Goal: Task Accomplishment & Management: Manage account settings

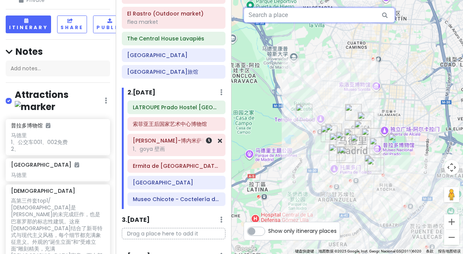
scroll to position [217, 0]
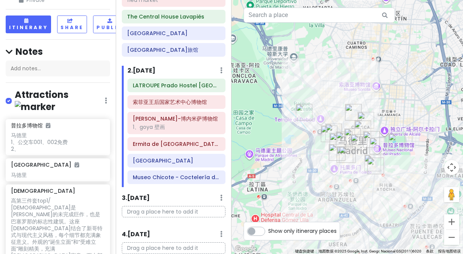
click at [158, 218] on div "Drag a place here to add it" at bounding box center [173, 215] width 115 height 18
click at [152, 213] on p "Drag a place here to add it" at bounding box center [174, 212] width 104 height 12
click at [135, 206] on div "3 . [DATE] Add Day Notes Delete Day" at bounding box center [174, 199] width 104 height 13
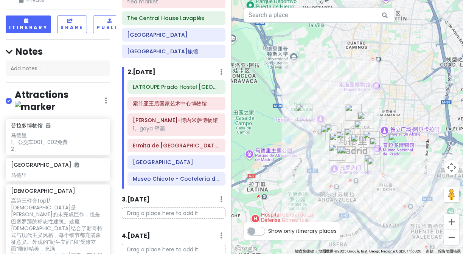
scroll to position [215, 0]
click at [136, 213] on p "Drag a place here to add it" at bounding box center [174, 214] width 104 height 12
click at [274, 18] on input "text" at bounding box center [319, 15] width 151 height 15
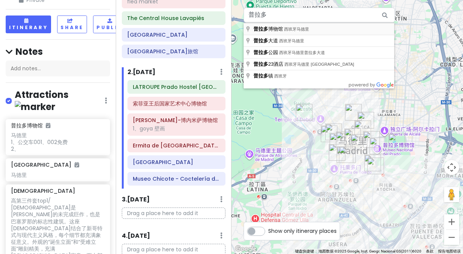
type input "西班牙马德里普拉多博物馆"
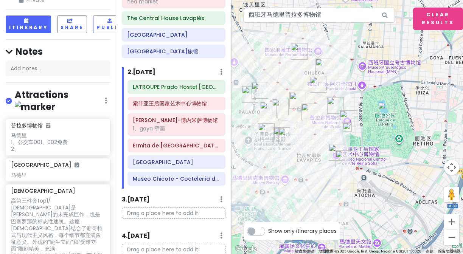
click at [348, 127] on img at bounding box center [347, 127] width 9 height 9
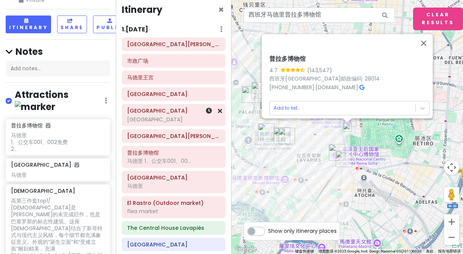
scroll to position [67, 0]
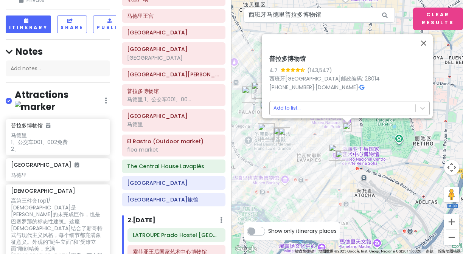
click at [287, 104] on body "西班牙法国trip Private Change Dates Make a Copy Delete Trip Go Pro ⚡️ Give Feedback …" at bounding box center [231, 127] width 463 height 254
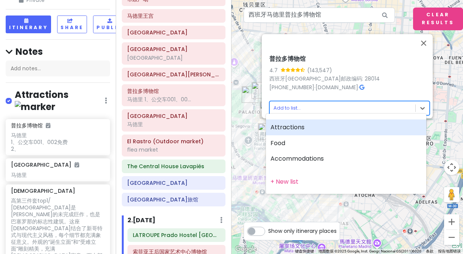
click at [287, 129] on div "Attractions" at bounding box center [346, 127] width 160 height 16
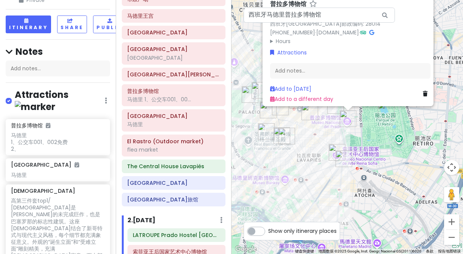
click at [345, 121] on img "普拉多博物馆" at bounding box center [348, 118] width 17 height 17
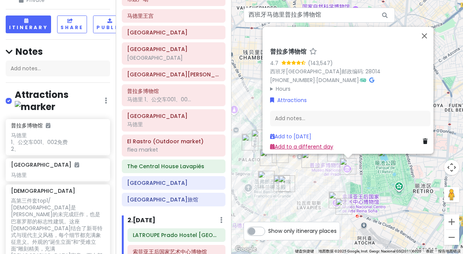
click at [301, 143] on link "Add to a different day" at bounding box center [301, 147] width 63 height 8
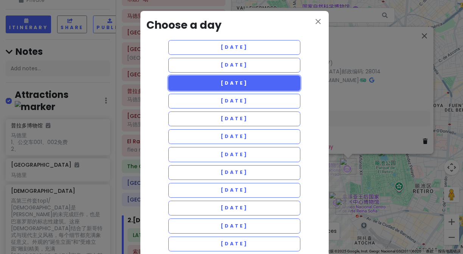
click at [257, 87] on button "[DATE]" at bounding box center [234, 83] width 132 height 15
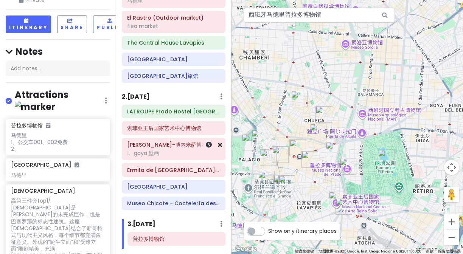
scroll to position [197, 0]
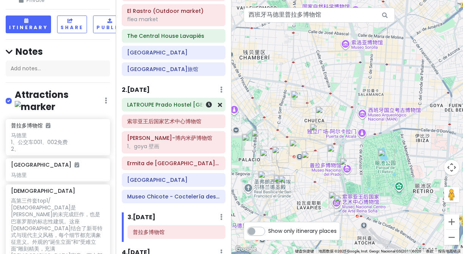
click at [183, 107] on h6 "LATROUPE Prado Hostel [GEOGRAPHIC_DATA]" at bounding box center [173, 104] width 93 height 7
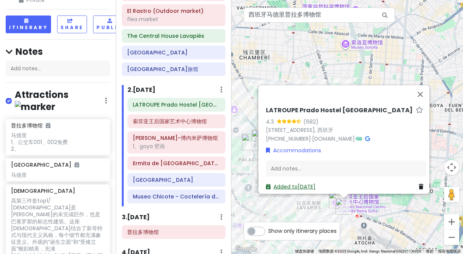
click at [295, 184] on link "Added to [DATE]" at bounding box center [291, 187] width 50 height 8
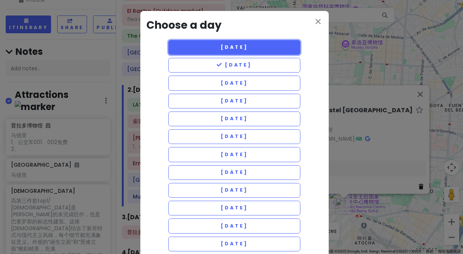
click at [246, 48] on span "[DATE]" at bounding box center [233, 47] width 27 height 6
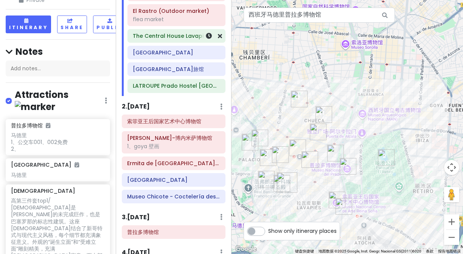
click at [180, 39] on h6 "The Central House Lavapiés" at bounding box center [176, 36] width 87 height 7
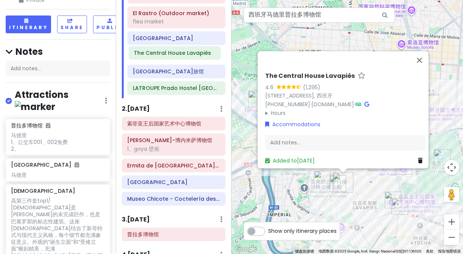
scroll to position [194, 0]
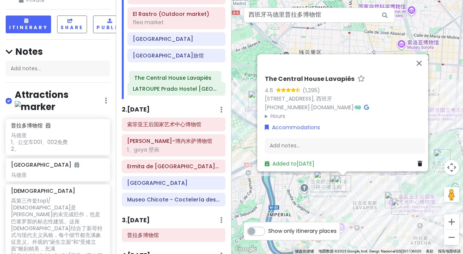
drag, startPoint x: 180, startPoint y: 39, endPoint x: 181, endPoint y: 81, distance: 42.0
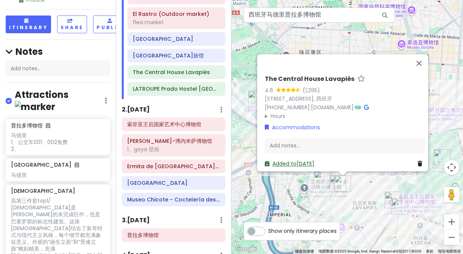
click at [304, 160] on link "Added to [DATE]" at bounding box center [290, 164] width 50 height 8
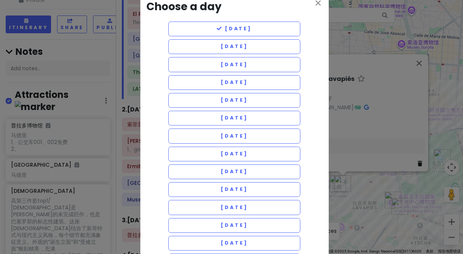
scroll to position [0, 0]
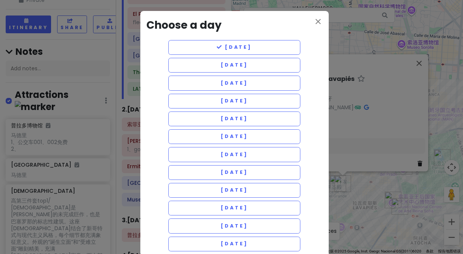
click at [361, 59] on div "close Choose a day [DATE] [DATE] [DATE] [DATE] [DATE] [DATE] [DATE] [DATE] [DAT…" at bounding box center [231, 127] width 463 height 254
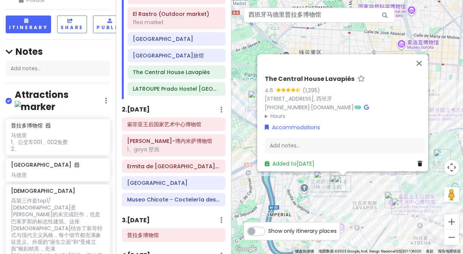
click at [357, 76] on icon at bounding box center [361, 78] width 8 height 5
click at [266, 75] on h6 "The Central House Lavapiés" at bounding box center [310, 79] width 90 height 8
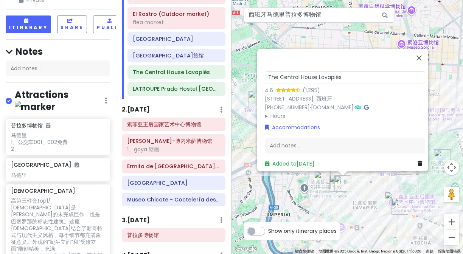
drag, startPoint x: 350, startPoint y: 74, endPoint x: 264, endPoint y: 69, distance: 86.7
click at [265, 71] on input "The Central House Lavapiés" at bounding box center [345, 77] width 160 height 12
type input "ç"
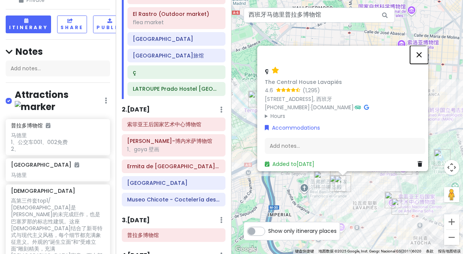
click at [428, 56] on button "关闭" at bounding box center [419, 55] width 18 height 18
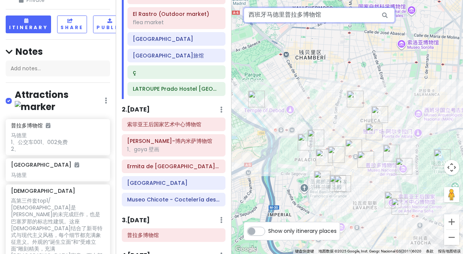
click at [340, 15] on input "西班牙马德里普拉多博物馆" at bounding box center [319, 15] width 151 height 15
type input "西"
type input "√"
paste input "The loft house [GEOGRAPHIC_DATA], 我覺得很不錯[赞R]"
type input "The loft house [GEOGRAPHIC_DATA],"
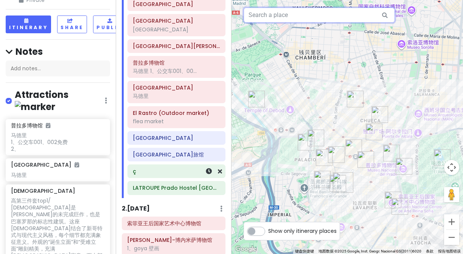
scroll to position [110, 0]
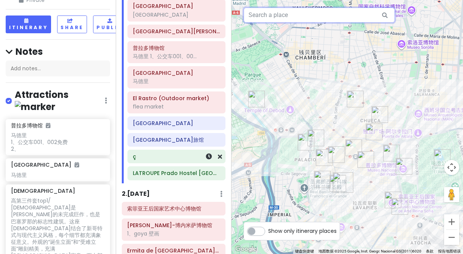
click at [143, 155] on h6 "ç" at bounding box center [176, 156] width 87 height 7
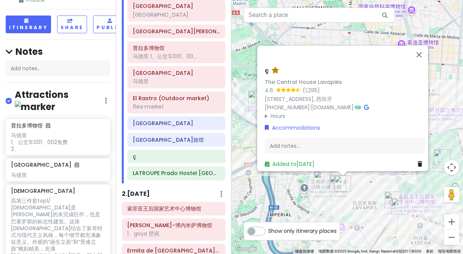
click at [271, 68] on icon at bounding box center [275, 70] width 8 height 5
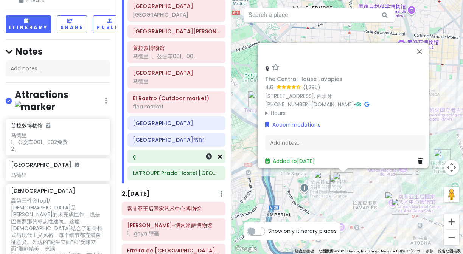
click at [218, 161] on link at bounding box center [220, 156] width 4 height 9
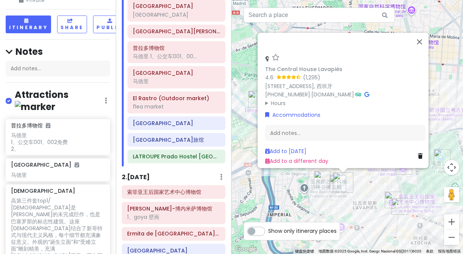
click at [185, 159] on h6 "LATROUPE Prado Hostel [GEOGRAPHIC_DATA]" at bounding box center [176, 156] width 87 height 7
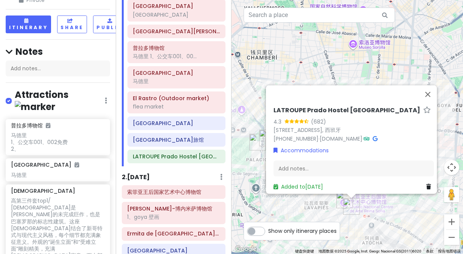
click at [423, 107] on icon at bounding box center [427, 109] width 8 height 5
drag, startPoint x: 269, startPoint y: 108, endPoint x: 316, endPoint y: 109, distance: 47.6
click at [316, 109] on div "[PERSON_NAME] Hostel [GEOGRAPHIC_DATA] 4.3 (682) [STREET_ADDRESS] [PHONE_NUMBER…" at bounding box center [353, 149] width 166 height 90
drag, startPoint x: 352, startPoint y: 113, endPoint x: 359, endPoint y: 112, distance: 6.7
click at [353, 118] on div "4.3 (682)" at bounding box center [353, 122] width 160 height 8
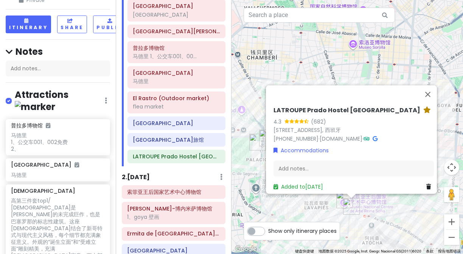
click at [423, 107] on icon at bounding box center [427, 109] width 8 height 5
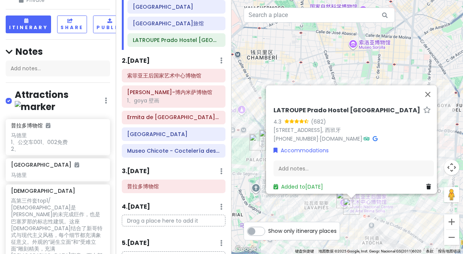
scroll to position [228, 0]
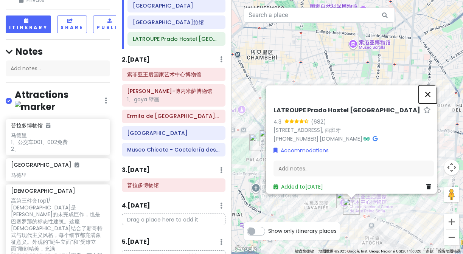
click at [430, 91] on button "关闭" at bounding box center [428, 94] width 18 height 18
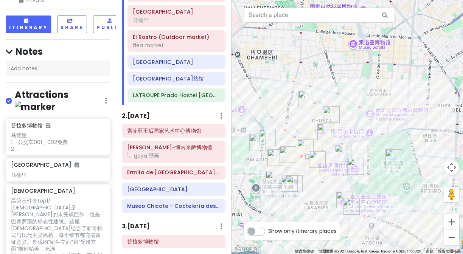
scroll to position [0, 0]
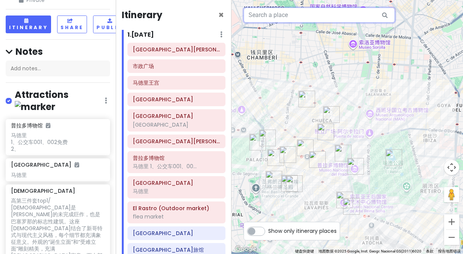
click at [296, 16] on input "text" at bounding box center [319, 15] width 151 height 15
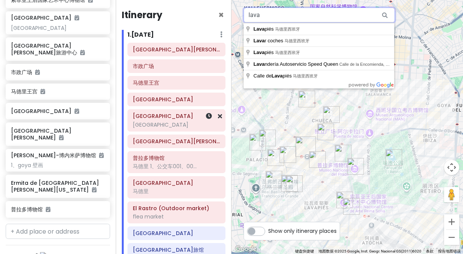
scroll to position [470, 0]
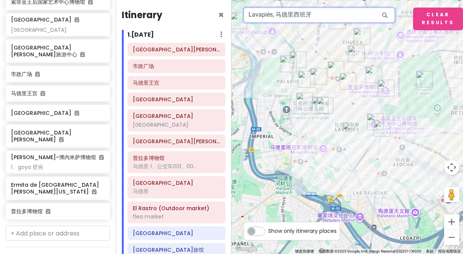
click at [317, 15] on input "Lavapiés, 马德里西班牙" at bounding box center [319, 15] width 151 height 15
drag, startPoint x: 274, startPoint y: 16, endPoint x: 351, endPoint y: 15, distance: 76.4
click at [351, 15] on input "Lavapiés, 马德里西班牙" at bounding box center [319, 15] width 151 height 15
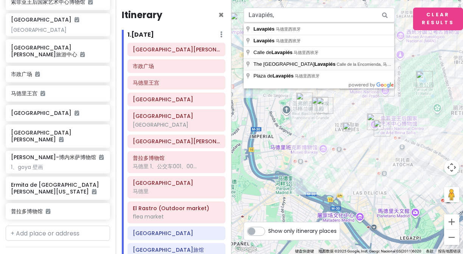
type input "The [GEOGRAPHIC_DATA] Lavapiés, [GEOGRAPHIC_DATA], 马德里西班牙"
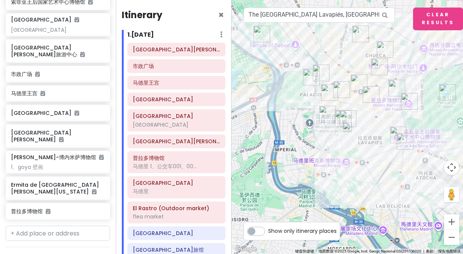
click at [346, 127] on img at bounding box center [347, 127] width 9 height 9
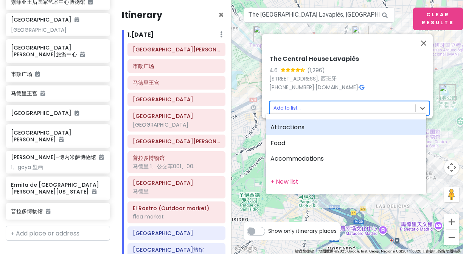
click at [283, 102] on body "西班牙法国trip Private Change Dates Make a Copy Delete Trip Go Pro ⚡️ Give Feedback …" at bounding box center [231, 127] width 463 height 254
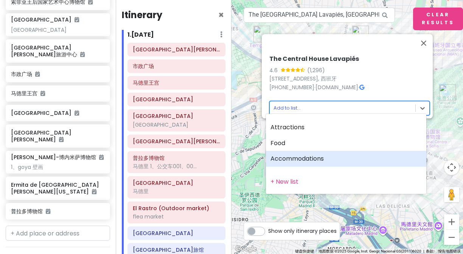
click at [284, 165] on div "Accommodations" at bounding box center [346, 159] width 160 height 16
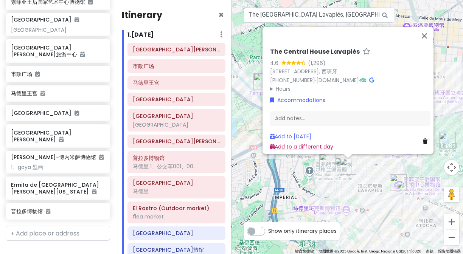
click at [311, 145] on link "Add to a different day" at bounding box center [301, 147] width 63 height 8
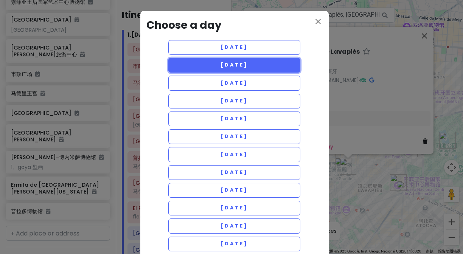
click at [264, 68] on button "[DATE]" at bounding box center [234, 65] width 132 height 15
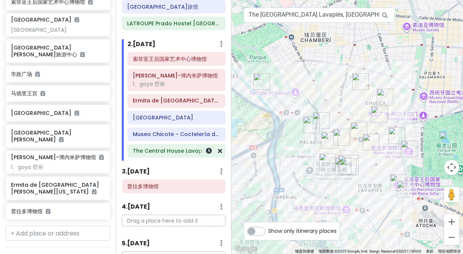
scroll to position [306, 0]
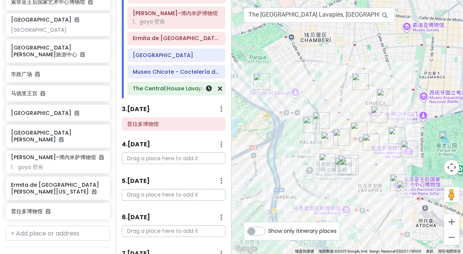
click at [150, 90] on h6 "The Central House Lavapiés" at bounding box center [176, 88] width 87 height 7
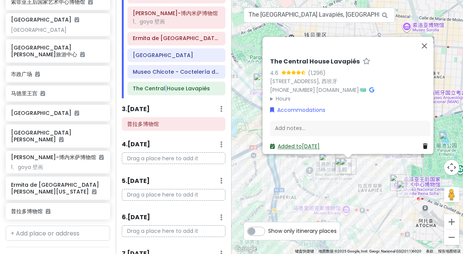
click at [315, 143] on link "Added to [DATE]" at bounding box center [295, 147] width 50 height 8
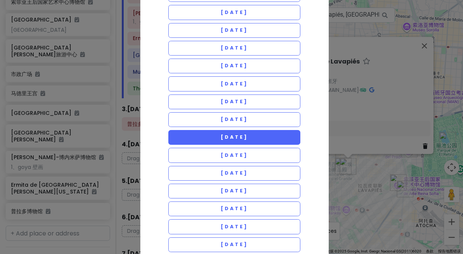
scroll to position [0, 0]
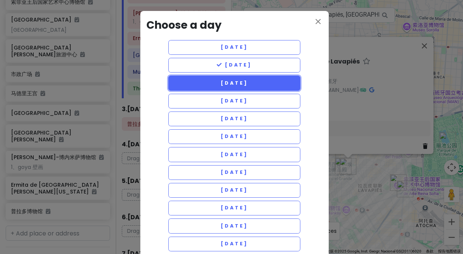
click at [198, 85] on button "[DATE]" at bounding box center [234, 83] width 132 height 15
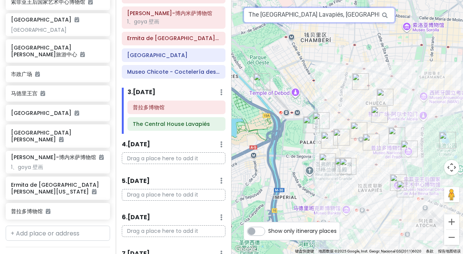
click at [372, 12] on input "The [GEOGRAPHIC_DATA] Lavapiés, [GEOGRAPHIC_DATA], 马德里西班牙" at bounding box center [319, 15] width 151 height 15
click at [365, 19] on input "The [GEOGRAPHIC_DATA] Lavapiés, [GEOGRAPHIC_DATA], 马德里西班牙" at bounding box center [319, 15] width 151 height 15
click at [385, 14] on icon at bounding box center [384, 16] width 17 height 16
click at [349, 16] on input "The [GEOGRAPHIC_DATA] Lavapiés, [GEOGRAPHIC_DATA], 马德里西班牙" at bounding box center [319, 15] width 151 height 15
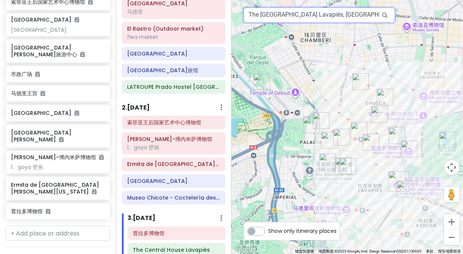
scroll to position [175, 0]
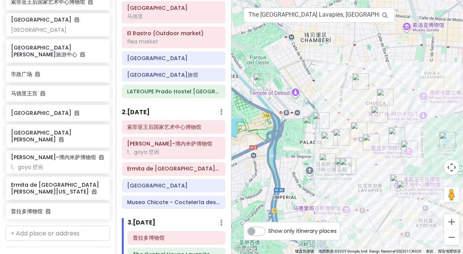
click at [143, 113] on h6 "2 . [DATE]" at bounding box center [136, 113] width 28 height 8
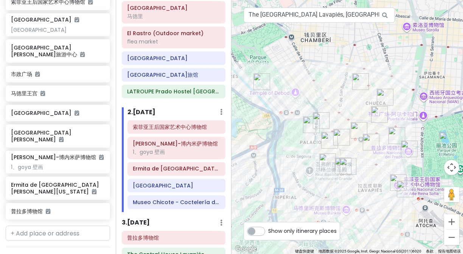
click at [341, 168] on img "The Central House Lavapiés" at bounding box center [348, 166] width 17 height 17
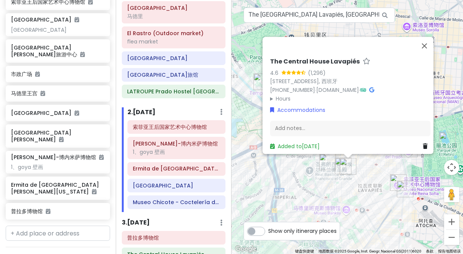
click at [357, 168] on div "The Central House Lavapiés 4.6 (1,296) [STREET_ADDRESS] [PHONE_NUMBER] · [DOMAI…" at bounding box center [346, 127] width 231 height 254
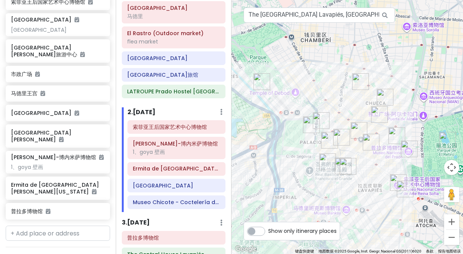
click at [386, 15] on icon at bounding box center [384, 16] width 17 height 16
click at [385, 15] on icon at bounding box center [384, 16] width 17 height 16
click at [346, 167] on img "The Central House Lavapiés" at bounding box center [348, 166] width 17 height 17
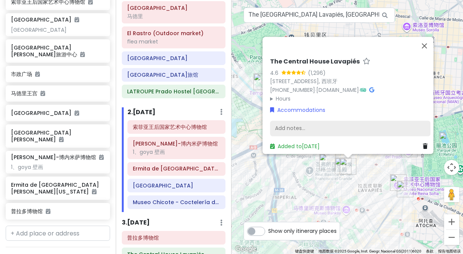
click at [302, 124] on div "Add notes..." at bounding box center [350, 129] width 160 height 16
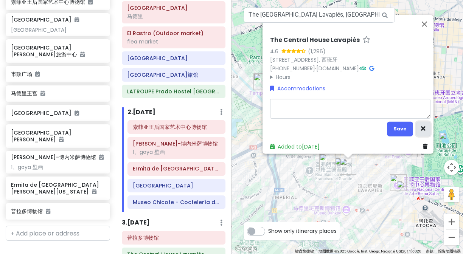
click at [421, 126] on icon "button" at bounding box center [423, 128] width 5 height 5
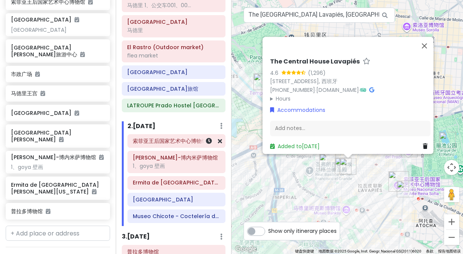
scroll to position [162, 0]
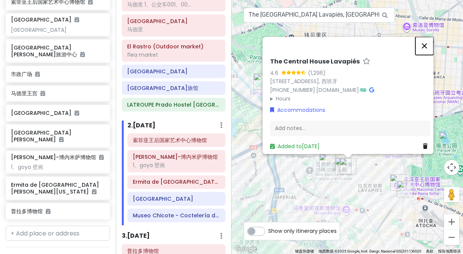
click at [431, 41] on button "关闭" at bounding box center [424, 46] width 18 height 18
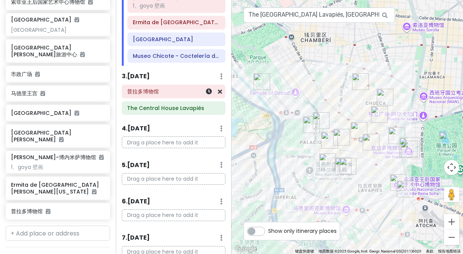
scroll to position [332, 0]
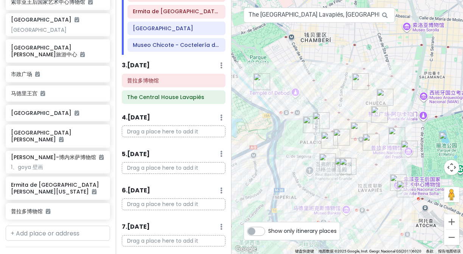
click at [140, 136] on p "Drag a place here to add it" at bounding box center [174, 132] width 104 height 12
click at [140, 132] on p "Drag a place here to add it" at bounding box center [174, 132] width 104 height 12
click at [139, 122] on h6 "4 . [DATE]" at bounding box center [136, 118] width 28 height 8
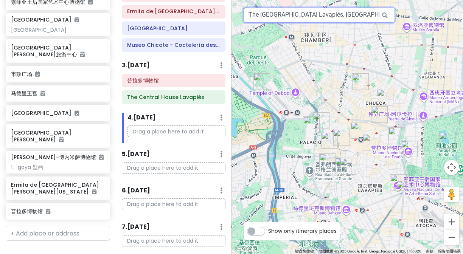
click at [345, 15] on input "The [GEOGRAPHIC_DATA] Lavapiés, [GEOGRAPHIC_DATA], 马德里西班牙" at bounding box center [319, 15] width 151 height 15
click at [353, 18] on input "The [GEOGRAPHIC_DATA] Lavapiés, [GEOGRAPHIC_DATA], 马德里西班牙" at bounding box center [319, 15] width 151 height 15
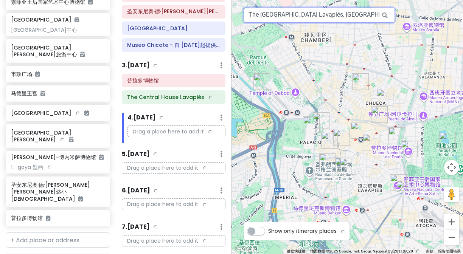
scroll to position [462, 0]
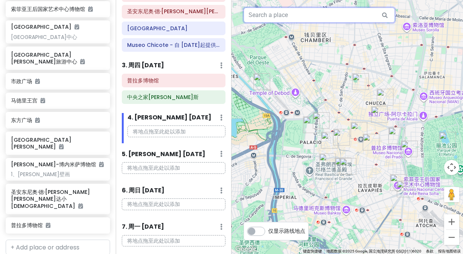
click at [342, 18] on input "text" at bounding box center [319, 15] width 151 height 15
type input "s"
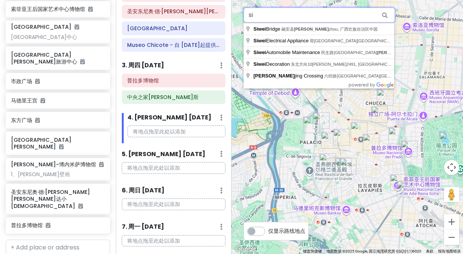
type input "s"
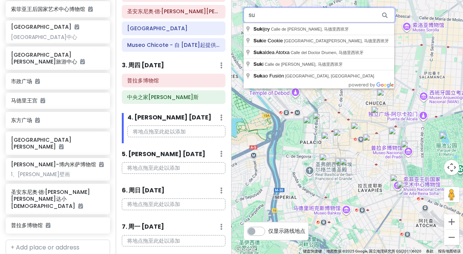
type input "s"
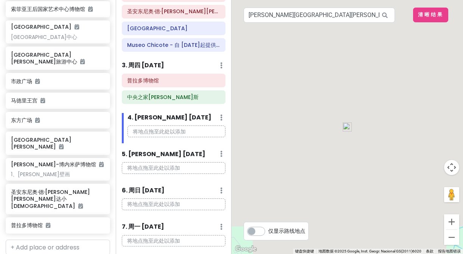
click at [449, 21] on div at bounding box center [346, 127] width 231 height 254
click at [436, 19] on button "清晰结果" at bounding box center [430, 15] width 35 height 15
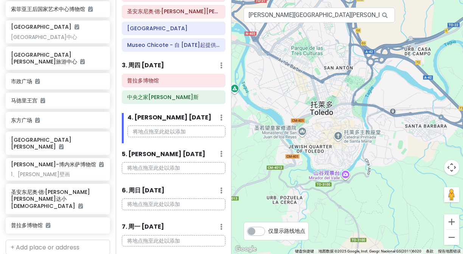
click at [340, 138] on div at bounding box center [346, 127] width 231 height 254
click at [339, 138] on div at bounding box center [346, 127] width 231 height 254
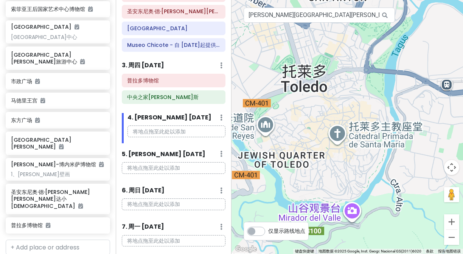
click at [335, 135] on div at bounding box center [346, 127] width 231 height 254
click at [366, 127] on div at bounding box center [346, 127] width 231 height 254
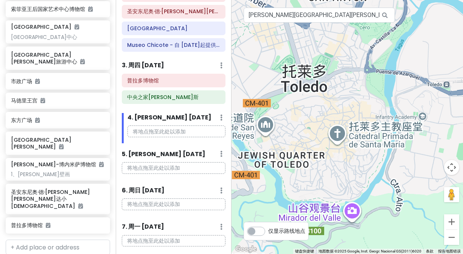
click at [338, 138] on div at bounding box center [346, 127] width 231 height 254
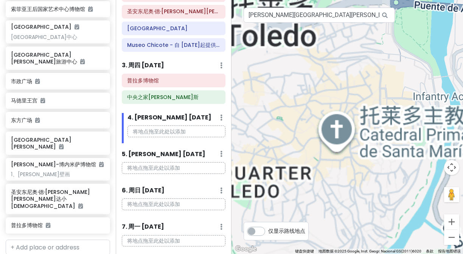
click at [340, 139] on div at bounding box center [346, 127] width 231 height 254
click at [386, 16] on icon at bounding box center [384, 16] width 17 height 16
click at [384, 16] on icon at bounding box center [384, 16] width 17 height 16
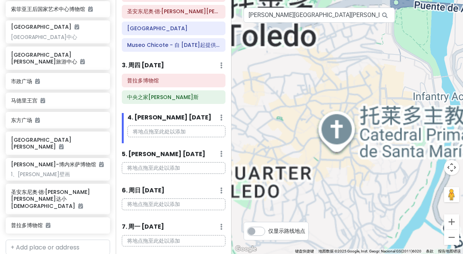
click at [384, 16] on icon at bounding box center [384, 16] width 17 height 16
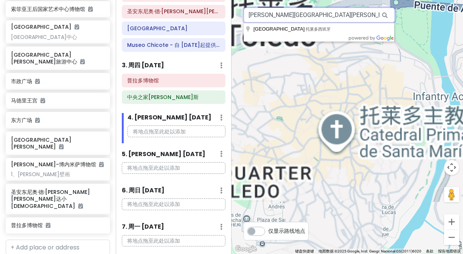
drag, startPoint x: 327, startPoint y: 18, endPoint x: 242, endPoint y: 12, distance: 85.2
click at [242, 12] on div "[PERSON_NAME][PERSON_NAME]广场 键盘快捷键 地图数据 地图数据 ©2025 Google, Inst. Geogr. Naciona…" at bounding box center [346, 127] width 231 height 254
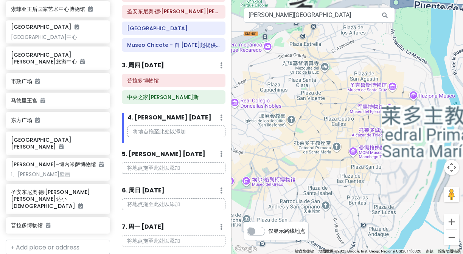
click at [386, 14] on icon at bounding box center [384, 16] width 17 height 16
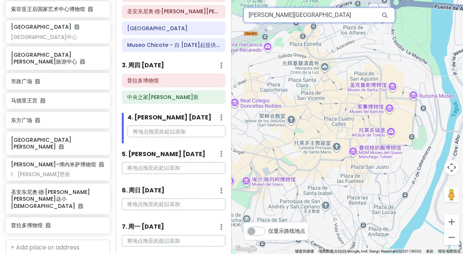
click at [306, 16] on input "[PERSON_NAME][GEOGRAPHIC_DATA]" at bounding box center [319, 15] width 151 height 15
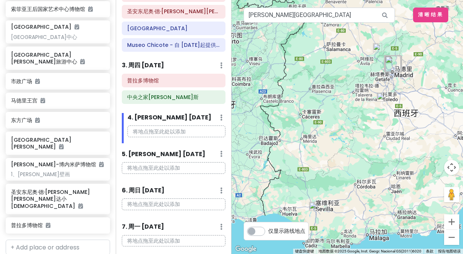
click at [381, 97] on img at bounding box center [381, 97] width 9 height 9
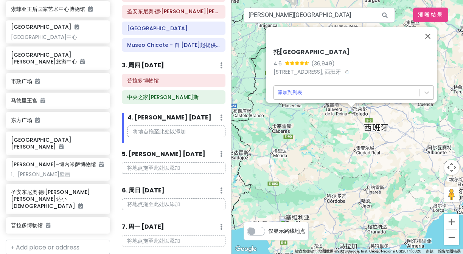
click at [277, 85] on body "西班牙法国trip 私密 Change Dates Make a Copy Delete Trip Go Pro ⚡️ Give Feedback 💡 Sup…" at bounding box center [231, 127] width 463 height 254
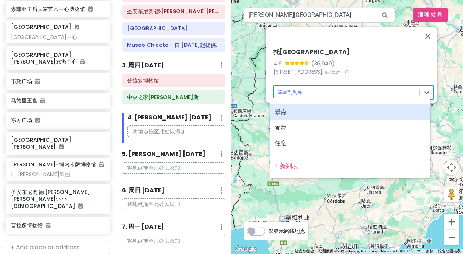
click at [287, 114] on div "景点" at bounding box center [350, 112] width 160 height 16
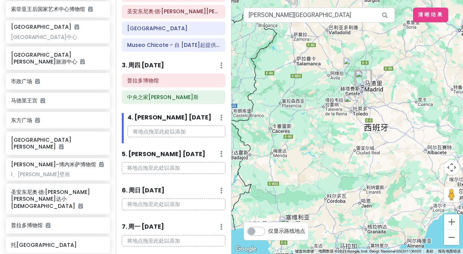
scroll to position [482, 0]
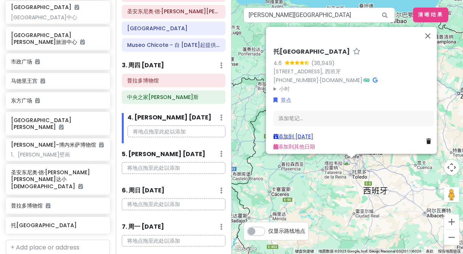
click at [296, 134] on font "添加到 [DATE]" at bounding box center [295, 137] width 35 height 8
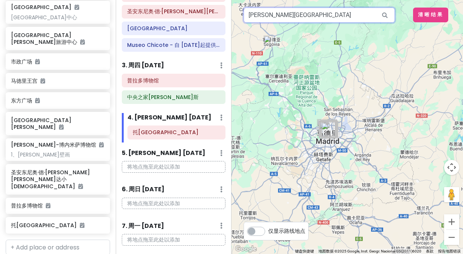
drag, startPoint x: 299, startPoint y: 13, endPoint x: 234, endPoint y: 13, distance: 65.0
click at [234, 13] on div "1 [PERSON_NAME]卡萨尔城堡 键盘快捷键 地图数据 地图数据 ©2025 Google, Inst. Geogr. Nacional GS(201…" at bounding box center [346, 127] width 231 height 254
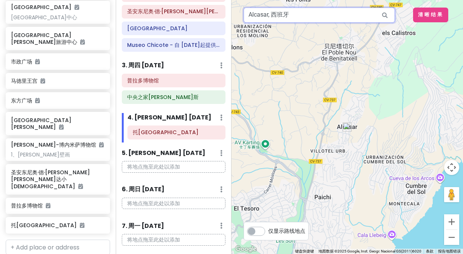
drag, startPoint x: 291, startPoint y: 13, endPoint x: 239, endPoint y: 14, distance: 51.8
click at [239, 14] on div "1 Alcasar, 西班牙 键盘快捷键 地图数据 地图数据 ©2025 Google, Inst. Geogr. Nacional GS(2011)6020…" at bounding box center [346, 127] width 231 height 254
type input "，"
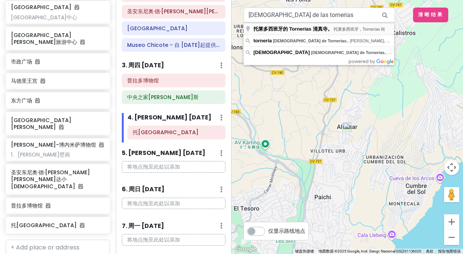
type input "[DEMOGRAPHIC_DATA] de [PERSON_NAME], [PERSON_NAME], 托莱多西班牙"
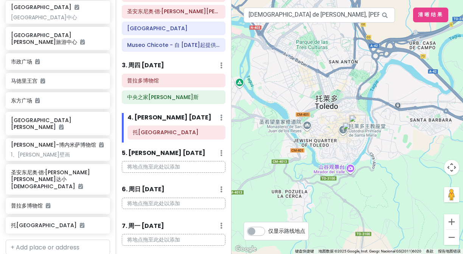
click at [349, 131] on img at bounding box center [347, 127] width 9 height 9
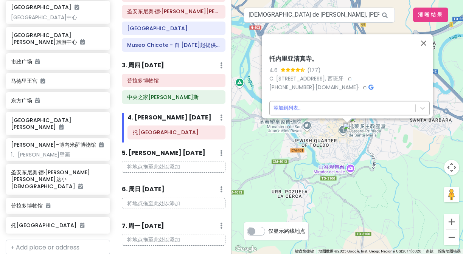
click at [291, 102] on body "西班牙法国trip 私密 Change Dates Make a Copy Delete Trip Go Pro ⚡️ Give Feedback 💡 Sup…" at bounding box center [231, 127] width 463 height 254
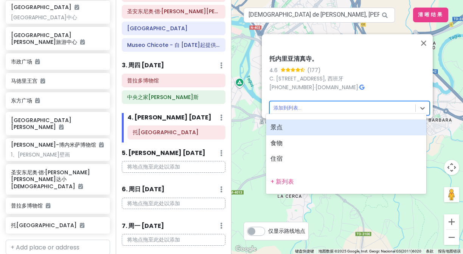
click at [277, 129] on font "景点" at bounding box center [276, 127] width 12 height 9
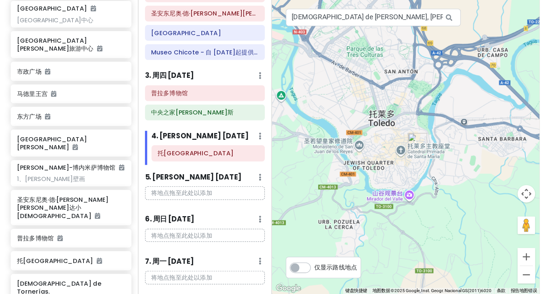
scroll to position [502, 0]
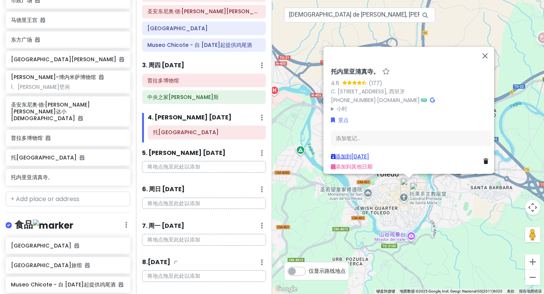
click at [369, 153] on font "添加到[DATE]" at bounding box center [353, 157] width 34 height 8
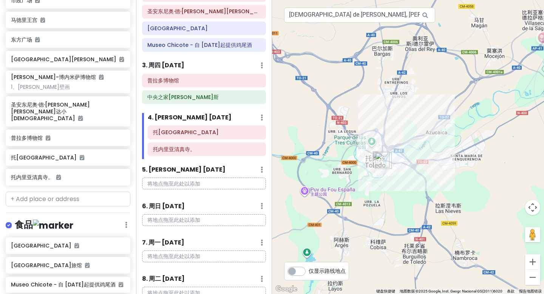
drag, startPoint x: 417, startPoint y: 196, endPoint x: 383, endPoint y: 163, distance: 46.8
click at [383, 163] on img "托莱多城堡" at bounding box center [383, 160] width 17 height 17
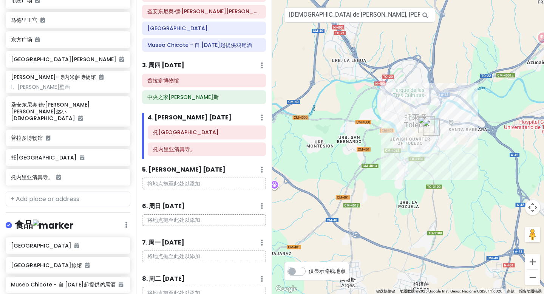
drag, startPoint x: 356, startPoint y: 203, endPoint x: 411, endPoint y: 202, distance: 55.6
click at [411, 202] on div at bounding box center [408, 147] width 272 height 294
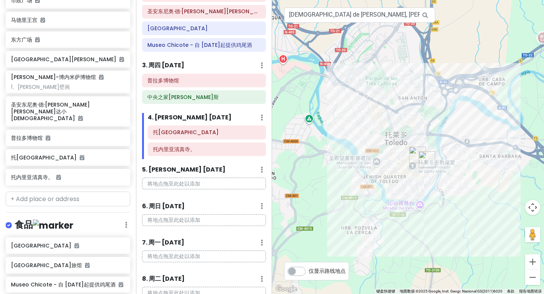
drag, startPoint x: 457, startPoint y: 192, endPoint x: 478, endPoint y: 283, distance: 92.8
click at [478, 283] on div at bounding box center [408, 147] width 272 height 294
click at [382, 19] on input "[DEMOGRAPHIC_DATA] de [PERSON_NAME], [PERSON_NAME], 托莱多西班牙" at bounding box center [359, 15] width 151 height 15
click at [385, 11] on input "[DEMOGRAPHIC_DATA] de [PERSON_NAME], [PERSON_NAME], 托莱多西班牙" at bounding box center [359, 15] width 151 height 15
click at [387, 14] on input "[DEMOGRAPHIC_DATA] de [PERSON_NAME], [PERSON_NAME], 托莱多西班牙" at bounding box center [359, 15] width 151 height 15
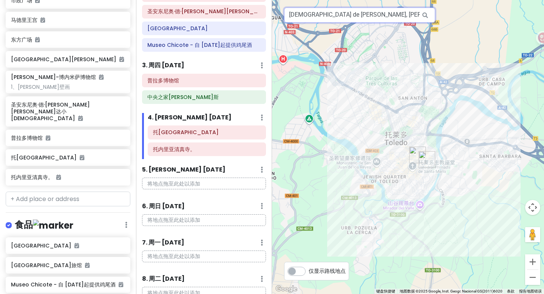
click at [389, 17] on input "[DEMOGRAPHIC_DATA] de [PERSON_NAME], [PERSON_NAME], 托莱多西班牙" at bounding box center [359, 15] width 151 height 15
drag, startPoint x: 290, startPoint y: 15, endPoint x: 431, endPoint y: 14, distance: 141.8
click at [430, 25] on div "1 2 Mezquita de Tornerías., [PERSON_NAME], 托莱多西班牙 键盘快捷键 地图数据 地图数据 ©2025 Google,…" at bounding box center [408, 147] width 272 height 294
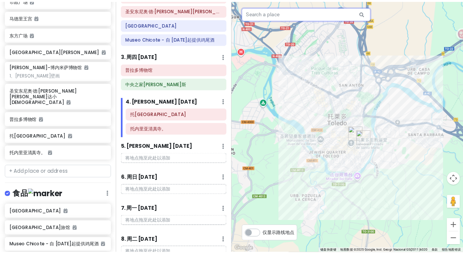
scroll to position [0, 0]
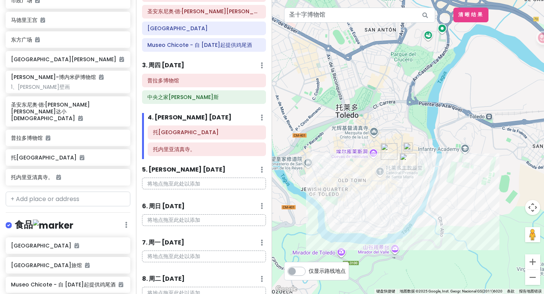
click at [409, 150] on img at bounding box center [408, 147] width 9 height 9
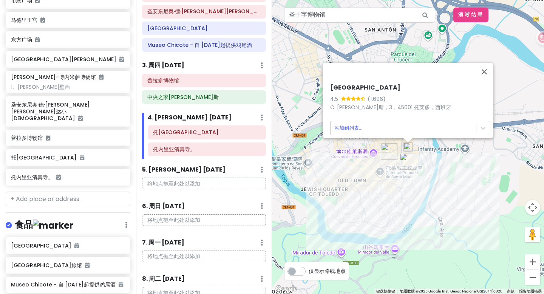
click at [356, 96] on icon at bounding box center [358, 98] width 5 height 4
click at [402, 95] on div "4.5 (1,696)" at bounding box center [410, 99] width 160 height 8
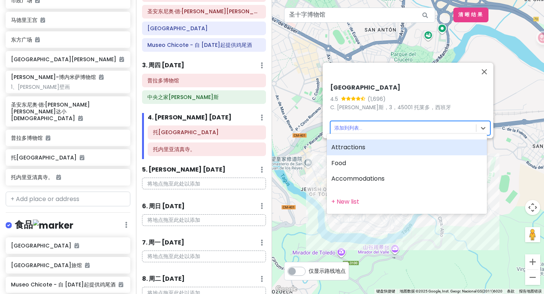
click at [474, 123] on body "西班牙法国trip 私密 Change Dates Make a Copy Delete Trip Go Pro ⚡️ Give Feedback 💡 Sup…" at bounding box center [272, 147] width 544 height 294
click at [475, 124] on div at bounding box center [272, 147] width 544 height 294
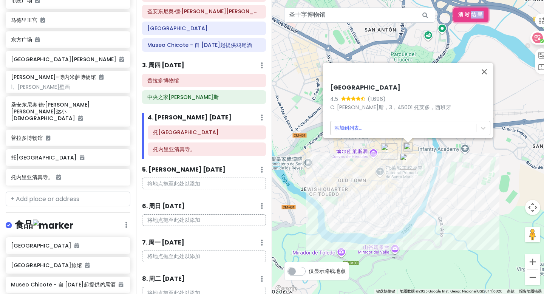
drag, startPoint x: 468, startPoint y: 17, endPoint x: 539, endPoint y: 62, distance: 83.9
click at [539, 62] on html "西班牙法国trip 私密 Change Dates Make a Copy Delete Trip Go Pro ⚡️ Give Feedback 💡 Sup…" at bounding box center [272, 147] width 544 height 294
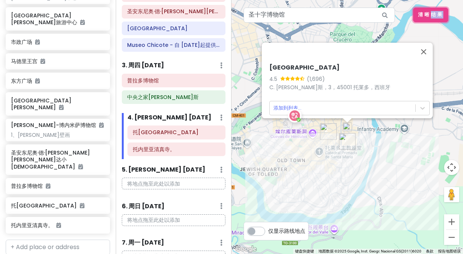
click at [295, 116] on div at bounding box center [291, 116] width 19 height 14
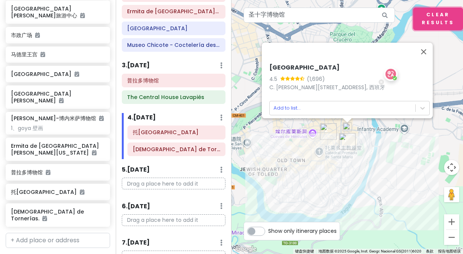
scroll to position [502, 0]
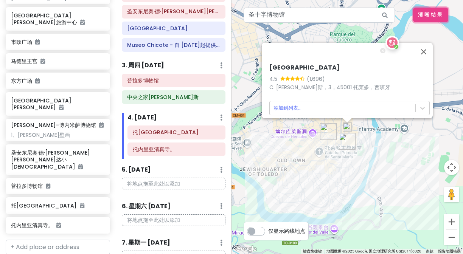
click at [392, 43] on div at bounding box center [389, 43] width 19 height 14
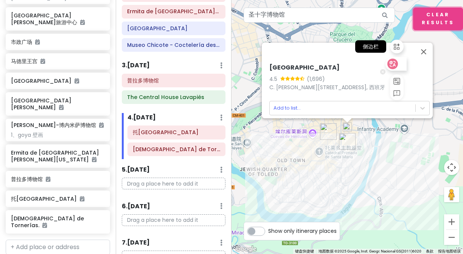
scroll to position [509, 0]
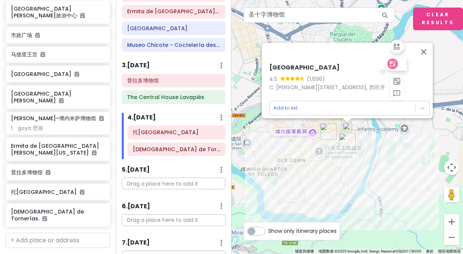
click at [384, 72] on icon at bounding box center [382, 71] width 5 height 5
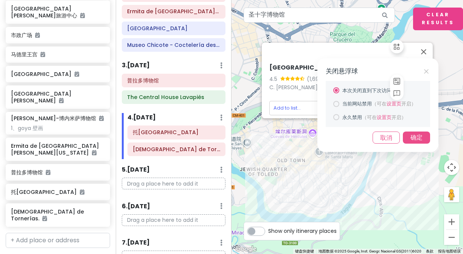
click at [352, 106] on span "当前网站禁用" at bounding box center [356, 104] width 29 height 6
click at [412, 137] on div "确定" at bounding box center [416, 138] width 27 height 12
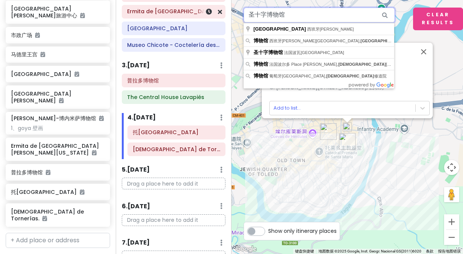
drag, startPoint x: 297, startPoint y: 14, endPoint x: 206, endPoint y: 8, distance: 91.3
click at [206, 8] on div "西班牙法国trip Private Change Dates Make a Copy Delete Trip Go Pro ⚡️ Give Feedback …" at bounding box center [231, 127] width 463 height 254
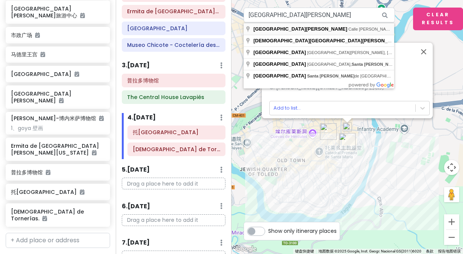
type input "[GEOGRAPHIC_DATA][PERSON_NAME], [GEOGRAPHIC_DATA][PERSON_NAME], [GEOGRAPHIC_DAT…"
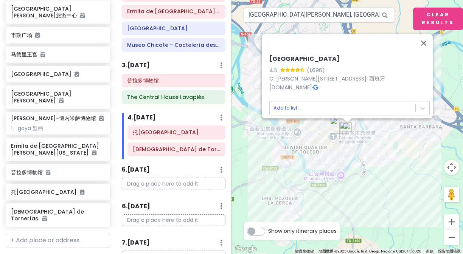
click at [347, 127] on img at bounding box center [347, 127] width 9 height 9
click at [350, 128] on img at bounding box center [347, 127] width 9 height 9
click at [292, 110] on body "西班牙法国trip Private Change Dates Make a Copy Delete Trip Go Pro ⚡️ Give Feedback …" at bounding box center [231, 127] width 463 height 254
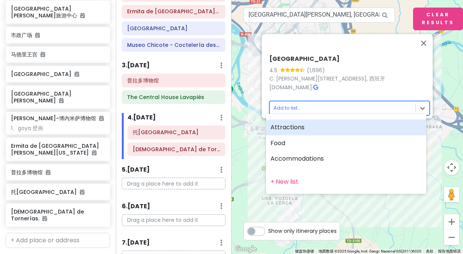
click at [291, 126] on div "Attractions" at bounding box center [346, 127] width 160 height 16
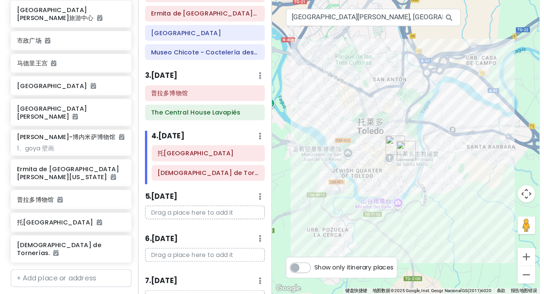
scroll to position [528, 0]
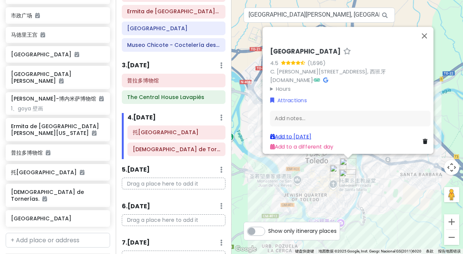
click at [299, 133] on link "Add to [DATE]" at bounding box center [290, 137] width 41 height 8
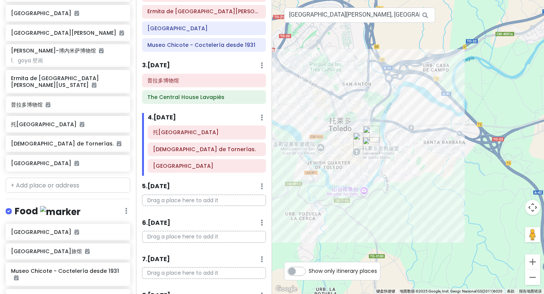
drag, startPoint x: 361, startPoint y: 211, endPoint x: 351, endPoint y: 140, distance: 72.2
click at [351, 140] on div at bounding box center [408, 147] width 272 height 294
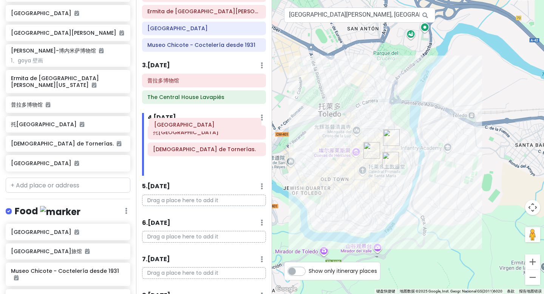
drag, startPoint x: 190, startPoint y: 168, endPoint x: 191, endPoint y: 127, distance: 41.2
click at [191, 127] on div "托莱多城堡 Mezquita de [GEOGRAPHIC_DATA]. [GEOGRAPHIC_DATA]" at bounding box center [207, 151] width 130 height 50
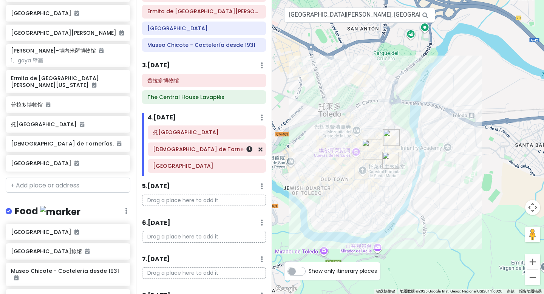
click at [185, 155] on div "[DEMOGRAPHIC_DATA] de Tornerías." at bounding box center [207, 149] width 118 height 13
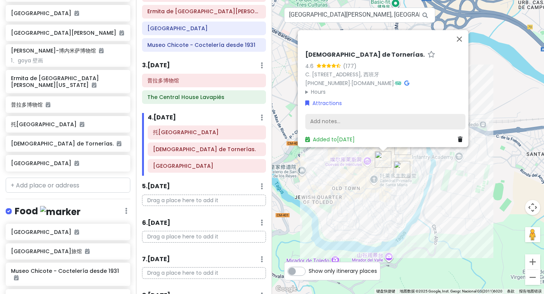
click at [326, 116] on div "Add notes..." at bounding box center [386, 122] width 160 height 16
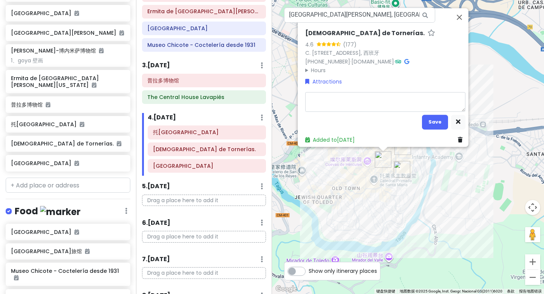
type textarea "x"
type textarea "t"
type textarea "x"
type textarea "tu"
type textarea "x"
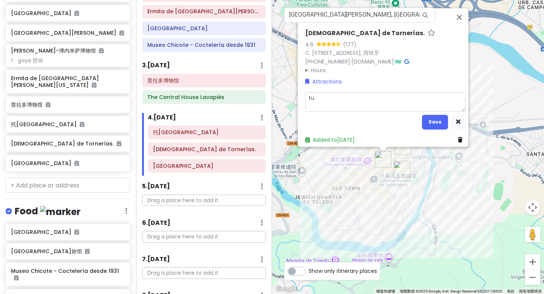
type textarea "tuo"
type textarea "x"
type textarea "tuo e"
type textarea "x"
type textarea "tuo er"
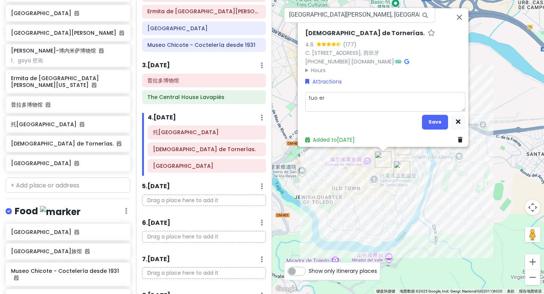
type textarea "x"
type textarea "tuo er b"
type textarea "x"
type textarea "tuo er"
type textarea "x"
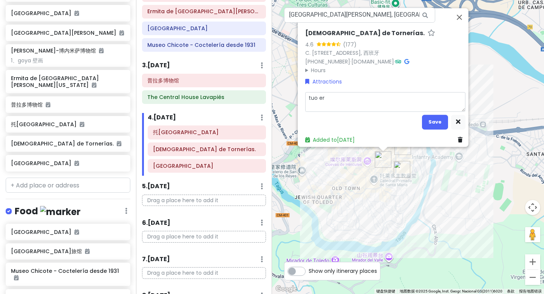
type textarea "tuo er n"
type textarea "x"
type textarea "tuo er ne"
type textarea "x"
type textarea "tuo er nei"
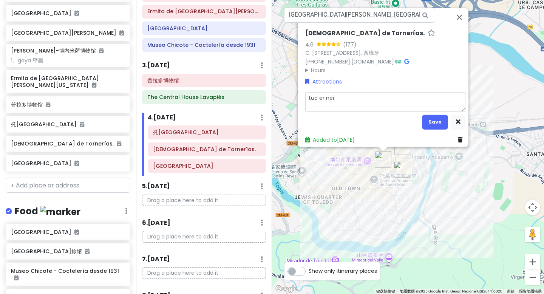
type textarea "x"
type textarea "tuo er nei k"
type textarea "x"
type textarea "tuo er nei ke"
type textarea "x"
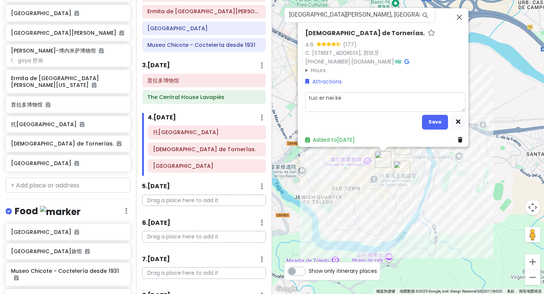
type textarea "tuo er nei ke y"
type textarea "x"
type textarea "tuo er nei ke ya"
type textarea "x"
type textarea "tuo er nei ke ya si"
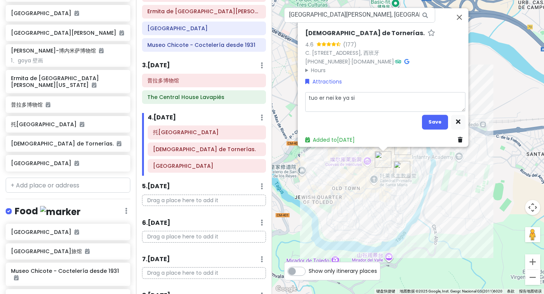
type textarea "x"
type textarea "tuo er nei ke ya si qi"
type textarea "x"
type textarea "tuo er nei ke ya si qin"
type textarea "x"
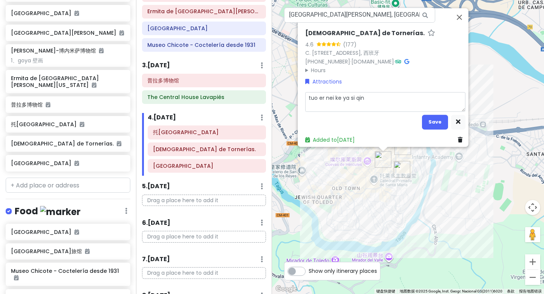
type textarea "tuo er nei ke ya si qing"
type textarea "x"
type textarea "tuo er nei ke ya si qing z"
type textarea "x"
type textarea "tuo er nei ke ya si qing zhe"
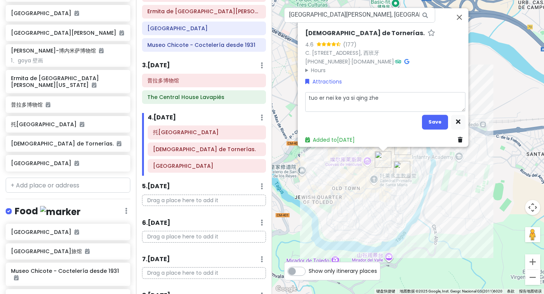
type textarea "x"
type textarea "tuo er nei ke ya si [PERSON_NAME]"
type textarea "x"
type textarea "tuo er nei ke ya si qing zhen s"
type textarea "x"
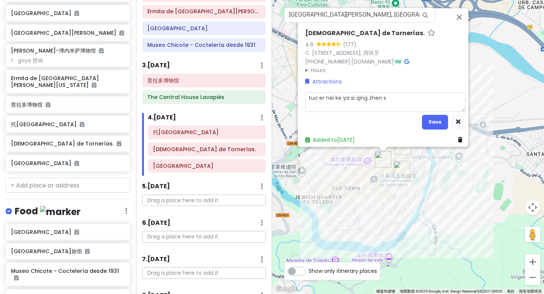
type textarea "tuo er nei ke ya si qing zhen si"
type textarea "x"
type textarea "托尔内克亚斯清真寺"
type textarea "x"
type textarea "托尔内亚斯清真寺"
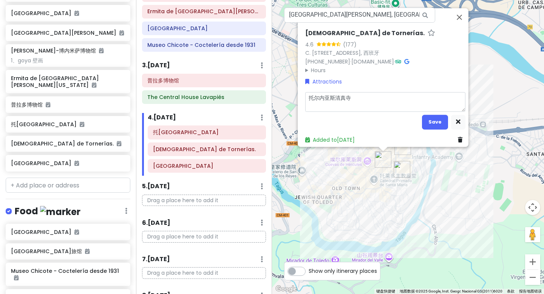
type textarea "x"
type textarea "托尔内l亚斯清真寺"
type textarea "x"
type textarea "托尔内li亚斯清真寺"
type textarea "x"
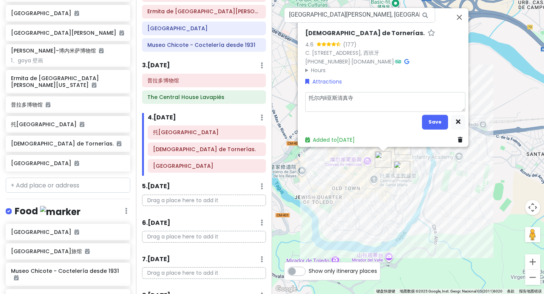
type textarea "托尔内利亚斯清真寺"
click at [306, 92] on textarea "托尔内利亚斯清真寺" at bounding box center [386, 102] width 160 height 20
type textarea "x"
type textarea "1托尔内利亚斯清真寺"
type textarea "x"
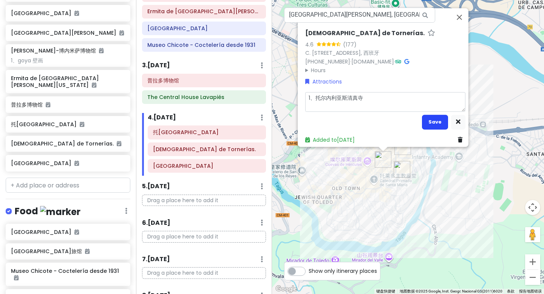
type textarea "1、托尔内利亚斯清真寺"
click at [434, 119] on button "Save" at bounding box center [435, 122] width 26 height 15
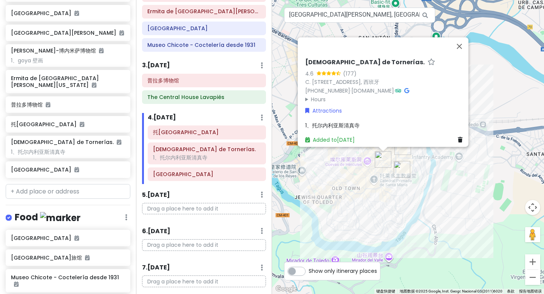
scroll to position [534, 0]
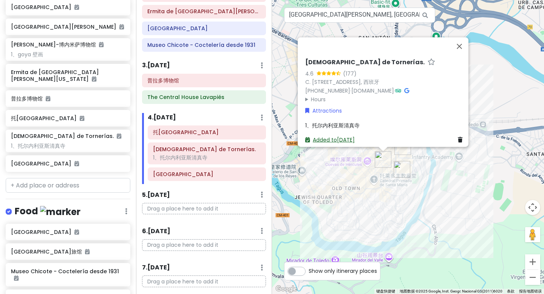
click at [330, 136] on link "Added to [DATE]" at bounding box center [331, 140] width 50 height 8
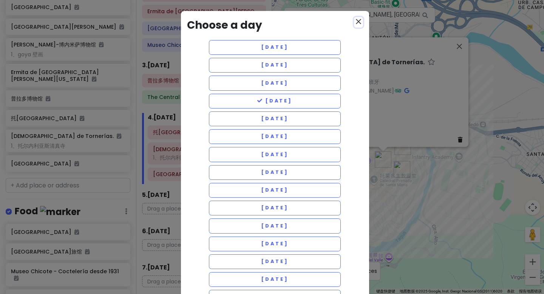
click at [356, 20] on icon "close" at bounding box center [358, 21] width 9 height 9
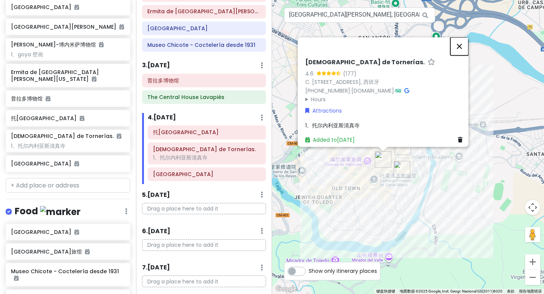
click at [466, 43] on button "关闭" at bounding box center [460, 46] width 18 height 18
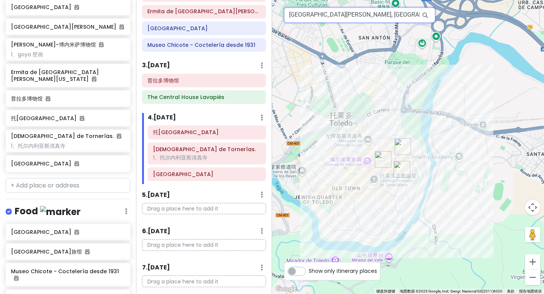
click at [393, 16] on input "[GEOGRAPHIC_DATA][PERSON_NAME], [GEOGRAPHIC_DATA][PERSON_NAME], [GEOGRAPHIC_DAT…" at bounding box center [359, 15] width 151 height 15
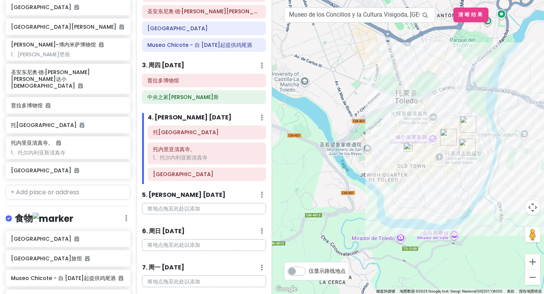
click at [406, 147] on img at bounding box center [408, 147] width 9 height 9
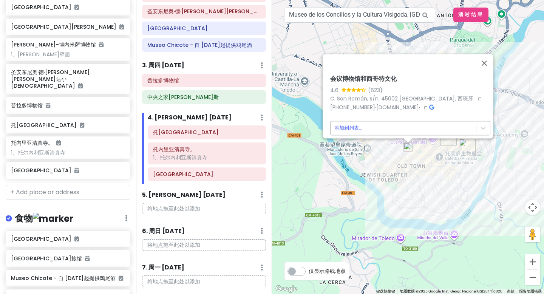
click at [343, 123] on body "西班牙法国trip 私密 Change Dates Make a Copy Delete Trip Go Pro ⚡️ Give Feedback 💡 Sup…" at bounding box center [272, 147] width 544 height 294
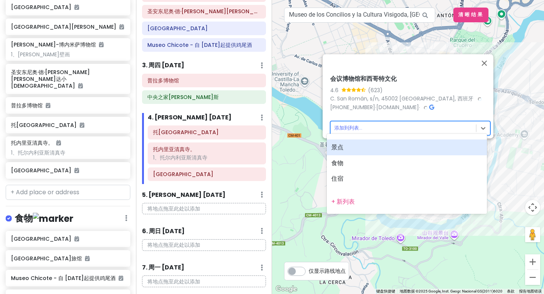
click at [341, 147] on font "景点" at bounding box center [338, 147] width 12 height 9
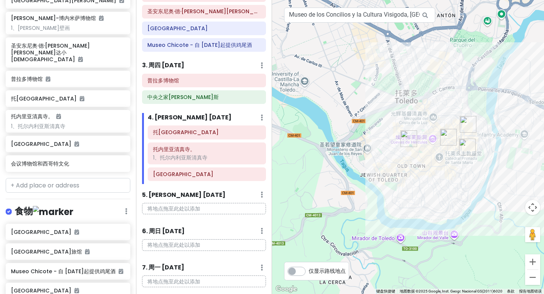
scroll to position [554, 0]
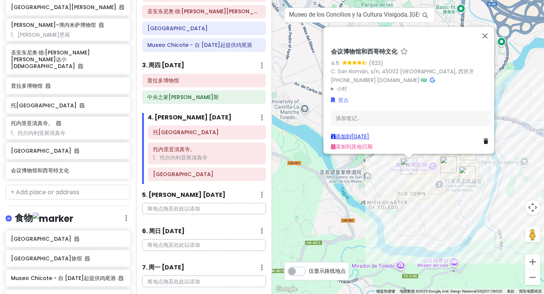
click at [358, 133] on font "添加到[DATE]" at bounding box center [353, 137] width 34 height 8
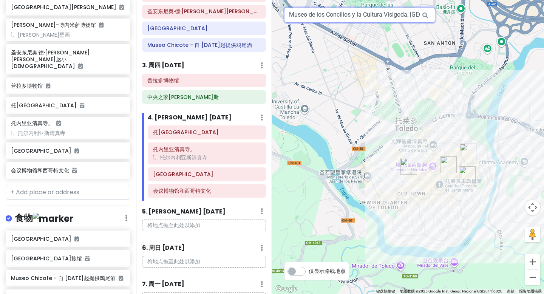
click at [403, 15] on input "Museo de los Concilios y la Cultura Visigoda, [GEOGRAPHIC_DATA], [GEOGRAPHIC_DA…" at bounding box center [359, 15] width 151 height 15
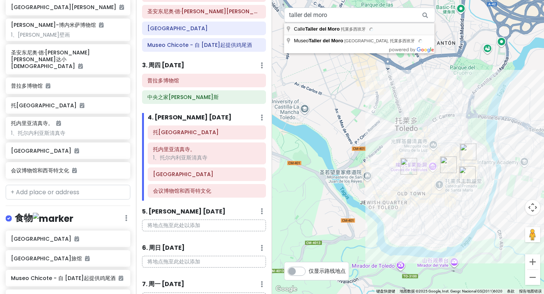
type input "[GEOGRAPHIC_DATA], 托莱多西班牙"
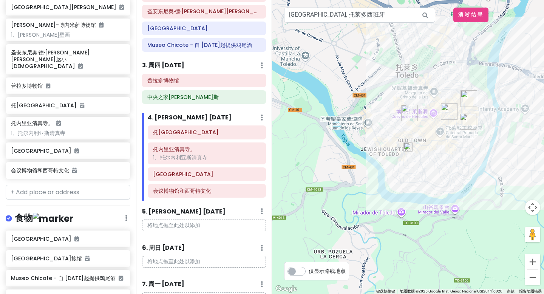
click at [409, 150] on img at bounding box center [408, 147] width 9 height 9
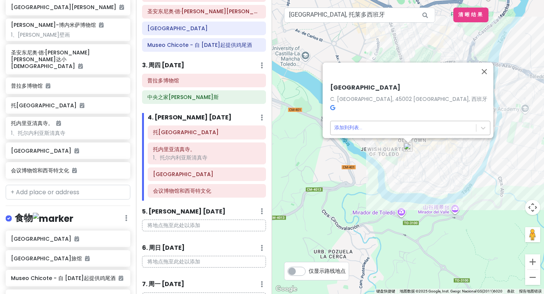
click at [351, 123] on body "西班牙法国trip 私密 Change Dates Make a Copy Delete Trip Go Pro ⚡️ Give Feedback 💡 Sup…" at bounding box center [272, 147] width 544 height 294
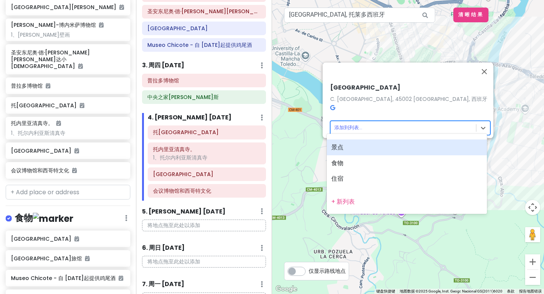
click at [343, 147] on font "景点" at bounding box center [338, 147] width 12 height 9
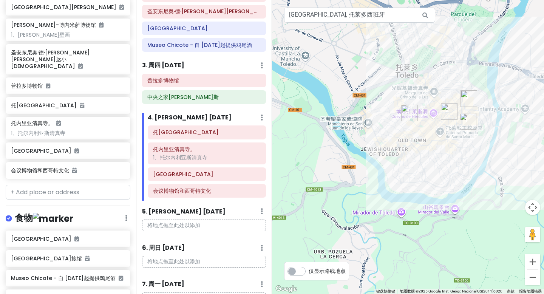
scroll to position [574, 0]
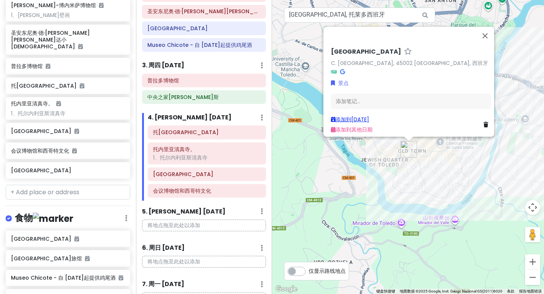
click at [363, 116] on font "添加到[DATE]" at bounding box center [353, 120] width 34 height 8
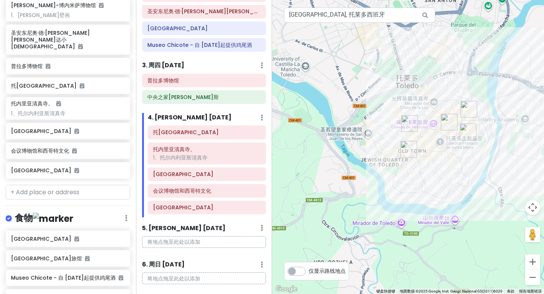
scroll to position [580, 0]
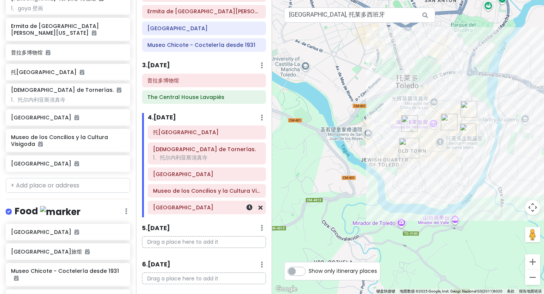
click at [171, 213] on div "[GEOGRAPHIC_DATA]" at bounding box center [207, 207] width 108 height 11
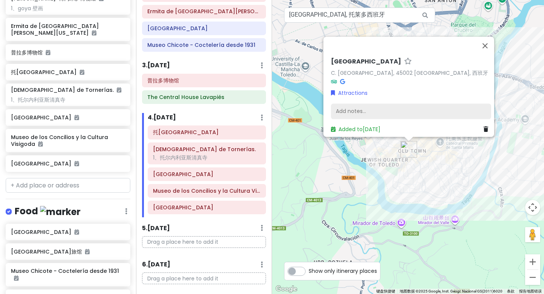
click at [351, 104] on div "Add notes..." at bounding box center [411, 112] width 160 height 16
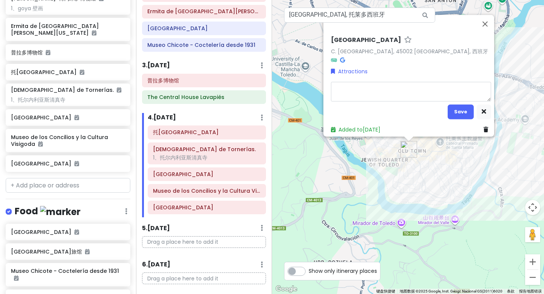
type textarea "x"
type textarea "1"
type textarea "x"
type textarea "1、"
type textarea "x"
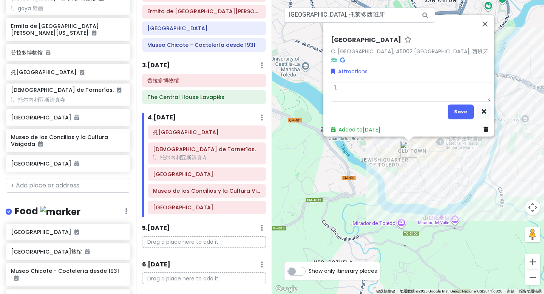
type textarea "1、b"
type textarea "x"
type textarea "1、bo"
type textarea "x"
type textarea "1、[PERSON_NAME]"
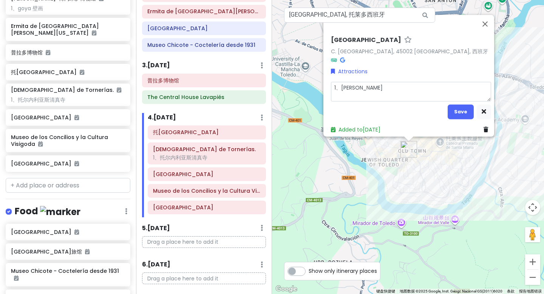
type textarea "x"
type textarea "1、[PERSON_NAME]"
type textarea "x"
type textarea "1、[PERSON_NAME]"
type textarea "x"
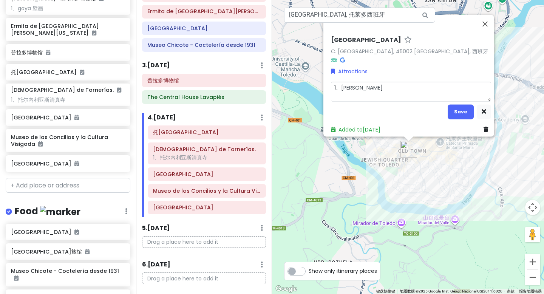
type textarea "1、[PERSON_NAME]"
type textarea "x"
type textarea "1、[PERSON_NAME]"
type textarea "x"
type textarea "1、[PERSON_NAME]"
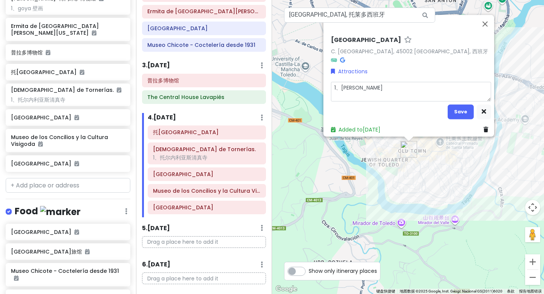
type textarea "x"
type textarea "1、博物馆"
type textarea "x"
type textarea "1、博物馆"
type textarea "x"
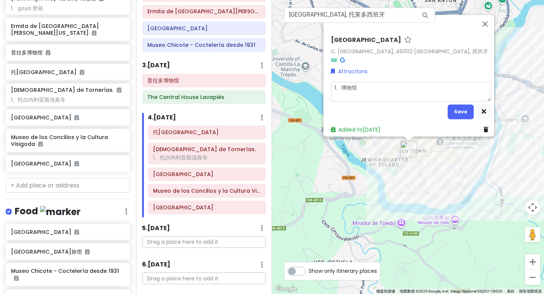
type textarea "1、博物馆 2"
type textarea "x"
type textarea "1、博物馆 2、"
type textarea "x"
type textarea "1、博物馆 2、w"
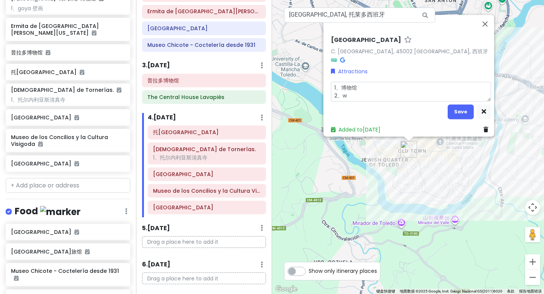
type textarea "x"
type textarea "1、博物馆 2、wu"
type textarea "x"
type textarea "1、博物馆 2、[PERSON_NAME]"
type textarea "x"
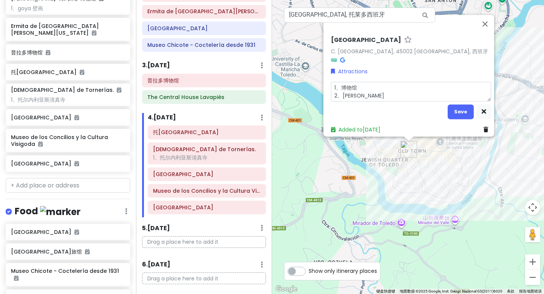
type textarea "1、博物馆 2、wu de"
type textarea "x"
type textarea "1、博物馆 2、wu de h"
type textarea "x"
type textarea "1、博物馆 2、wu de ha"
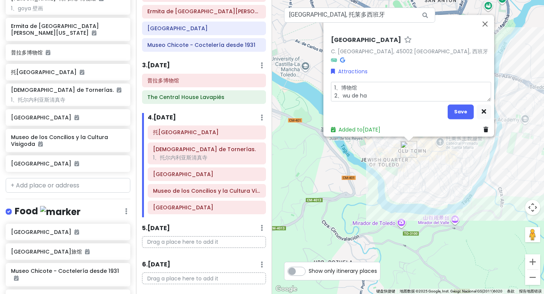
type textarea "x"
type textarea "1、博物馆 2、wu de ha e"
type textarea "x"
type textarea "1、博物馆 2、wu de ha er"
type textarea "x"
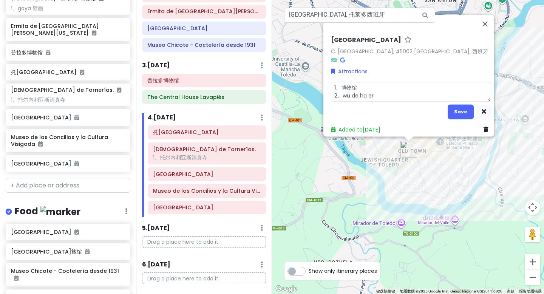
type textarea "1、博物馆 2、wu de ha er h"
type textarea "x"
type textarea "1、博物馆 2、wu de ha er h"
type textarea "x"
type textarea "1、博物馆 2、wu de ha er"
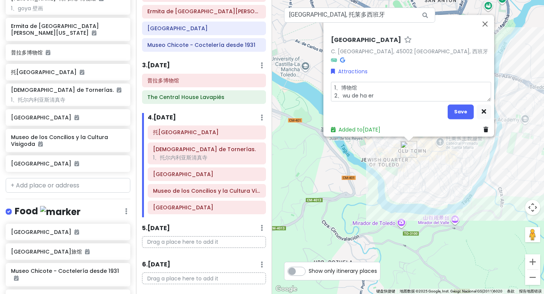
type textarea "x"
type textarea "1、博物馆 2、wu de ha"
type textarea "x"
type textarea "1、博物馆 2、wu de h"
type textarea "x"
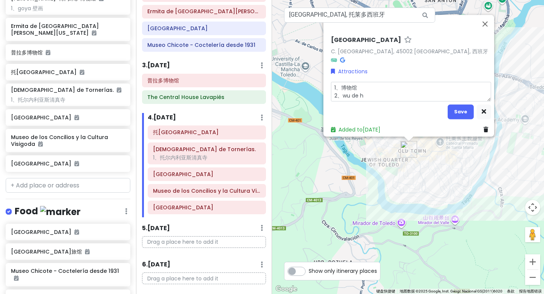
type textarea "1、博物馆 2、wu de"
type textarea "x"
type textarea "1、博物馆 2、[PERSON_NAME]"
type textarea "x"
type textarea "1、博物馆 2、wu"
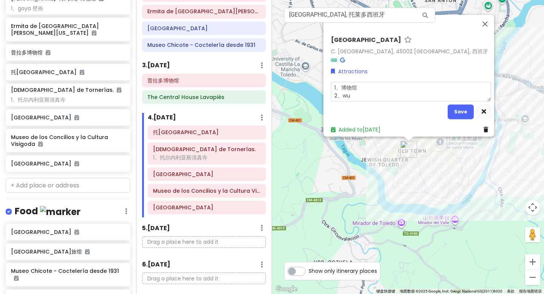
type textarea "x"
type textarea "1、博物馆 2、w"
type textarea "x"
type textarea "1、博物馆 2、"
type textarea "x"
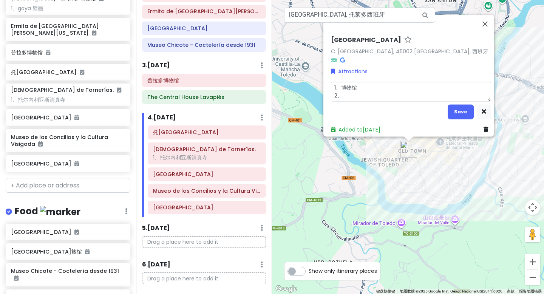
type textarea "1、博物馆 2、m"
type textarea "x"
type textarea "1、博物馆 2、mu"
type textarea "x"
type textarea "1、博物馆 2、mu d"
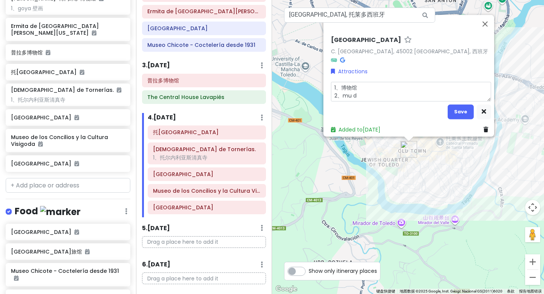
type textarea "x"
type textarea "1、博物馆 2、mu de"
type textarea "x"
type textarea "1、博物馆 2、mu de h"
type textarea "x"
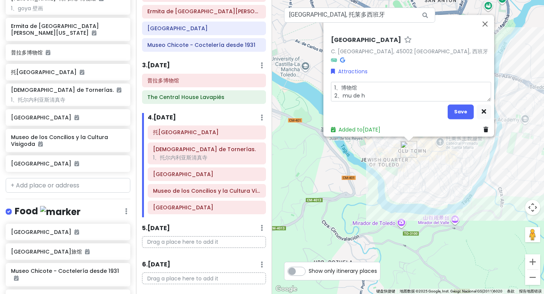
type textarea "1、博物馆 2、mu de ha"
type textarea "x"
type textarea "1、博物馆 2、mu de ha e"
type textarea "x"
type textarea "1、博物馆 2、mu de ha er"
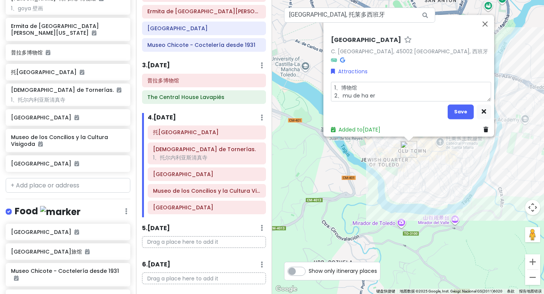
type textarea "x"
type textarea "1、博物馆 2、mu de ha er d"
type textarea "x"
type textarea "1、博物馆 2、mu de ha er de"
type textarea "x"
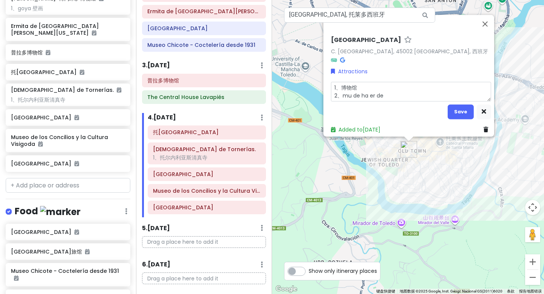
type textarea "1、博物馆 2、mu de ha er d"
type textarea "x"
type textarea "1、博物馆 2、mu de ha er"
type textarea "x"
type textarea "1、博物馆 2、[PERSON_NAME]"
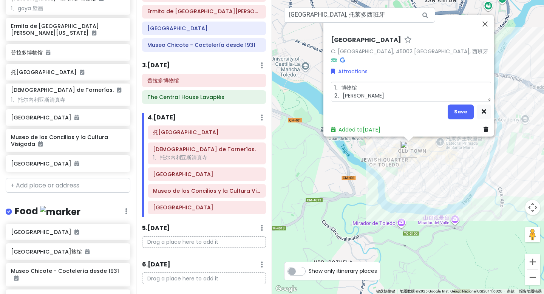
type textarea "x"
type textarea "1、博物馆 2、[PERSON_NAME]"
type textarea "x"
type textarea "1、博物馆 2、[PERSON_NAME]"
type textarea "x"
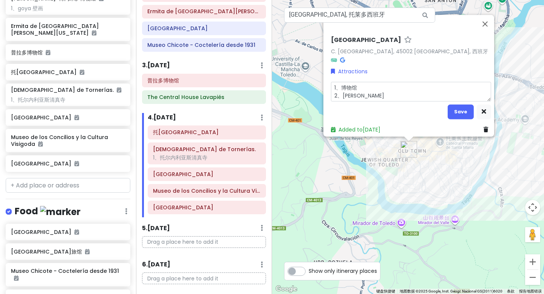
type textarea "1、博物馆 2、[PERSON_NAME]、"
type textarea "x"
type textarea "1、博物馆 2、[PERSON_NAME]、w"
type textarea "x"
type textarea "1、博物馆 2、[PERSON_NAME]、we"
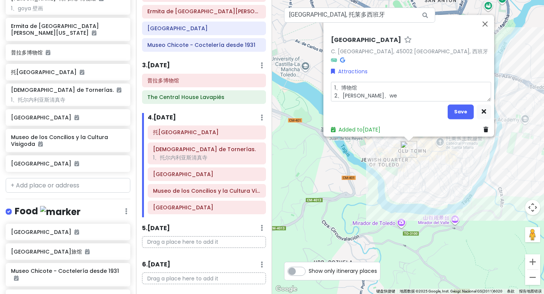
type textarea "x"
type textarea "1、博物馆 2、[PERSON_NAME]、wen"
type textarea "x"
type textarea "1、博物馆 2、[PERSON_NAME]、wen y"
type textarea "x"
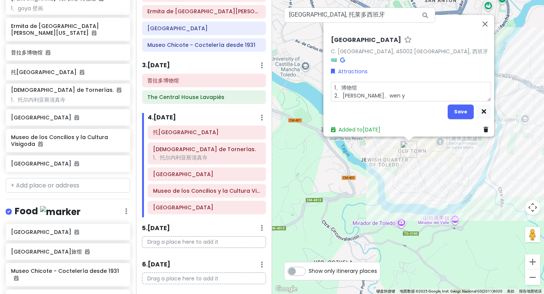
type textarea "1、博物馆 2、[PERSON_NAME]、[PERSON_NAME]"
type textarea "x"
type textarea "1、博物馆 2、[PERSON_NAME]、[PERSON_NAME]"
type textarea "x"
type textarea "1、博物馆 2、[PERSON_NAME]、[PERSON_NAME]"
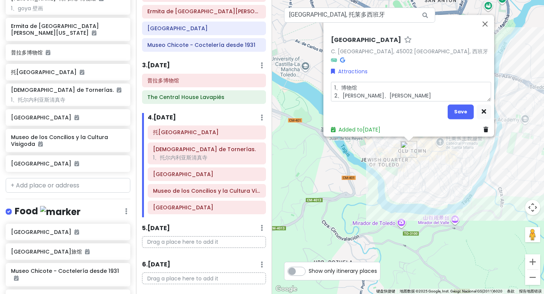
type textarea "x"
type textarea "1、博物馆 2、[PERSON_NAME]、[PERSON_NAME]"
type textarea "x"
type textarea "1、博物馆 2、[PERSON_NAME]、[PERSON_NAME]"
type textarea "x"
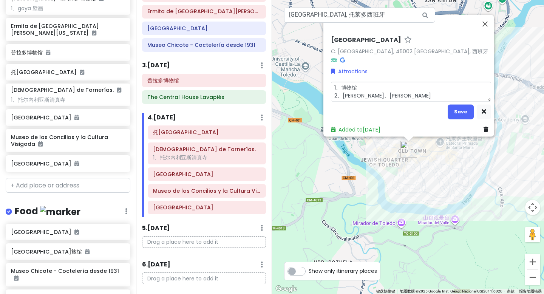
type textarea "1、博物馆 2、[PERSON_NAME]、[PERSON_NAME]"
type textarea "x"
type textarea "1、博物馆 2、[PERSON_NAME]、[PERSON_NAME]"
type textarea "x"
type textarea "1、博物馆 2、[PERSON_NAME]、文艺复兴"
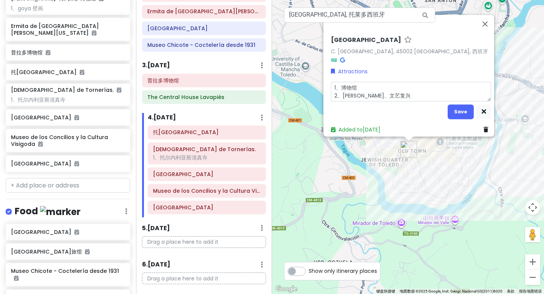
type textarea "x"
type textarea "1、博物馆 2、[PERSON_NAME]、文艺复兴f"
type textarea "x"
type textarea "1、博物馆 2、[PERSON_NAME]、文艺复兴fe"
type textarea "x"
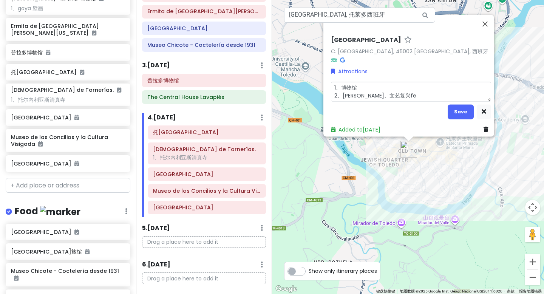
type textarea "1、博物馆 2、[PERSON_NAME]、文艺复兴fen"
type textarea "x"
click at [458, 109] on button "Save" at bounding box center [461, 111] width 26 height 15
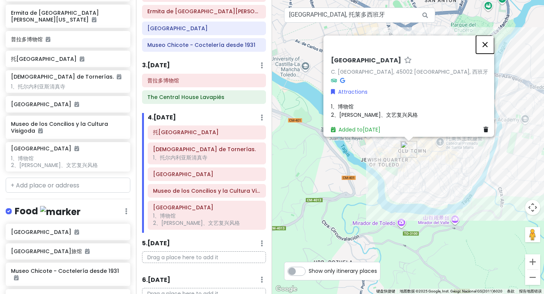
click at [487, 38] on button "关闭" at bounding box center [485, 45] width 18 height 18
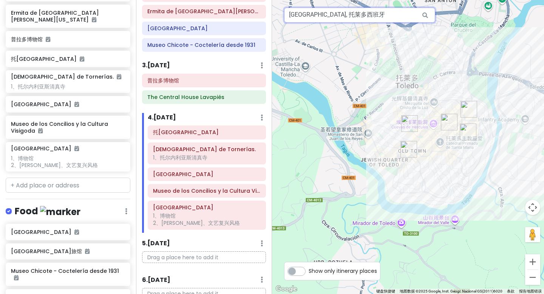
drag, startPoint x: 395, startPoint y: 16, endPoint x: 274, endPoint y: 14, distance: 121.0
click at [274, 14] on div "4 3 2 1 5 [GEOGRAPHIC_DATA], 托莱多西班牙 键盘快捷键 地图数据 地图数据 ©2025 Google, Inst. Geogr. …" at bounding box center [408, 147] width 272 height 294
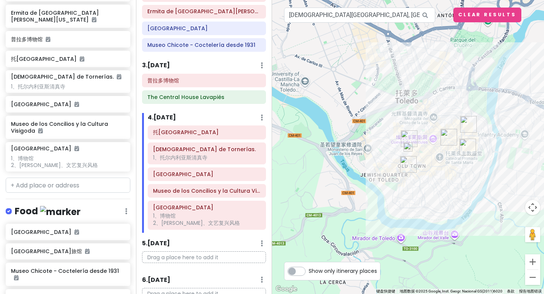
click at [409, 147] on img at bounding box center [408, 147] width 9 height 9
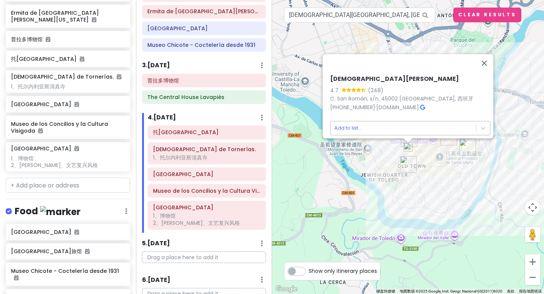
click at [351, 122] on body "西班牙法国trip Private Change Dates Make a Copy Delete Trip Go Pro ⚡️ Give Feedback …" at bounding box center [272, 147] width 544 height 294
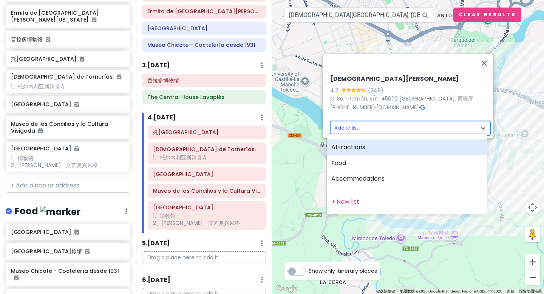
click at [352, 147] on div "Attractions" at bounding box center [407, 148] width 160 height 16
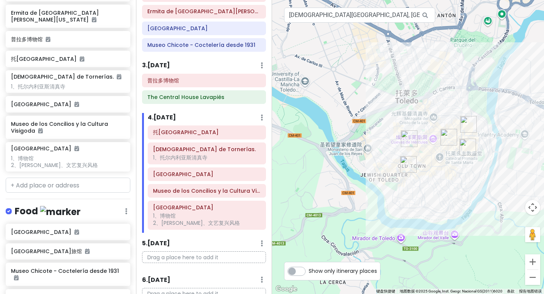
scroll to position [613, 0]
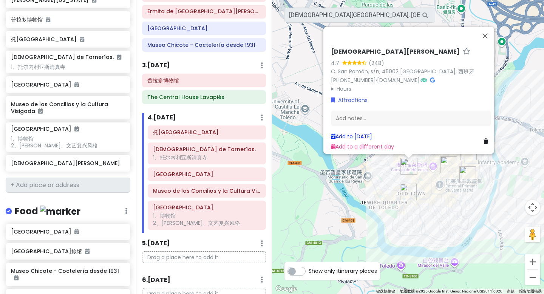
click at [369, 133] on link "Add to [DATE]" at bounding box center [351, 137] width 41 height 8
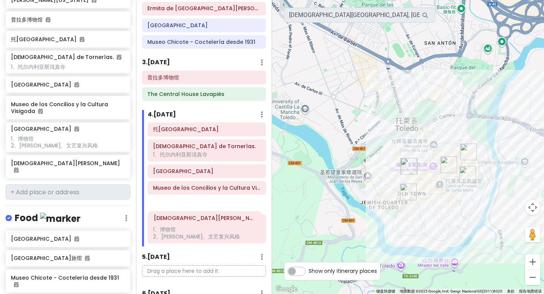
scroll to position [336, 0]
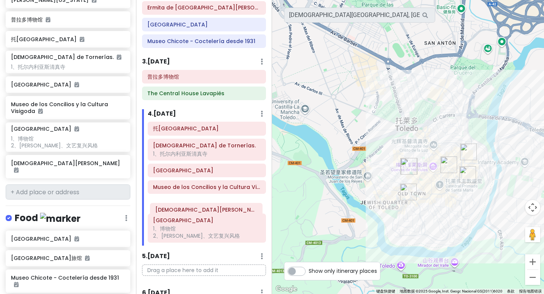
drag, startPoint x: 183, startPoint y: 240, endPoint x: 185, endPoint y: 210, distance: 30.0
click at [185, 210] on div "托莱多城堡 Mezquita de [GEOGRAPHIC_DATA]. 1、[GEOGRAPHIC_DATA] y la Cultura Visigoda …" at bounding box center [207, 184] width 130 height 124
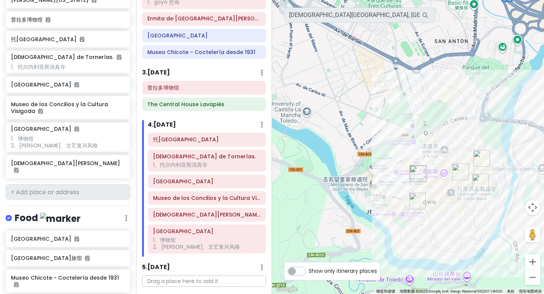
scroll to position [319, 0]
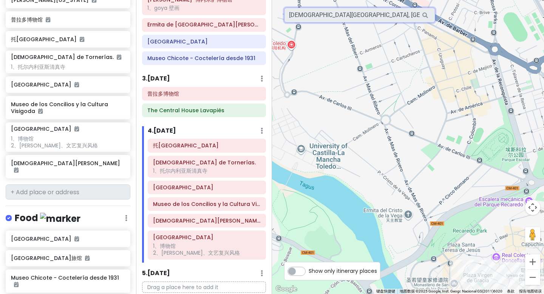
click at [350, 16] on input "[DEMOGRAPHIC_DATA][GEOGRAPHIC_DATA], [GEOGRAPHIC_DATA], [GEOGRAPHIC_DATA]" at bounding box center [359, 15] width 151 height 15
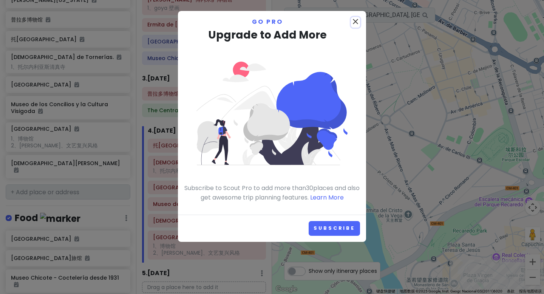
click at [354, 21] on icon "close" at bounding box center [355, 21] width 9 height 9
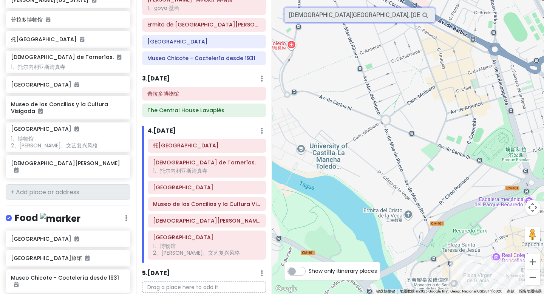
click at [361, 16] on input "[DEMOGRAPHIC_DATA][GEOGRAPHIC_DATA], [GEOGRAPHIC_DATA], [GEOGRAPHIC_DATA]" at bounding box center [359, 15] width 151 height 15
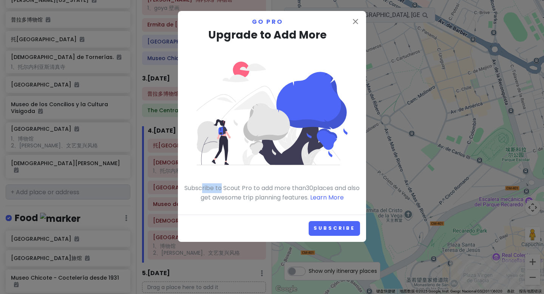
drag, startPoint x: 208, startPoint y: 191, endPoint x: 226, endPoint y: 189, distance: 18.3
click at [226, 189] on p "Subscribe to Scout Pro to add more than 30 places and also get awesome trip pla…" at bounding box center [272, 192] width 176 height 19
click at [236, 186] on p "Subscribe to Scout Pro to add more than 30 places and also get awesome trip pla…" at bounding box center [272, 192] width 176 height 19
drag, startPoint x: 225, startPoint y: 186, endPoint x: 301, endPoint y: 192, distance: 75.9
click at [301, 192] on p "Subscribe to Scout Pro to add more than 30 places and also get awesome trip pla…" at bounding box center [272, 192] width 176 height 19
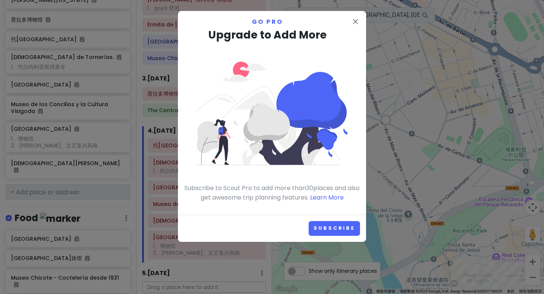
click at [256, 202] on div "close Go Pro Upgrade to Add More Subscribe to Scout Pro to add more than 30 pla…" at bounding box center [272, 113] width 188 height 204
click at [332, 225] on link "Subscribe" at bounding box center [334, 228] width 51 height 15
click at [355, 21] on icon "close" at bounding box center [355, 21] width 9 height 9
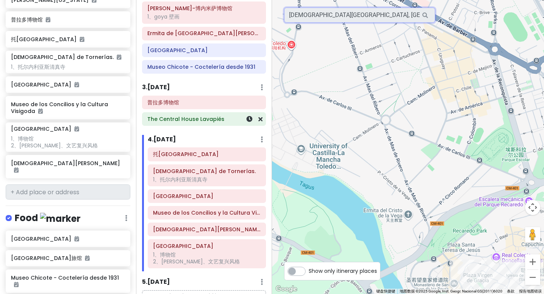
scroll to position [0, 0]
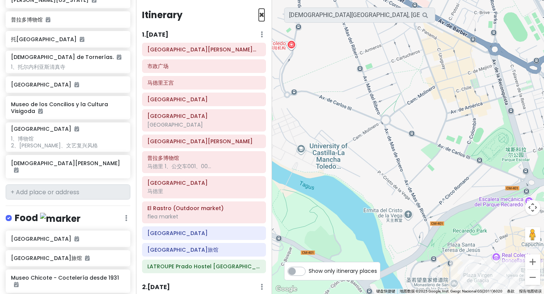
click at [259, 15] on span "×" at bounding box center [262, 15] width 6 height 12
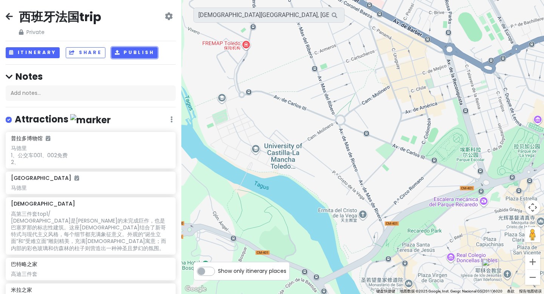
click at [129, 51] on button "Publish" at bounding box center [135, 52] width 47 height 11
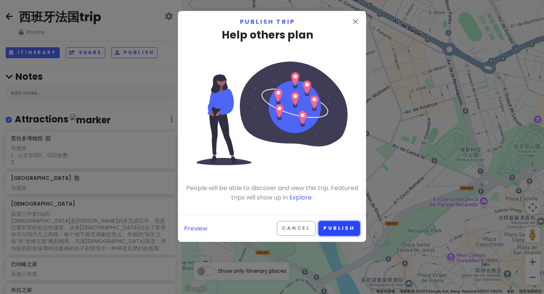
click at [340, 228] on button "Publish" at bounding box center [340, 228] width 42 height 15
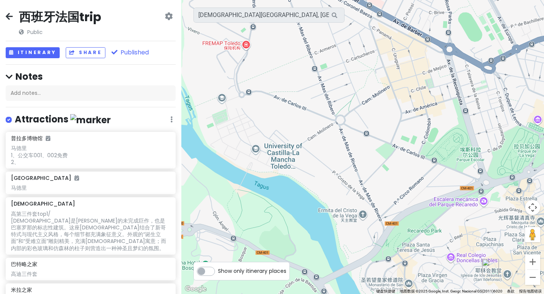
click at [6, 13] on icon at bounding box center [9, 16] width 7 height 6
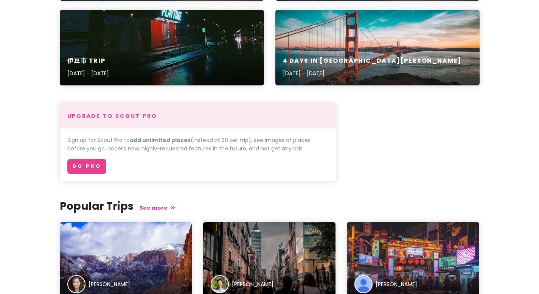
scroll to position [315, 0]
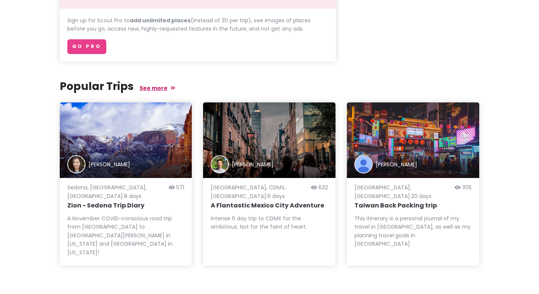
click at [160, 92] on link "See more" at bounding box center [158, 88] width 36 height 8
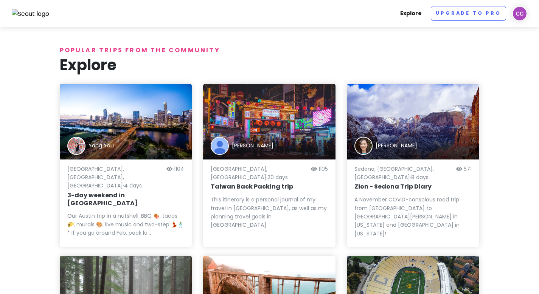
click at [420, 14] on link "Explore" at bounding box center [411, 13] width 28 height 15
click at [415, 14] on link "Explore" at bounding box center [411, 13] width 28 height 15
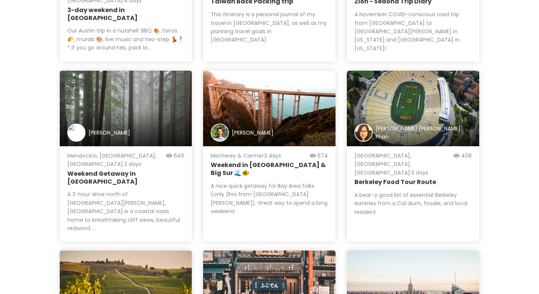
scroll to position [447, 0]
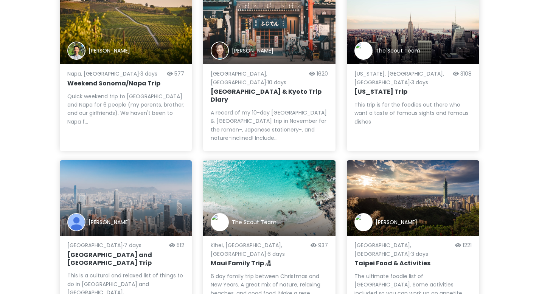
click at [250, 241] on p "[GEOGRAPHIC_DATA], [GEOGRAPHIC_DATA], [GEOGRAPHIC_DATA] · 6 days" at bounding box center [259, 249] width 97 height 17
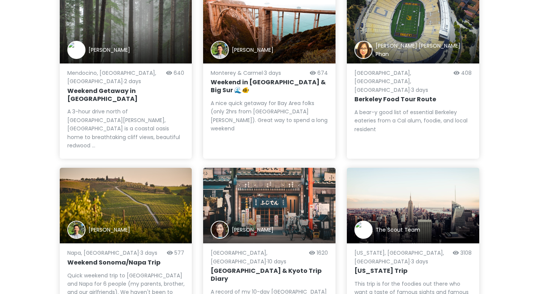
scroll to position [0, 0]
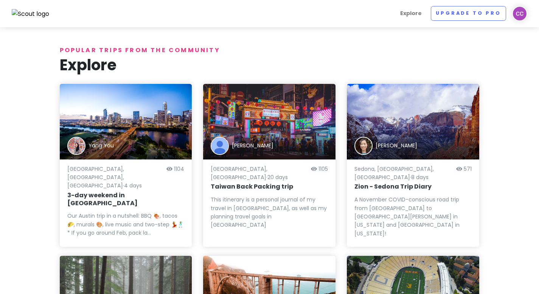
click at [524, 12] on img at bounding box center [519, 13] width 15 height 15
click at [521, 9] on img at bounding box center [519, 13] width 15 height 15
click at [336, 48] on p "Popular trips from the community" at bounding box center [270, 50] width 420 height 10
click at [31, 16] on img at bounding box center [31, 14] width 38 height 10
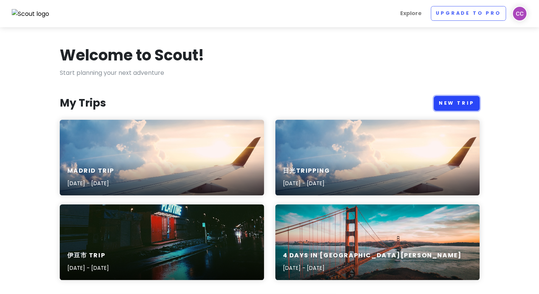
click at [463, 102] on link "New Trip" at bounding box center [457, 103] width 46 height 15
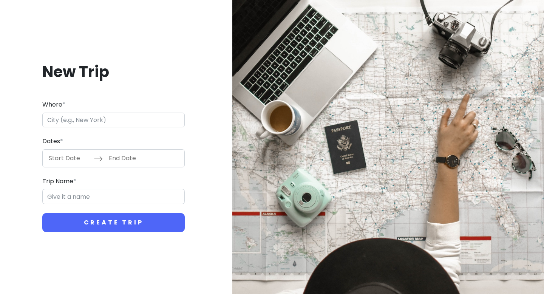
click at [105, 118] on input "Where *" at bounding box center [113, 120] width 143 height 15
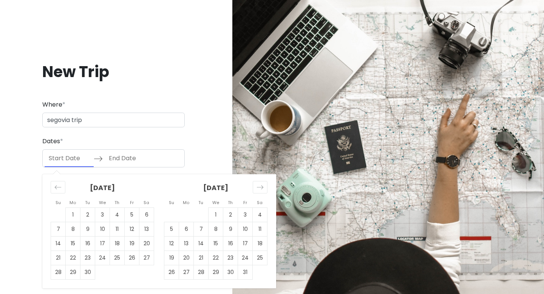
click at [69, 158] on input "Start Date" at bounding box center [69, 158] width 49 height 17
click at [118, 230] on td "11" at bounding box center [117, 229] width 15 height 14
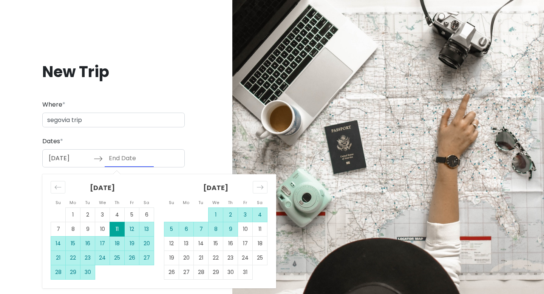
click at [234, 231] on td "9" at bounding box center [230, 229] width 15 height 14
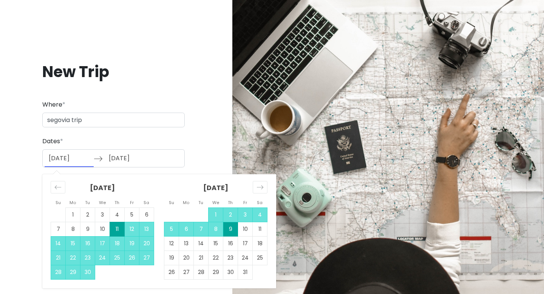
click at [71, 162] on input "[DATE]" at bounding box center [69, 158] width 49 height 17
click at [256, 233] on td "11" at bounding box center [260, 229] width 15 height 14
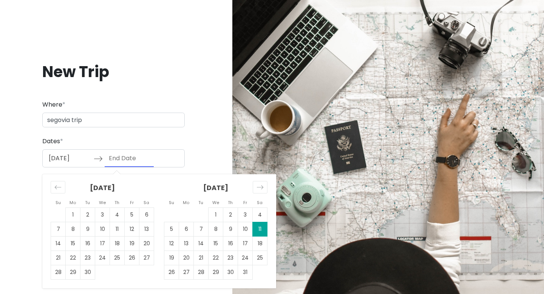
click at [261, 230] on td "11" at bounding box center [260, 229] width 15 height 14
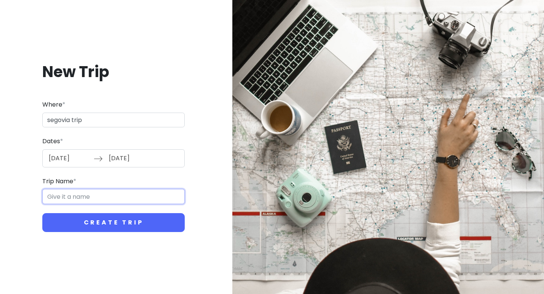
click at [57, 196] on input "Trip Name *" at bounding box center [113, 196] width 143 height 15
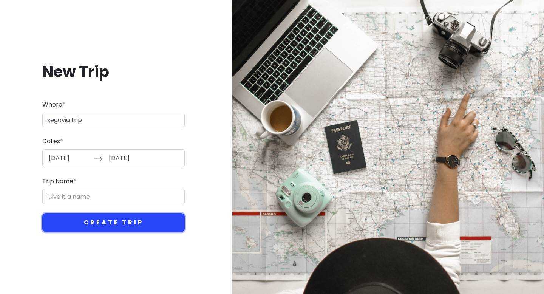
click at [101, 219] on button "Create Trip" at bounding box center [113, 222] width 143 height 19
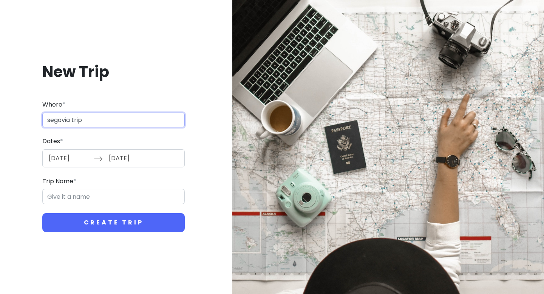
drag, startPoint x: 93, startPoint y: 121, endPoint x: 39, endPoint y: 119, distance: 54.5
click at [39, 119] on div "New Trip Where * [GEOGRAPHIC_DATA] trip Dates * [DATE] Navigate forward to inte…" at bounding box center [113, 147] width 215 height 206
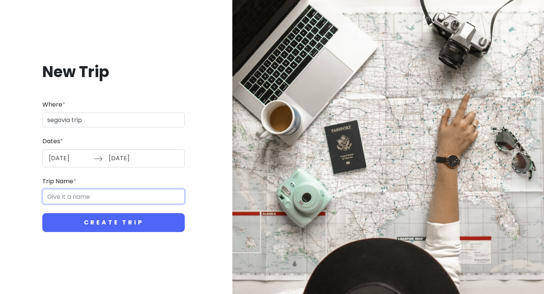
click at [72, 198] on input "Trip Name *" at bounding box center [113, 196] width 143 height 15
paste input "segovia trip"
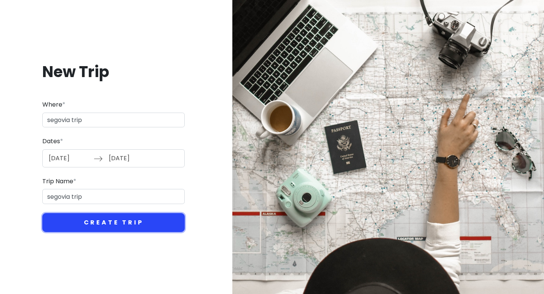
click at [104, 222] on button "Create Trip" at bounding box center [113, 222] width 143 height 19
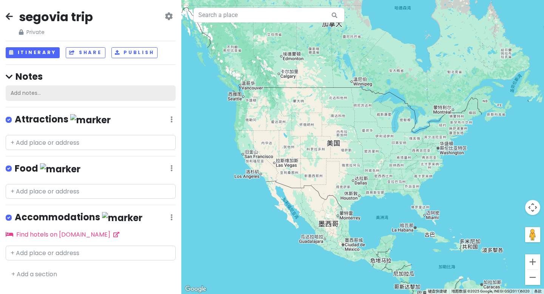
click at [30, 99] on div "Add notes..." at bounding box center [91, 93] width 170 height 16
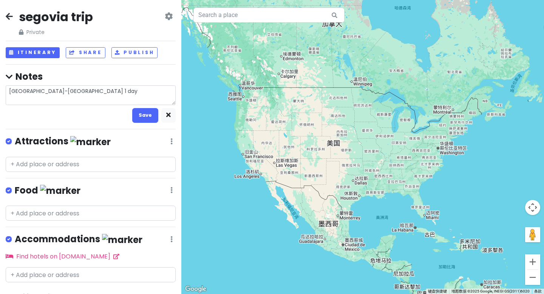
scroll to position [14, 0]
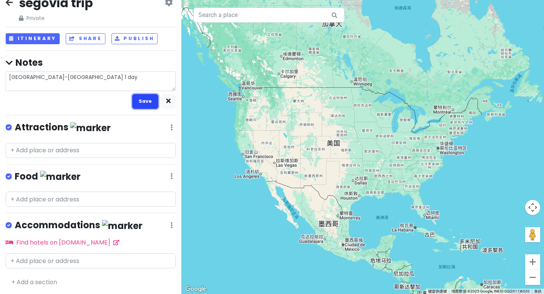
click at [145, 101] on button "Save" at bounding box center [145, 101] width 26 height 15
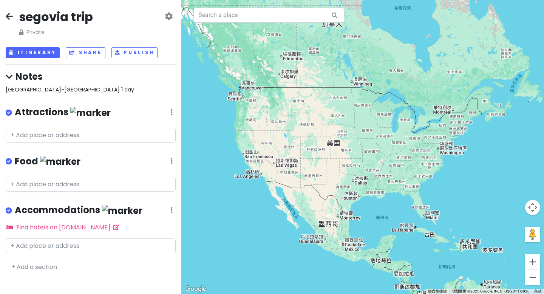
click at [69, 89] on div "[GEOGRAPHIC_DATA]-[GEOGRAPHIC_DATA] 1 day" at bounding box center [91, 89] width 170 height 8
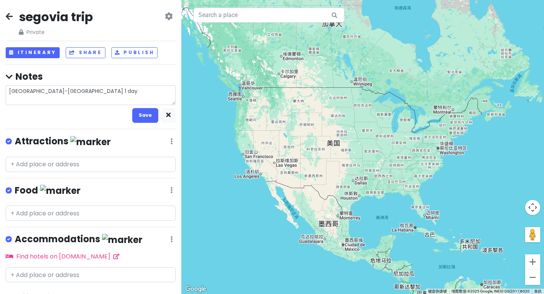
click at [78, 96] on textarea "[GEOGRAPHIC_DATA]-[GEOGRAPHIC_DATA] 1 day" at bounding box center [91, 95] width 170 height 20
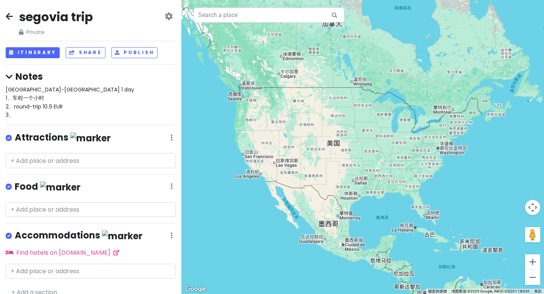
click at [52, 111] on div "[GEOGRAPHIC_DATA]-[GEOGRAPHIC_DATA] 1 day 1、车程一个小时 2、round-trip 10.9 EUR 3、" at bounding box center [91, 102] width 170 height 34
click at [65, 118] on div "[GEOGRAPHIC_DATA]-[GEOGRAPHIC_DATA] 1 day 1、车程一个小时 2、round-trip 10.9 EUR 3、" at bounding box center [91, 102] width 170 height 34
click at [240, 19] on input "text" at bounding box center [269, 15] width 151 height 15
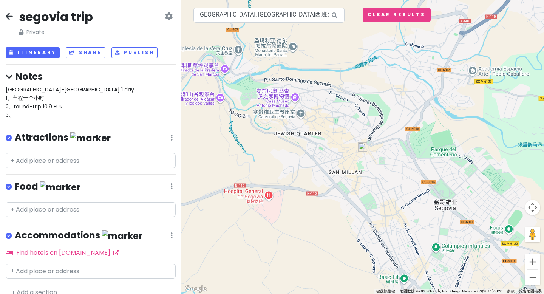
click at [364, 149] on img at bounding box center [362, 147] width 9 height 9
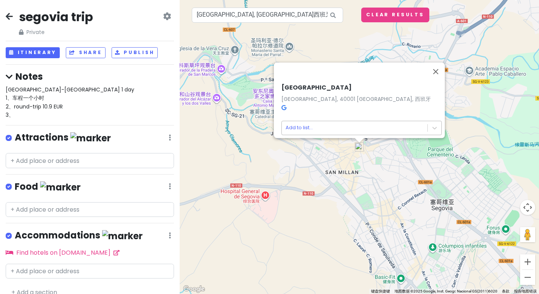
click at [311, 126] on body "segovia trip Private Change Dates Make a Copy Delete Trip Go Pro ⚡️ Give Feedba…" at bounding box center [269, 147] width 539 height 294
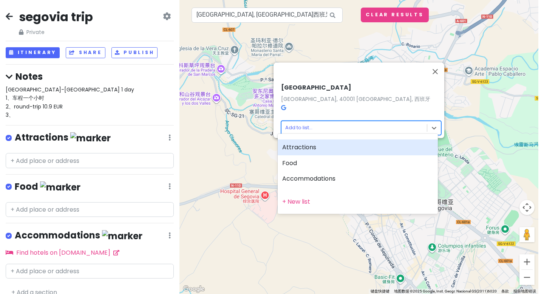
click at [303, 149] on div "Attractions" at bounding box center [358, 148] width 160 height 16
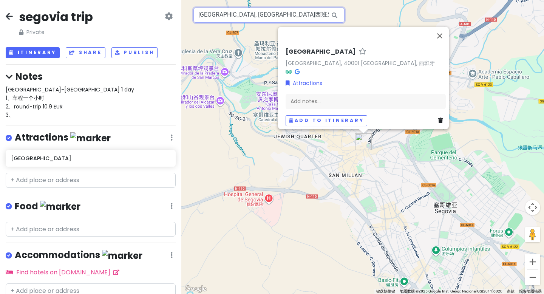
click at [303, 13] on input "[GEOGRAPHIC_DATA], [GEOGRAPHIC_DATA]西班牙" at bounding box center [269, 15] width 151 height 15
click at [439, 36] on button "关闭" at bounding box center [440, 36] width 18 height 18
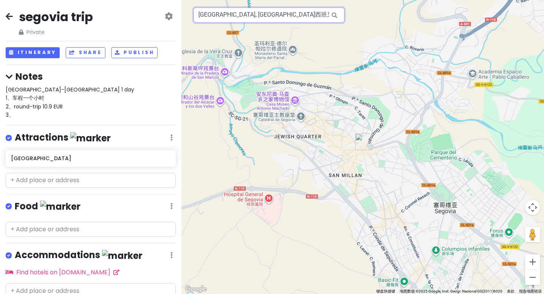
drag, startPoint x: 279, startPoint y: 19, endPoint x: 191, endPoint y: 12, distance: 88.7
click at [189, 16] on div "[GEOGRAPHIC_DATA], 塞哥维亚西班牙 键盘快捷键 地图数据 地图数据 ©2025 Google, Inst. Geogr. Nacional …" at bounding box center [362, 147] width 363 height 294
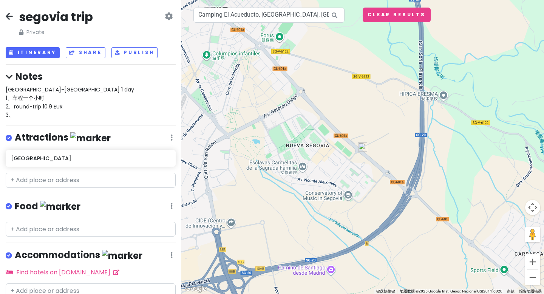
click at [364, 149] on img at bounding box center [362, 147] width 9 height 9
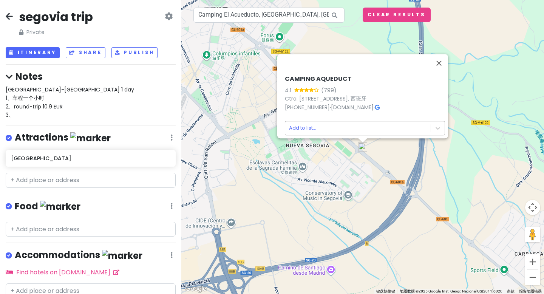
click at [307, 125] on body "segovia trip Private Change Dates Make a Copy Delete Trip Go Pro ⚡️ Give Feedba…" at bounding box center [272, 147] width 544 height 294
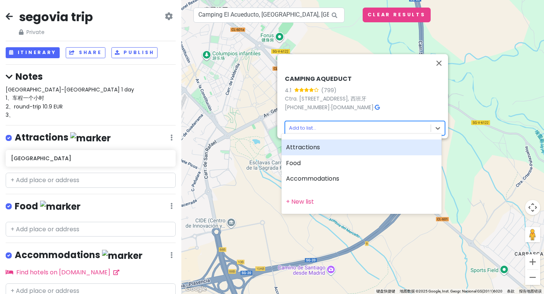
click at [304, 149] on div "Attractions" at bounding box center [362, 148] width 160 height 16
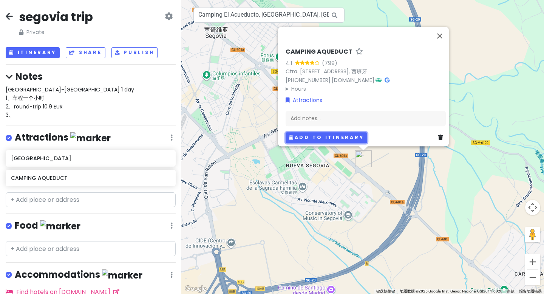
click at [338, 136] on button "Add to itinerary" at bounding box center [327, 137] width 82 height 11
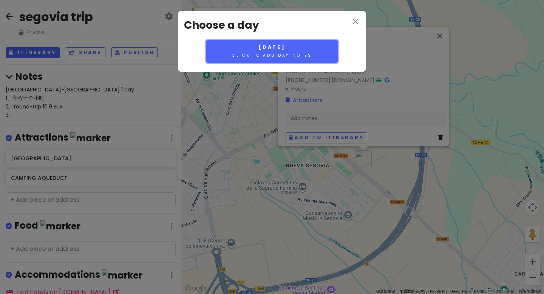
click at [278, 53] on small "Click to add day notes" at bounding box center [272, 56] width 80 height 6
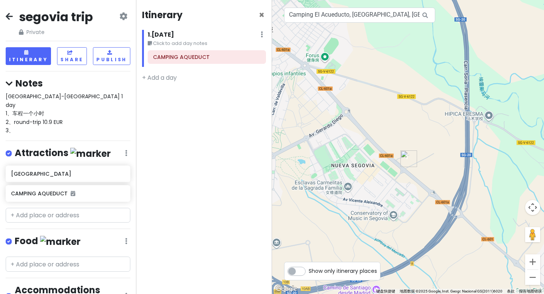
click at [265, 14] on div "Itinerary ×" at bounding box center [204, 16] width 124 height 15
click at [262, 15] on span "×" at bounding box center [262, 15] width 6 height 12
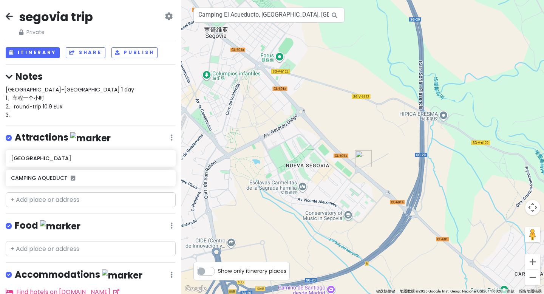
click at [314, 163] on div at bounding box center [362, 147] width 363 height 294
click at [335, 174] on div at bounding box center [362, 147] width 363 height 294
click at [343, 180] on div at bounding box center [362, 147] width 363 height 294
click at [23, 56] on button "Itinerary" at bounding box center [33, 52] width 54 height 11
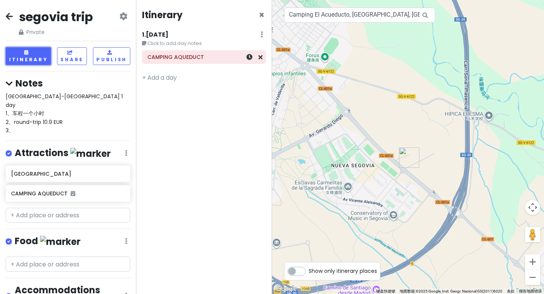
click at [184, 60] on h6 "CAMPING AQUEDUCT" at bounding box center [203, 57] width 113 height 7
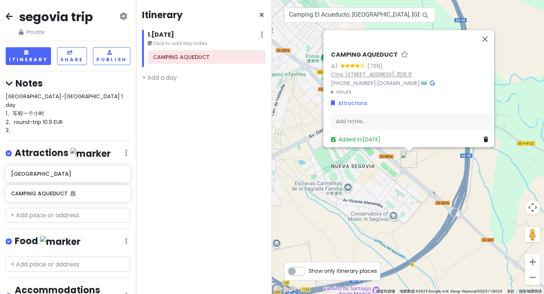
click at [359, 71] on link "Ctra. [STREET_ADDRESS], 西班牙" at bounding box center [372, 75] width 82 height 8
click at [484, 137] on icon at bounding box center [486, 139] width 5 height 5
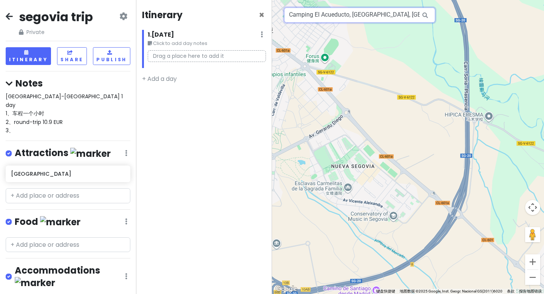
click at [321, 15] on input "Camping El Acueducto, [GEOGRAPHIC_DATA], [GEOGRAPHIC_DATA]西班牙" at bounding box center [359, 15] width 151 height 15
click at [309, 15] on input "Camping El Acueducto, [GEOGRAPHIC_DATA], [GEOGRAPHIC_DATA]西班牙" at bounding box center [359, 15] width 151 height 15
click at [394, 13] on input "Camping El Acueducto, [GEOGRAPHIC_DATA], [GEOGRAPHIC_DATA]西班牙" at bounding box center [359, 15] width 151 height 15
click at [338, 20] on input "Camping El Acueducto, [GEOGRAPHIC_DATA], [GEOGRAPHIC_DATA]西班牙" at bounding box center [359, 15] width 151 height 15
paste input "Acueducto de [GEOGRAPHIC_DATA]"
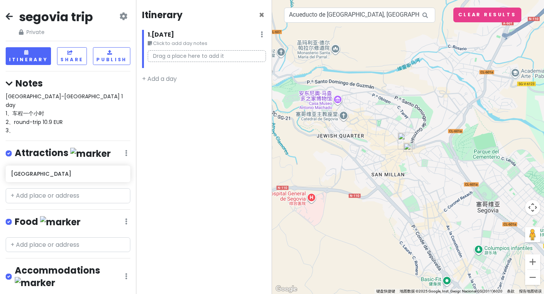
click at [409, 150] on img at bounding box center [408, 147] width 9 height 9
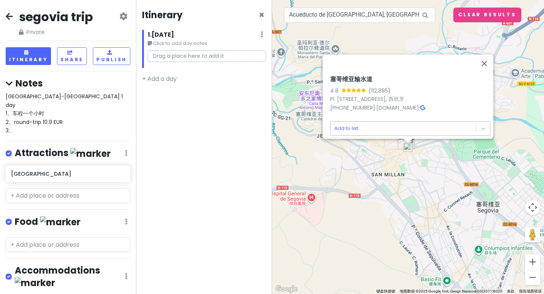
click at [344, 124] on body "segovia trip Private Change Dates Make a Copy Delete Trip Go Pro ⚡️ Give Feedba…" at bounding box center [272, 147] width 544 height 294
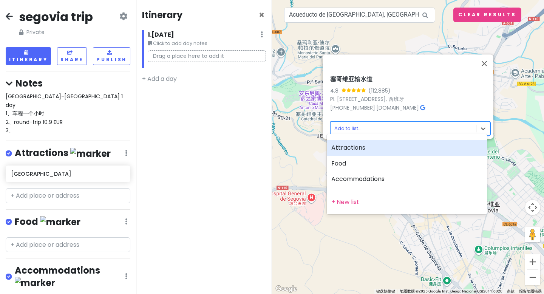
click at [355, 147] on div "Attractions" at bounding box center [407, 148] width 160 height 16
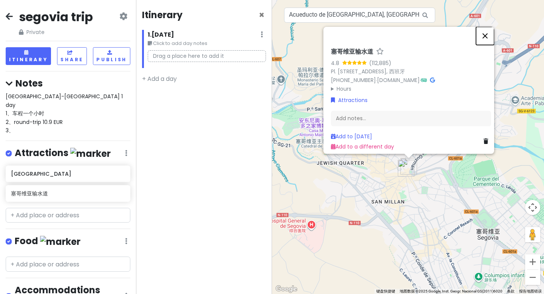
click at [490, 30] on button "关闭" at bounding box center [485, 36] width 18 height 18
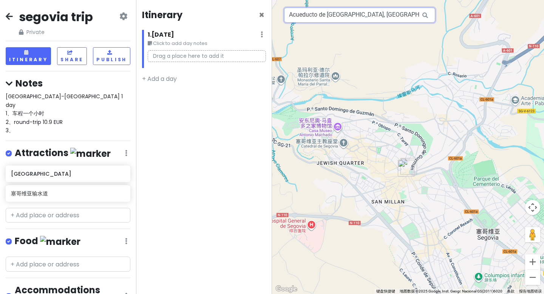
click at [406, 16] on input "Acueducto de [GEOGRAPHIC_DATA], [GEOGRAPHIC_DATA], [GEOGRAPHIC_DATA]西班牙" at bounding box center [359, 15] width 151 height 15
click at [344, 15] on input "Acueducto de [GEOGRAPHIC_DATA], [GEOGRAPHIC_DATA], [GEOGRAPHIC_DATA]西班牙" at bounding box center [359, 15] width 151 height 15
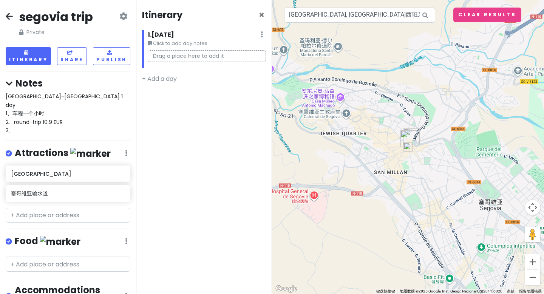
click at [407, 145] on img at bounding box center [408, 147] width 9 height 9
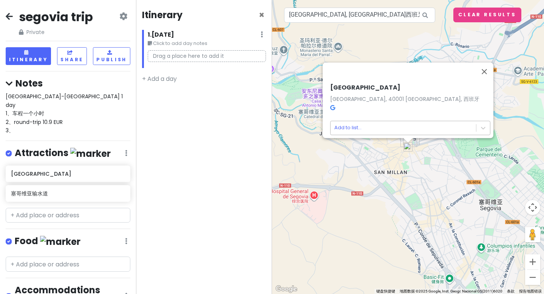
click at [352, 125] on body "[GEOGRAPHIC_DATA] trip Private Change Dates Make a Copy Delete Trip Go Pro ⚡️ G…" at bounding box center [272, 147] width 544 height 294
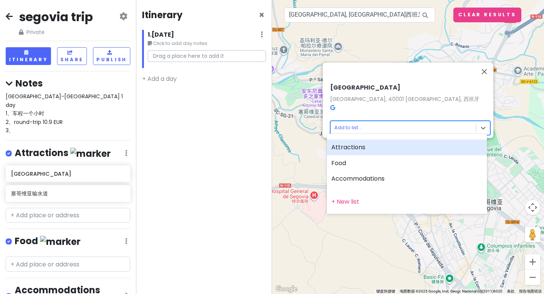
click at [354, 147] on div "Attractions" at bounding box center [407, 148] width 160 height 16
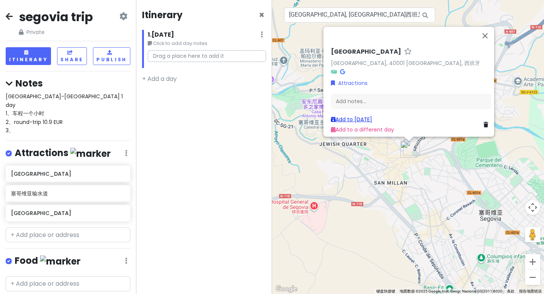
click at [350, 116] on link "Add to [DATE]" at bounding box center [351, 120] width 41 height 8
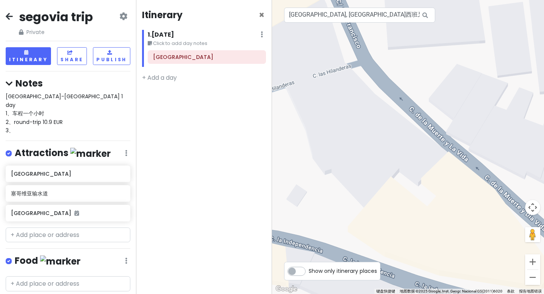
drag, startPoint x: 394, startPoint y: 126, endPoint x: 423, endPoint y: 294, distance: 170.5
click at [423, 294] on div "1 [GEOGRAPHIC_DATA], 塞哥维亚西班牙 键盘快捷键 地图数据 地图数据 ©2025 Google, Inst. Geogr. Naciona…" at bounding box center [408, 147] width 272 height 294
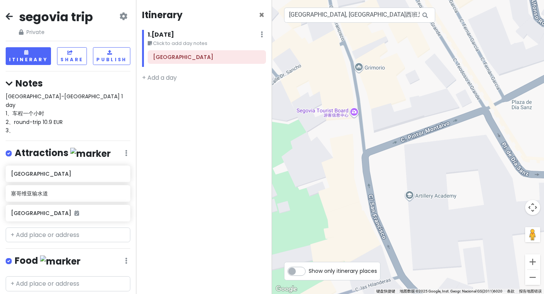
drag, startPoint x: 406, startPoint y: 150, endPoint x: 415, endPoint y: 294, distance: 143.9
click at [415, 294] on div "1 [GEOGRAPHIC_DATA], 塞哥维亚西班牙 键盘快捷键 地图数据 地图数据 ©2025 Google, Inst. Geogr. Naciona…" at bounding box center [408, 147] width 272 height 294
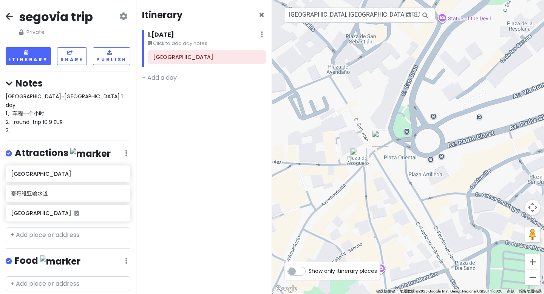
drag, startPoint x: 392, startPoint y: 214, endPoint x: 389, endPoint y: 294, distance: 80.2
click at [389, 294] on div "1 [GEOGRAPHIC_DATA], 塞哥维亚西班牙 键盘快捷键 地图数据 地图数据 ©2025 Google, Inst. Geogr. Naciona…" at bounding box center [408, 147] width 272 height 294
drag, startPoint x: 393, startPoint y: 14, endPoint x: 285, endPoint y: 16, distance: 108.6
click at [285, 16] on input "[GEOGRAPHIC_DATA], [GEOGRAPHIC_DATA]西班牙" at bounding box center [359, 15] width 151 height 15
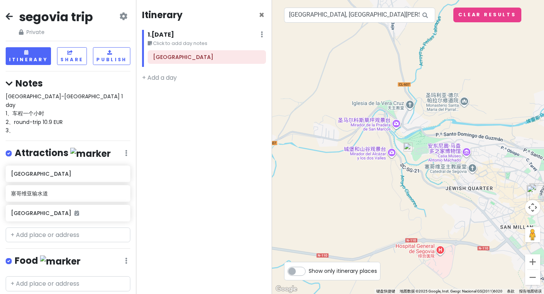
click at [411, 148] on img at bounding box center [408, 147] width 9 height 9
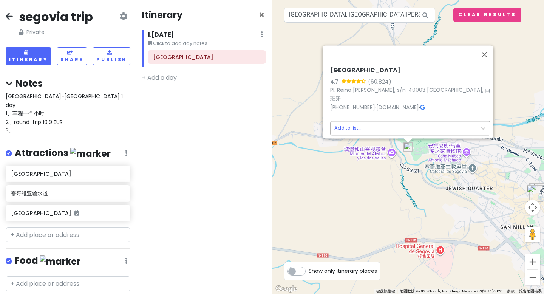
click at [363, 124] on body "[GEOGRAPHIC_DATA] trip Private Change Dates Make a Copy Delete Trip Go Pro ⚡️ G…" at bounding box center [272, 147] width 544 height 294
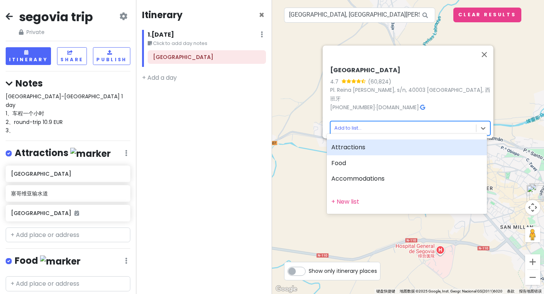
click at [360, 147] on div "Attractions" at bounding box center [407, 148] width 160 height 16
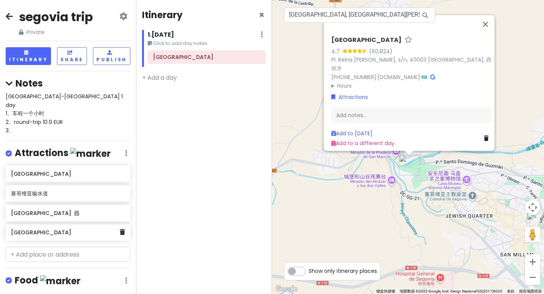
scroll to position [0, 0]
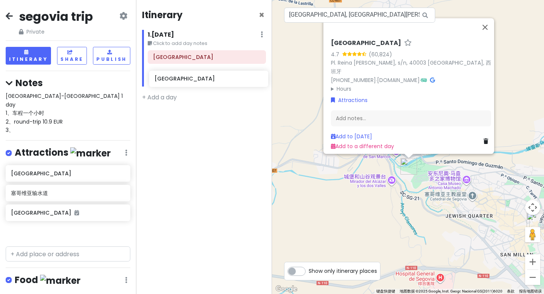
drag, startPoint x: 29, startPoint y: 227, endPoint x: 172, endPoint y: 83, distance: 203.7
click at [172, 83] on div "segovia trip Private Change Dates Make a Copy Delete Trip Go Pro ⚡️ Give Feedba…" at bounding box center [272, 147] width 544 height 294
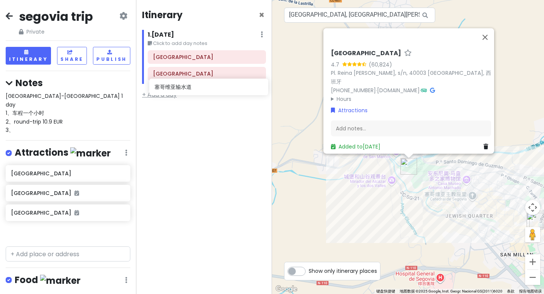
drag, startPoint x: 35, startPoint y: 191, endPoint x: 178, endPoint y: 93, distance: 172.5
click at [178, 93] on div "segovia trip Private Change Dates Make a Copy Delete Trip Go Pro ⚡️ Give Feedba…" at bounding box center [272, 147] width 544 height 294
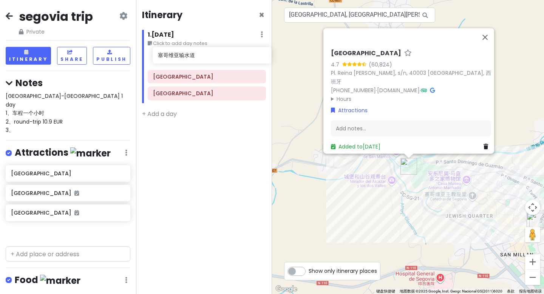
drag, startPoint x: 42, startPoint y: 187, endPoint x: 189, endPoint y: 58, distance: 195.6
click at [189, 58] on div "segovia trip Private Change Dates Make a Copy Delete Trip Go Pro ⚡️ Give Feedba…" at bounding box center [272, 147] width 544 height 294
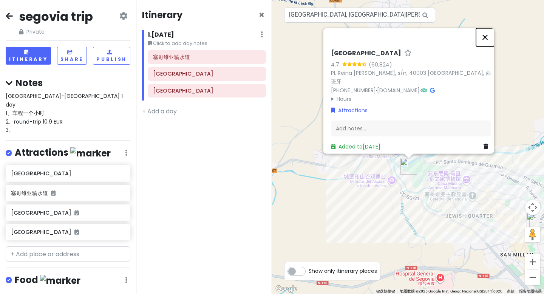
click at [487, 44] on button "关闭" at bounding box center [485, 37] width 18 height 18
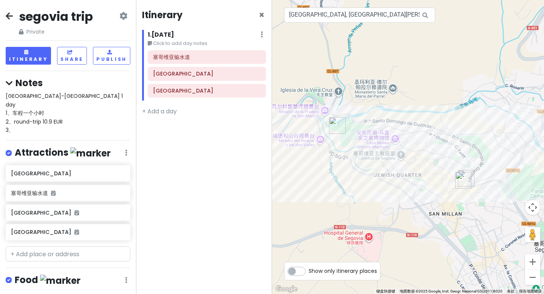
drag, startPoint x: 431, startPoint y: 200, endPoint x: 362, endPoint y: 160, distance: 80.5
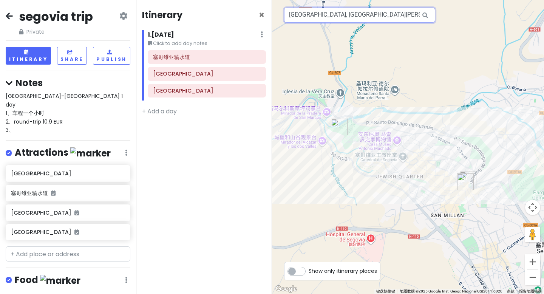
click at [388, 18] on input "[GEOGRAPHIC_DATA], [GEOGRAPHIC_DATA][PERSON_NAME], 塞哥维亚西班牙" at bounding box center [359, 15] width 151 height 15
click at [424, 13] on icon at bounding box center [425, 16] width 17 height 16
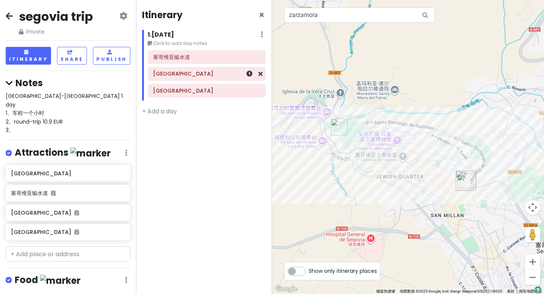
click at [175, 79] on div "[GEOGRAPHIC_DATA]" at bounding box center [207, 74] width 108 height 11
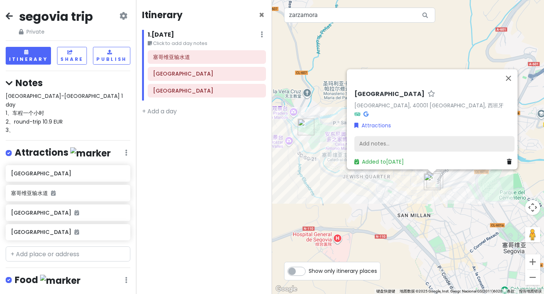
click at [392, 138] on div "Add notes..." at bounding box center [435, 144] width 160 height 16
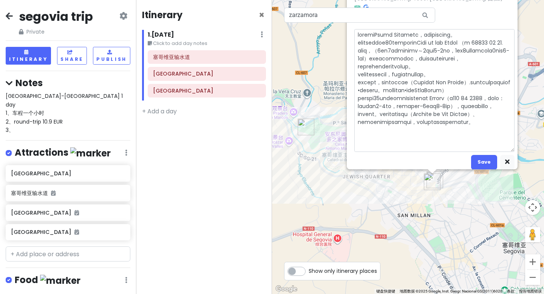
scroll to position [6, 0]
click at [479, 158] on button "Save" at bounding box center [485, 162] width 26 height 15
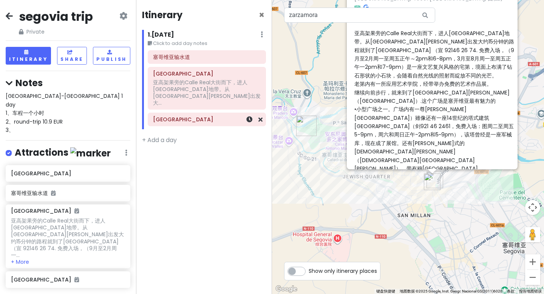
click at [182, 116] on h6 "[GEOGRAPHIC_DATA]" at bounding box center [207, 119] width 108 height 7
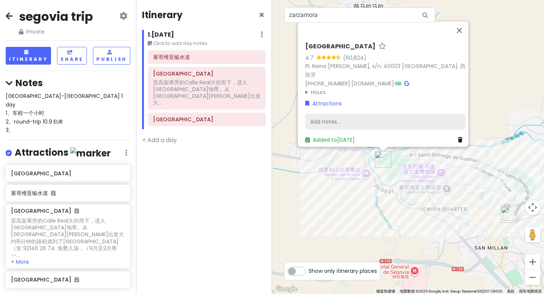
click at [326, 119] on div "Add notes..." at bounding box center [386, 122] width 160 height 16
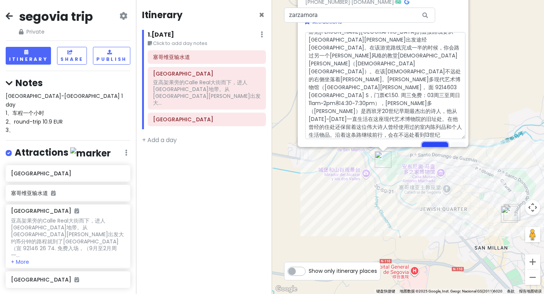
click at [429, 142] on button "Save" at bounding box center [435, 149] width 26 height 15
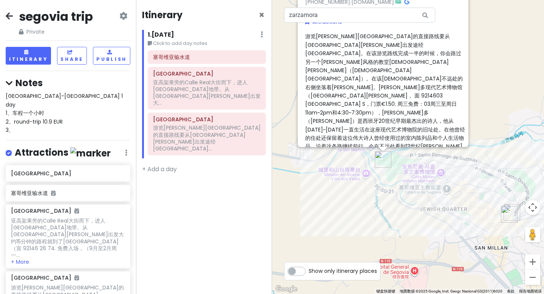
click at [225, 158] on div "Itinerary × 1 . [DATE] Edit Day Notes Delete Day Click to add day notes 塞哥维亚输水道…" at bounding box center [204, 147] width 136 height 294
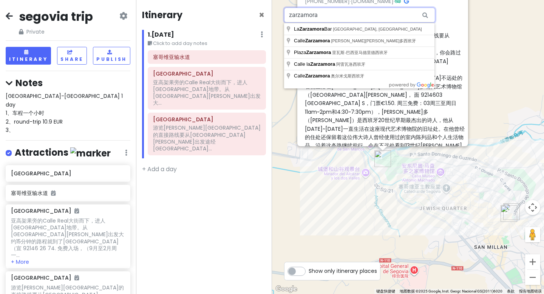
drag, startPoint x: 363, startPoint y: 11, endPoint x: 338, endPoint y: 16, distance: 25.0
click at [338, 16] on input "zarzamora" at bounding box center [359, 15] width 151 height 15
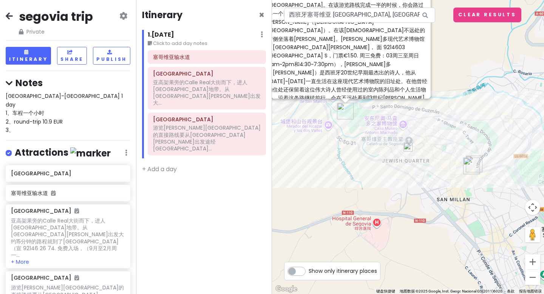
click at [409, 146] on img at bounding box center [408, 147] width 9 height 9
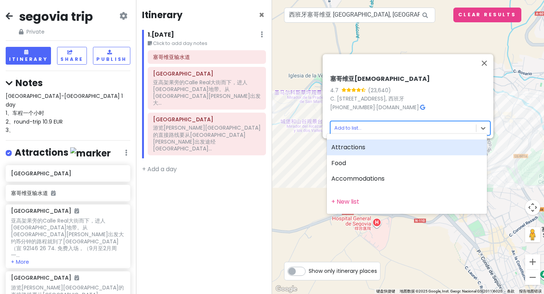
click at [366, 123] on body "segovia trip Private Change Dates Make a Copy Delete Trip Go Pro ⚡️ Give Feedba…" at bounding box center [272, 147] width 544 height 294
click at [361, 146] on div "Attractions" at bounding box center [407, 148] width 160 height 16
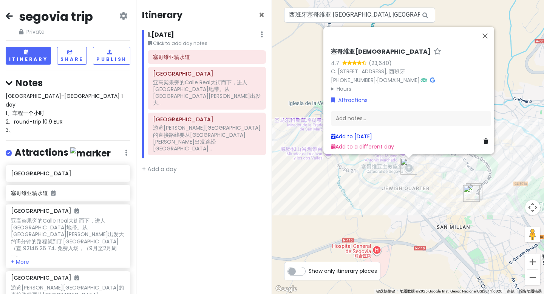
click at [348, 134] on link "Add to [DATE]" at bounding box center [351, 137] width 41 height 8
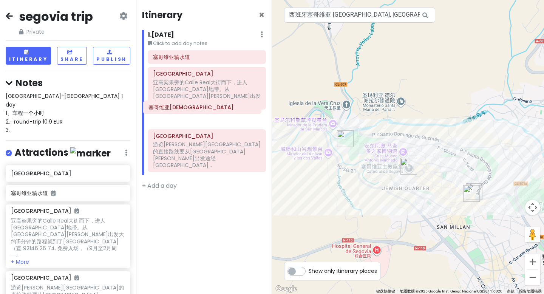
drag, startPoint x: 188, startPoint y: 140, endPoint x: 183, endPoint y: 106, distance: 34.7
click at [183, 106] on div "塞哥维亚输水道 [GEOGRAPHIC_DATA] 亚高架果旁的[GEOGRAPHIC_DATA]而下，进人[GEOGRAPHIC_DATA]地带。从[GEO…" at bounding box center [207, 112] width 130 height 125
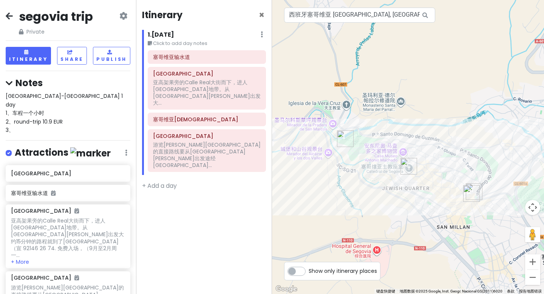
click at [183, 113] on div "塞哥维亚[DEMOGRAPHIC_DATA]" at bounding box center [207, 120] width 118 height 14
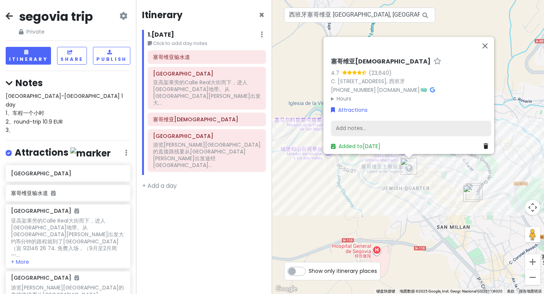
click at [368, 124] on div "Add notes..." at bounding box center [411, 129] width 160 height 16
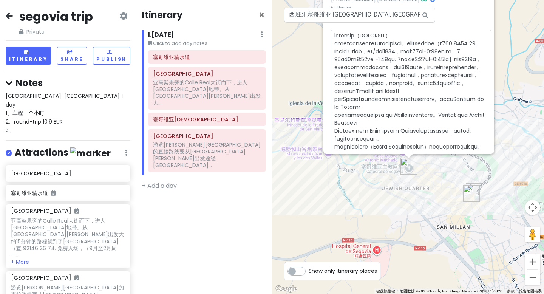
scroll to position [0, 0]
drag, startPoint x: 414, startPoint y: 29, endPoint x: 325, endPoint y: 28, distance: 89.6
click at [328, 28] on div "塞哥维亚[DEMOGRAPHIC_DATA] 4.7 (23,640) C. [STREET_ADDRESS] [PHONE_NUMBER] · [DOMAI…" at bounding box center [411, 59] width 166 height 189
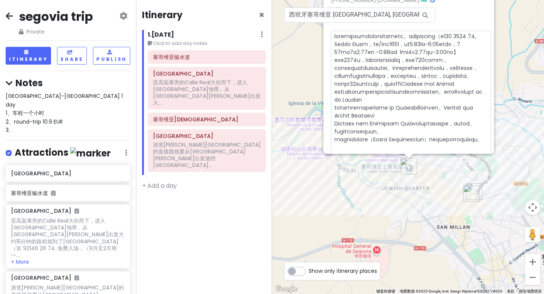
click at [331, 39] on textarea at bounding box center [411, 104] width 160 height 147
click at [472, 144] on textarea at bounding box center [411, 100] width 160 height 139
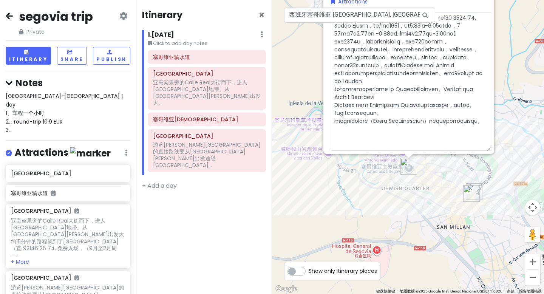
scroll to position [47, 0]
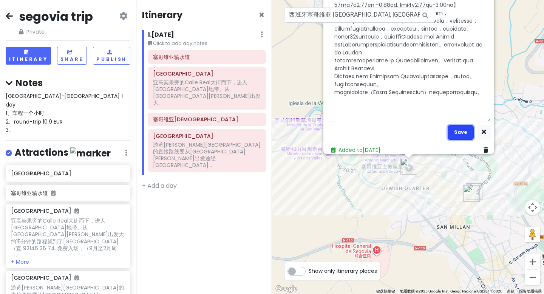
click at [461, 129] on button "Save" at bounding box center [461, 132] width 26 height 15
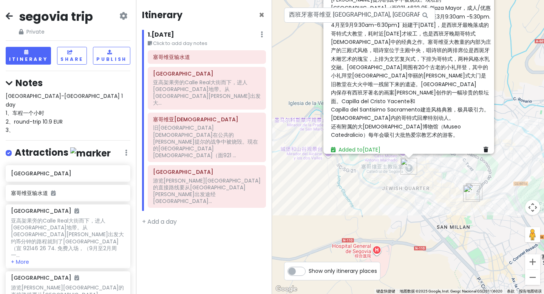
scroll to position [0, 0]
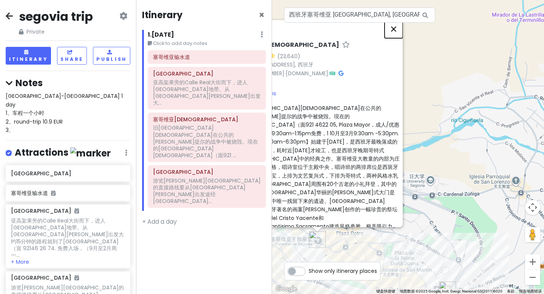
click at [395, 26] on button "关闭" at bounding box center [394, 29] width 18 height 18
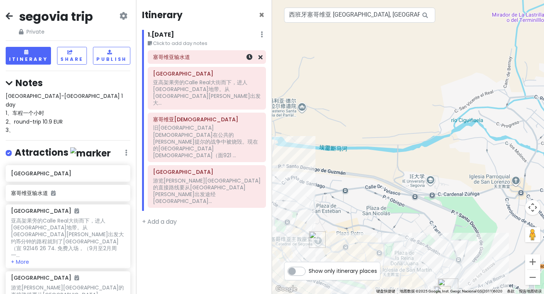
click at [175, 60] on div "塞哥维亚输水道" at bounding box center [207, 57] width 108 height 11
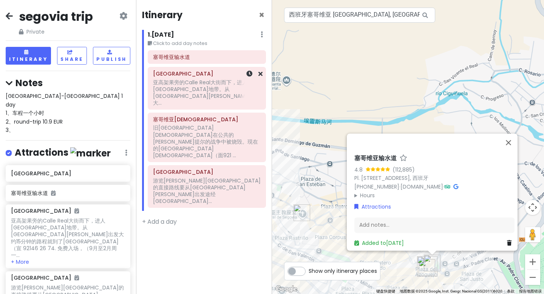
click at [192, 88] on div "亚高架果旁的Calle Real大街而下，进人[GEOGRAPHIC_DATA]地带。从[GEOGRAPHIC_DATA][PERSON_NAME]出发大..." at bounding box center [207, 93] width 108 height 28
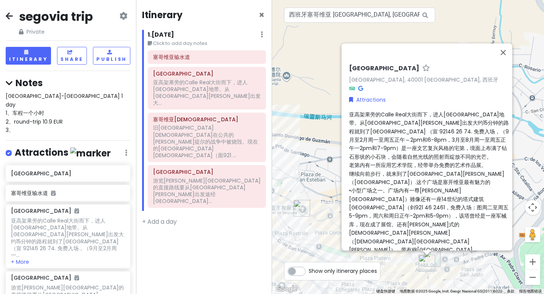
click at [367, 111] on span "亚高架果旁的Calle Real大街而下，进人[GEOGRAPHIC_DATA]地带。从[GEOGRAPHIC_DATA][PERSON_NAME]出发大约1…" at bounding box center [429, 191] width 160 height 160
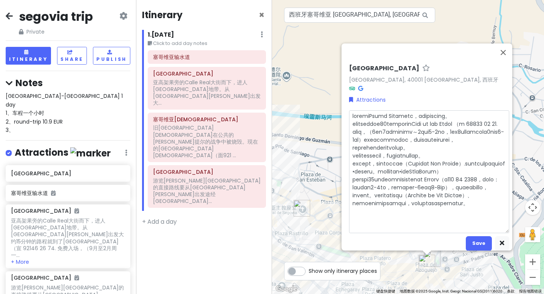
scroll to position [2, 0]
click at [372, 110] on textarea at bounding box center [429, 171] width 160 height 123
drag, startPoint x: 354, startPoint y: 109, endPoint x: 344, endPoint y: 109, distance: 9.8
click at [346, 109] on div "[GEOGRAPHIC_DATA][STREET_ADDRESS], 西班牙 Attractions Save Added to [DATE]" at bounding box center [429, 156] width 166 height 189
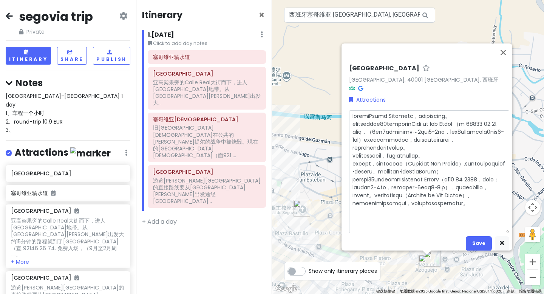
click at [365, 114] on textarea at bounding box center [429, 171] width 160 height 123
click at [368, 111] on textarea at bounding box center [429, 171] width 160 height 123
click at [356, 111] on textarea at bounding box center [429, 171] width 160 height 123
click at [485, 111] on textarea at bounding box center [429, 171] width 160 height 123
drag, startPoint x: 399, startPoint y: 135, endPoint x: 365, endPoint y: 144, distance: 35.9
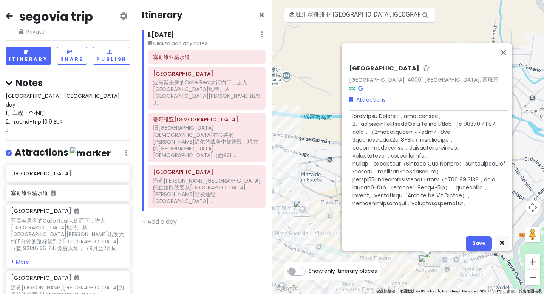
click at [365, 144] on textarea at bounding box center [429, 171] width 160 height 123
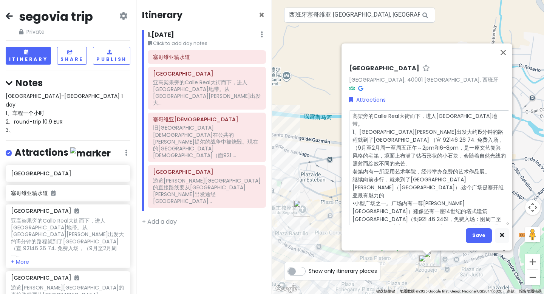
click at [410, 166] on textarea at bounding box center [429, 167] width 160 height 115
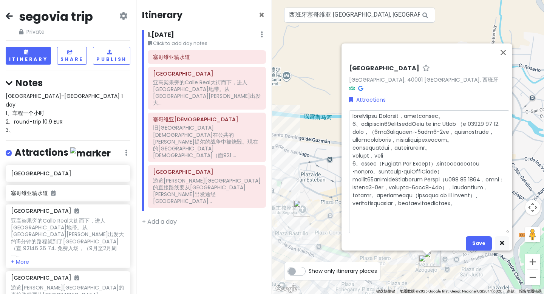
click at [354, 191] on textarea at bounding box center [429, 171] width 160 height 123
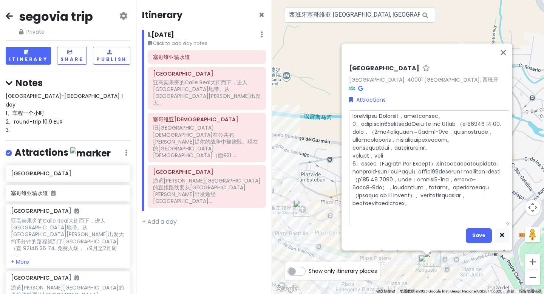
drag, startPoint x: 350, startPoint y: 157, endPoint x: 363, endPoint y: 157, distance: 13.2
click at [363, 157] on textarea at bounding box center [429, 167] width 160 height 115
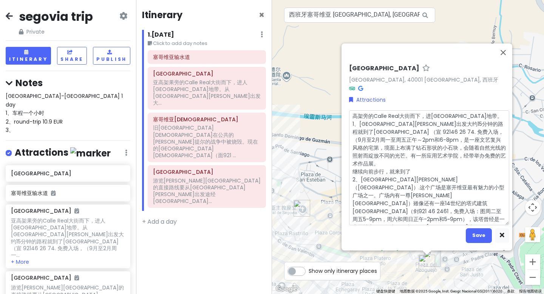
drag, startPoint x: 411, startPoint y: 159, endPoint x: 344, endPoint y: 158, distance: 67.3
click at [346, 158] on div "[GEOGRAPHIC_DATA][STREET_ADDRESS], 西班牙 Attractions Save Added to [DATE]" at bounding box center [429, 156] width 166 height 189
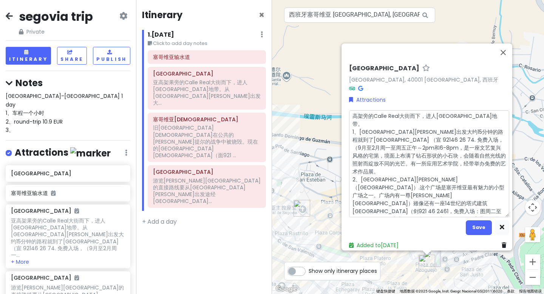
drag, startPoint x: 392, startPoint y: 127, endPoint x: 351, endPoint y: 129, distance: 42.1
click at [351, 129] on textarea "高架旁的Calle Real大街而下，进人[GEOGRAPHIC_DATA]地带。 1、[GEOGRAPHIC_DATA][PERSON_NAME]出发大约1…" at bounding box center [429, 163] width 160 height 107
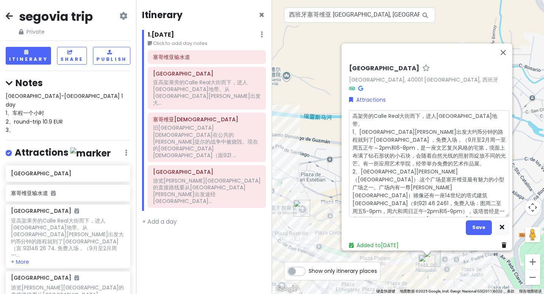
click at [468, 165] on textarea "高架旁的Calle Real大街而下，进人[GEOGRAPHIC_DATA]地带。 1、[GEOGRAPHIC_DATA][PERSON_NAME]出发大约1…" at bounding box center [429, 163] width 160 height 107
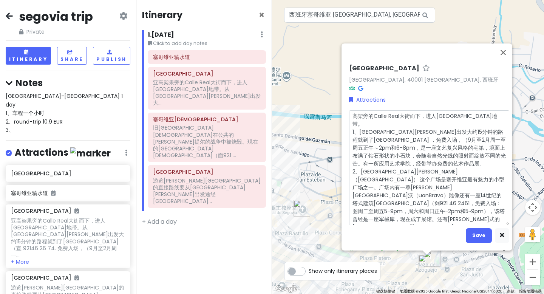
click at [351, 175] on textarea "高架旁的Calle Real大街而下，进人[GEOGRAPHIC_DATA]地带。 1、[GEOGRAPHIC_DATA][PERSON_NAME]出发大约1…" at bounding box center [429, 167] width 160 height 115
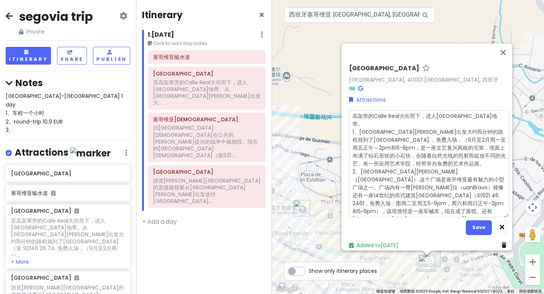
click at [468, 166] on textarea "高架旁的Calle Real大街而下，进人[GEOGRAPHIC_DATA]地带。 1、[GEOGRAPHIC_DATA][PERSON_NAME]出发大约1…" at bounding box center [429, 163] width 160 height 107
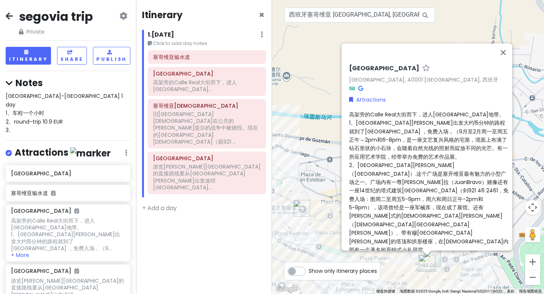
click at [415, 188] on span "高架旁的Calle Real大街而下，进人[GEOGRAPHIC_DATA]地带。 1、[GEOGRAPHIC_DATA][PERSON_NAME]出发大约1…" at bounding box center [429, 182] width 160 height 143
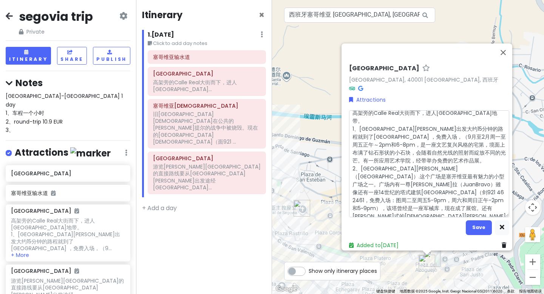
scroll to position [8, 0]
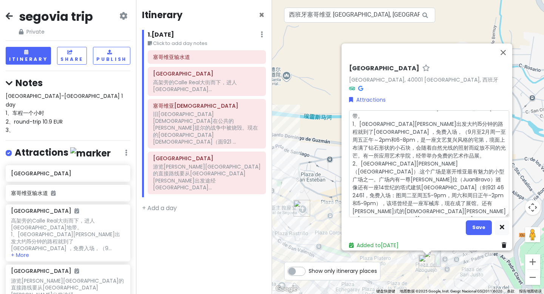
drag, startPoint x: 371, startPoint y: 172, endPoint x: 411, endPoint y: 176, distance: 39.8
click at [411, 176] on textarea "高架旁的Calle Real大街而下，进人[GEOGRAPHIC_DATA]地带。 1、[GEOGRAPHIC_DATA][PERSON_NAME]出发大约1…" at bounding box center [429, 163] width 160 height 107
drag, startPoint x: 394, startPoint y: 174, endPoint x: 399, endPoint y: 182, distance: 9.5
click at [399, 182] on textarea "高架旁的Calle Real大街而下，进人[GEOGRAPHIC_DATA]地带。 1、[GEOGRAPHIC_DATA][PERSON_NAME]出发大约1…" at bounding box center [429, 163] width 160 height 107
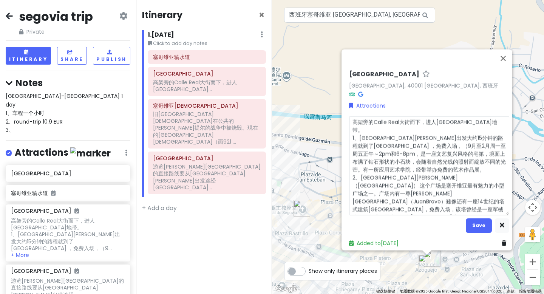
drag, startPoint x: 441, startPoint y: 187, endPoint x: 453, endPoint y: 188, distance: 12.1
click at [453, 188] on textarea "高架旁的Calle Real大街而下，进人[GEOGRAPHIC_DATA]地带。 1、[GEOGRAPHIC_DATA][PERSON_NAME]出发大约1…" at bounding box center [429, 165] width 160 height 99
click at [447, 189] on textarea "高架旁的Calle Real大街而下，进人[GEOGRAPHIC_DATA]地带。 1、[GEOGRAPHIC_DATA][PERSON_NAME]出发大约1…" at bounding box center [429, 165] width 160 height 99
drag, startPoint x: 445, startPoint y: 189, endPoint x: 455, endPoint y: 188, distance: 9.9
click at [455, 188] on textarea "高架旁的Calle Real大街而下，进人[GEOGRAPHIC_DATA]地带。 1、[GEOGRAPHIC_DATA][PERSON_NAME]出发大约1…" at bounding box center [429, 165] width 160 height 99
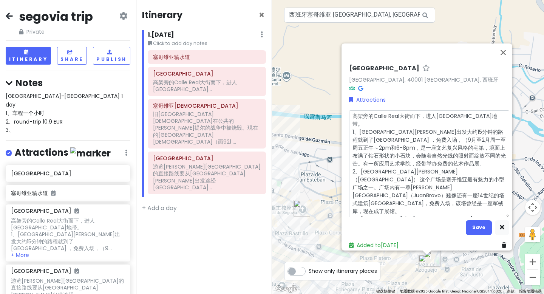
drag, startPoint x: 476, startPoint y: 193, endPoint x: 469, endPoint y: 192, distance: 6.4
click at [469, 192] on textarea "高架旁的Calle Real大街而下，进人[GEOGRAPHIC_DATA]地带。 1、[GEOGRAPHIC_DATA][PERSON_NAME]出发大约1…" at bounding box center [429, 163] width 160 height 107
click at [478, 222] on button "Save" at bounding box center [479, 227] width 26 height 15
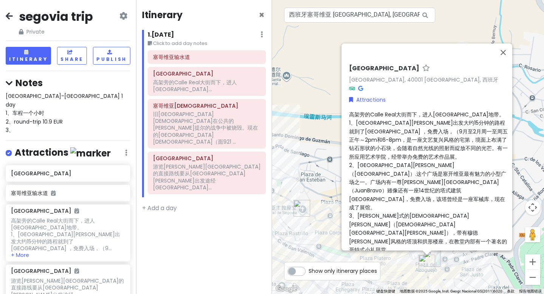
click at [444, 37] on div "[GEOGRAPHIC_DATA], 西班牙 Attractions 高架旁的[GEOGRAPHIC_DATA]而下，进[GEOGRAPHIC_DATA]地带…" at bounding box center [408, 147] width 272 height 294
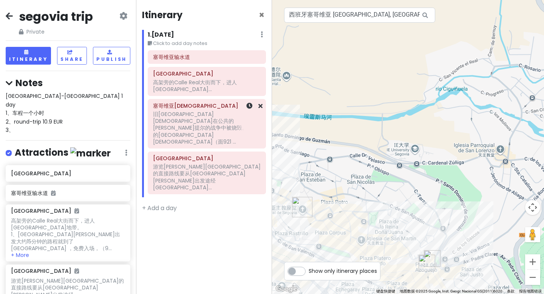
click at [237, 117] on div at bounding box center [249, 123] width 25 height 49
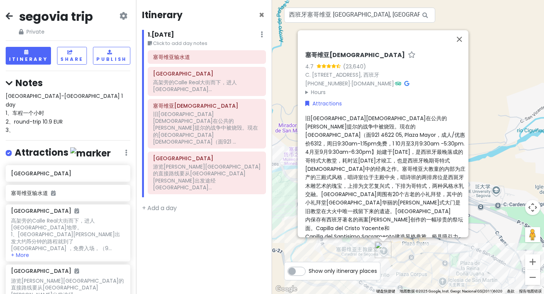
click at [322, 128] on span "旧[GEOGRAPHIC_DATA][DEMOGRAPHIC_DATA]在公共的[PERSON_NAME]提尔的战争中被烧毁。現在的[GEOGRAPHIC_D…" at bounding box center [386, 191] width 161 height 152
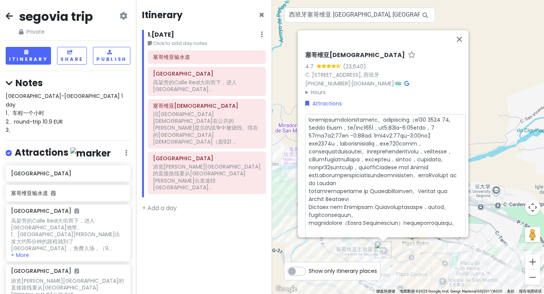
scroll to position [2, 0]
drag, startPoint x: 385, startPoint y: 121, endPoint x: 344, endPoint y: 121, distance: 41.2
click at [344, 121] on textarea at bounding box center [386, 183] width 160 height 139
drag, startPoint x: 431, startPoint y: 115, endPoint x: 304, endPoint y: 111, distance: 127.9
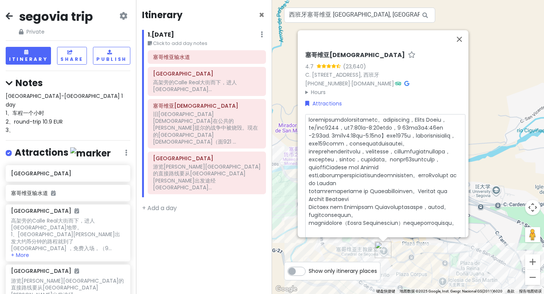
click at [306, 114] on textarea at bounding box center [386, 183] width 160 height 139
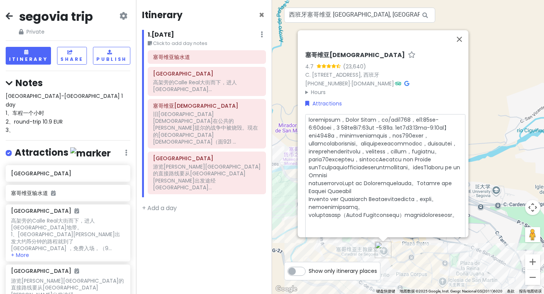
drag, startPoint x: 402, startPoint y: 115, endPoint x: 445, endPoint y: 115, distance: 42.7
click at [445, 115] on textarea at bounding box center [386, 179] width 160 height 131
click at [319, 123] on textarea at bounding box center [386, 179] width 160 height 131
drag, startPoint x: 386, startPoint y: 121, endPoint x: 460, endPoint y: 125, distance: 73.5
click at [460, 125] on textarea at bounding box center [386, 179] width 160 height 131
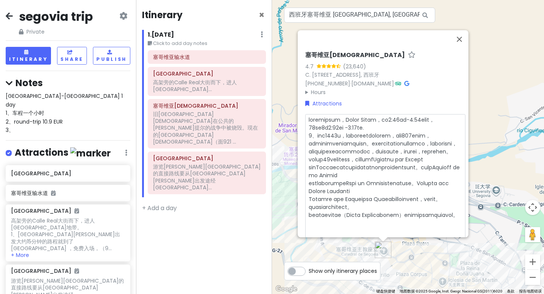
scroll to position [2, 0]
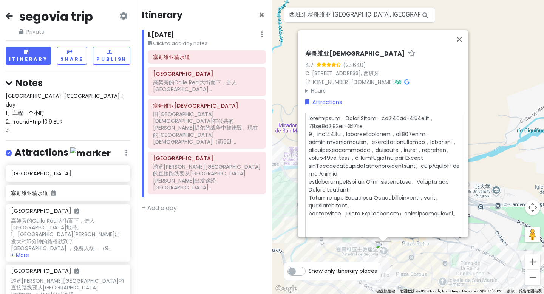
click at [421, 176] on textarea at bounding box center [386, 178] width 160 height 131
click at [306, 208] on textarea at bounding box center [386, 178] width 160 height 131
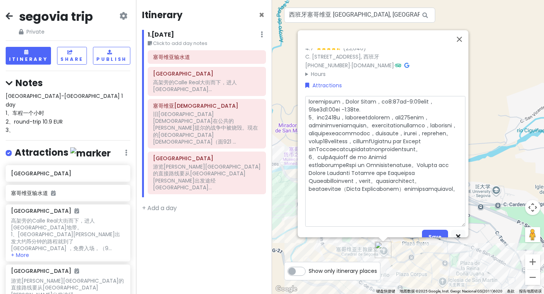
scroll to position [18, 0]
click at [306, 206] on textarea at bounding box center [386, 161] width 160 height 131
click at [438, 230] on button "Save" at bounding box center [435, 237] width 26 height 15
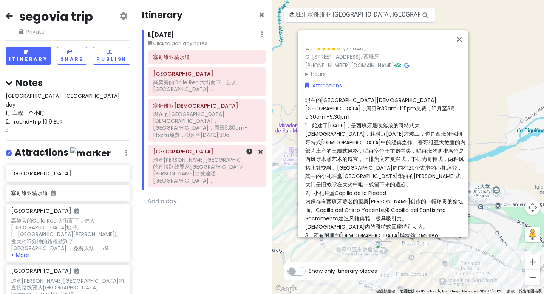
click at [202, 157] on div "游览[PERSON_NAME][GEOGRAPHIC_DATA]的直接路线要从[GEOGRAPHIC_DATA][PERSON_NAME]出发途经[GEOGR…" at bounding box center [207, 171] width 108 height 28
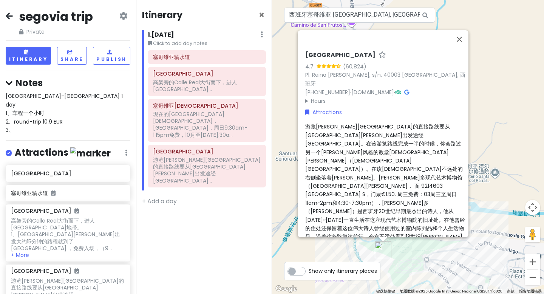
click at [347, 142] on span "游览[PERSON_NAME][GEOGRAPHIC_DATA]的直接路线要从[GEOGRAPHIC_DATA][PERSON_NAME]出发途经[GEOGR…" at bounding box center [386, 194] width 160 height 143
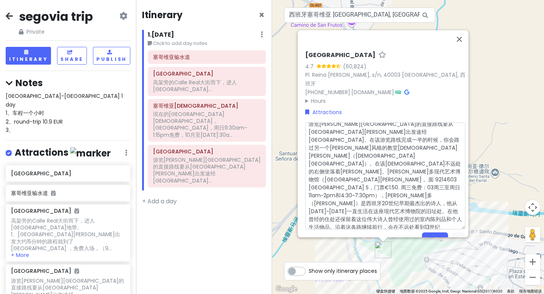
scroll to position [8, 0]
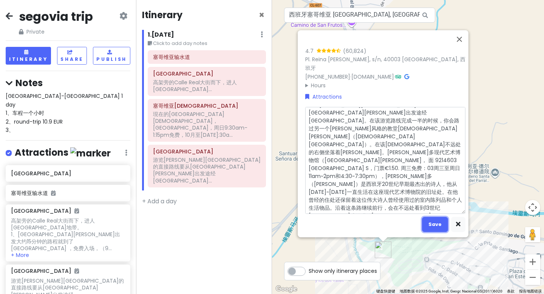
click at [428, 217] on button "Save" at bounding box center [435, 224] width 26 height 15
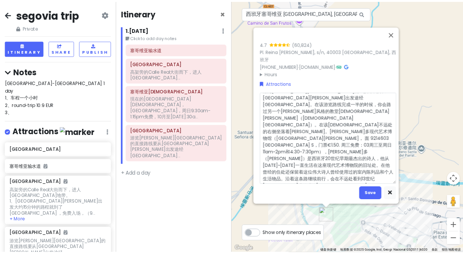
scroll to position [1, 0]
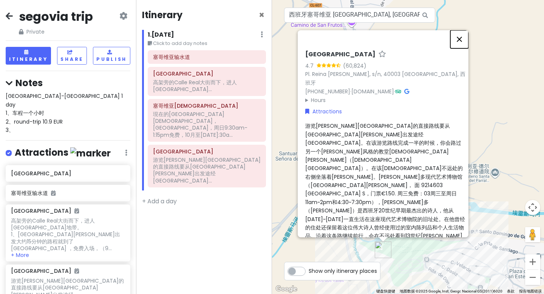
click at [462, 34] on button "关闭" at bounding box center [460, 39] width 18 height 18
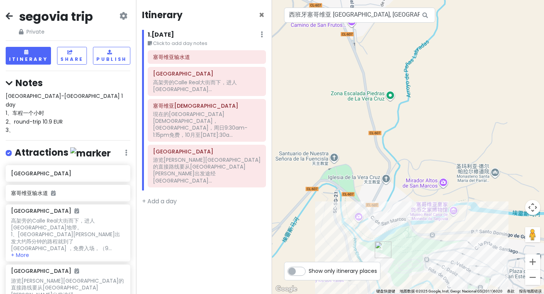
click at [309, 270] on label "Show only itinerary places" at bounding box center [343, 269] width 68 height 9
click at [309, 270] on input "Show only itinerary places" at bounding box center [311, 267] width 5 height 5
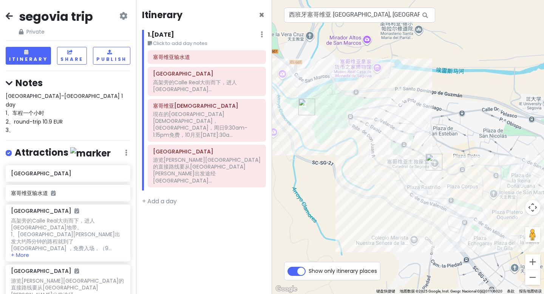
drag, startPoint x: 435, startPoint y: 191, endPoint x: 357, endPoint y: 48, distance: 163.3
click at [309, 271] on label "Show only itinerary places" at bounding box center [343, 269] width 68 height 9
click at [309, 270] on input "Show only itinerary places" at bounding box center [311, 267] width 5 height 5
click at [309, 270] on label "Show only itinerary places" at bounding box center [343, 269] width 68 height 9
click at [309, 270] on input "Show only itinerary places" at bounding box center [311, 267] width 5 height 5
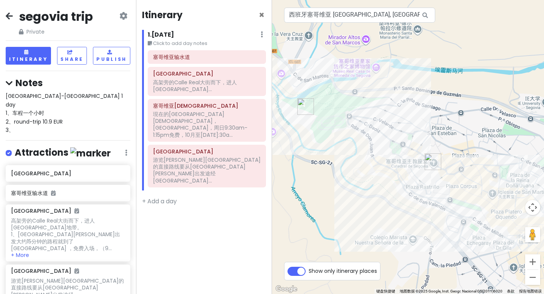
click at [309, 270] on label "Show only itinerary places" at bounding box center [343, 269] width 68 height 9
click at [309, 270] on input "Show only itinerary places" at bounding box center [311, 267] width 5 height 5
click at [309, 270] on label "Show only itinerary places" at bounding box center [343, 269] width 68 height 9
click at [309, 270] on input "Show only itinerary places" at bounding box center [311, 267] width 5 height 5
click at [309, 270] on label "Show only itinerary places" at bounding box center [343, 269] width 68 height 9
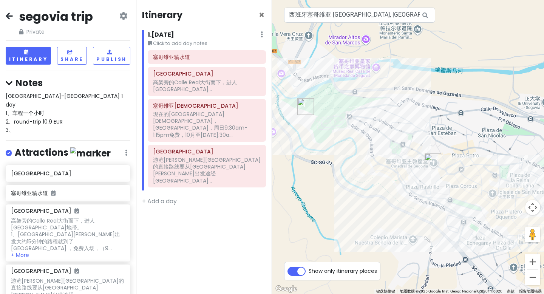
click at [309, 270] on input "Show only itinerary places" at bounding box center [311, 267] width 5 height 5
click at [159, 197] on link "+ Add a day" at bounding box center [159, 201] width 35 height 9
click at [161, 209] on p "Drag a place here to add it" at bounding box center [204, 215] width 124 height 12
click at [159, 209] on p "Drag a place here to add it" at bounding box center [204, 215] width 124 height 12
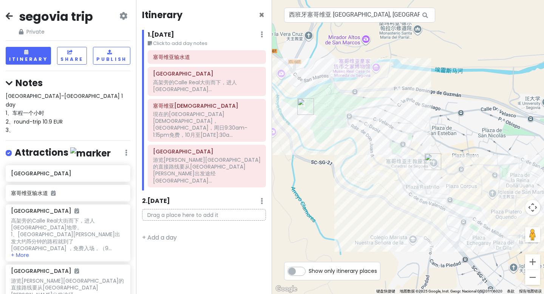
click at [186, 209] on p "Drag a place here to add it" at bounding box center [204, 215] width 124 height 12
click at [174, 209] on p "Drag a place here to add it" at bounding box center [204, 215] width 124 height 12
click at [352, 16] on input "西班牙塞哥维亚 [GEOGRAPHIC_DATA], [GEOGRAPHIC_DATA][DEMOGRAPHIC_DATA]" at bounding box center [359, 15] width 151 height 15
click at [344, 13] on input "西班牙塞哥维亚 [GEOGRAPHIC_DATA], [GEOGRAPHIC_DATA][DEMOGRAPHIC_DATA]" at bounding box center [359, 15] width 151 height 15
click at [77, 18] on h2 "segovia trip" at bounding box center [56, 17] width 74 height 16
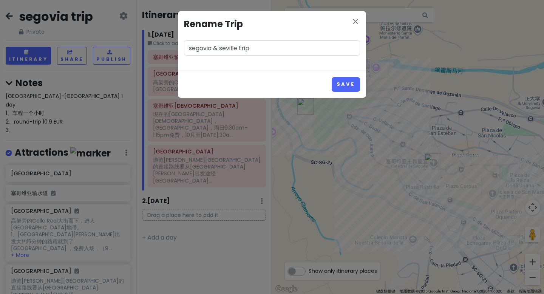
click at [332, 77] on button "Save" at bounding box center [346, 84] width 28 height 15
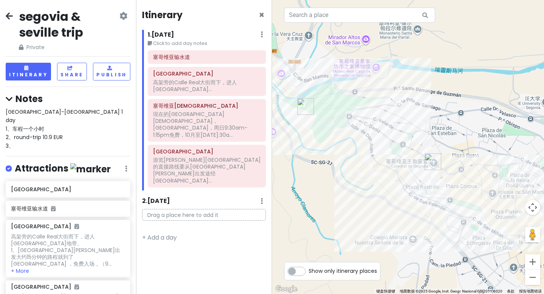
click at [169, 209] on p "Drag a place here to add it" at bounding box center [204, 215] width 124 height 12
click at [149, 233] on link "+ Add a day" at bounding box center [159, 237] width 35 height 9
click at [160, 233] on link "+ Add a day" at bounding box center [159, 237] width 35 height 9
click at [183, 246] on p "Drag a place here to add it" at bounding box center [204, 252] width 124 height 12
click at [178, 209] on p "Drag a place here to add it" at bounding box center [204, 215] width 124 height 12
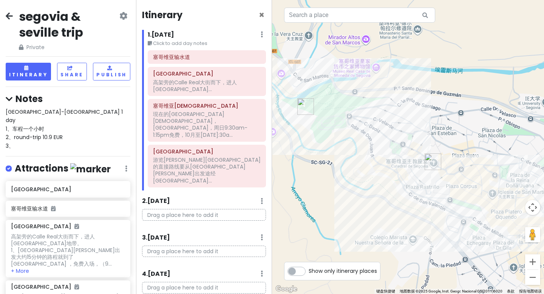
click at [176, 209] on p "Drag a place here to add it" at bounding box center [204, 215] width 124 height 12
click at [73, 17] on h2 "segovia & seville trip" at bounding box center [68, 24] width 99 height 31
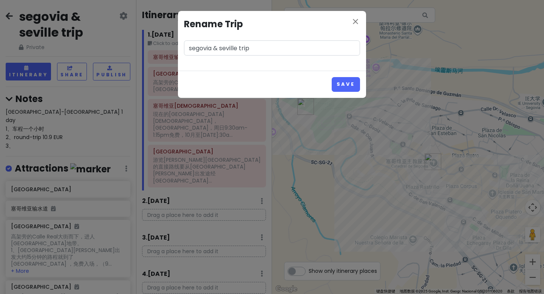
click at [221, 47] on input "segovia & seville trip" at bounding box center [272, 47] width 176 height 15
click at [342, 79] on button "Save" at bounding box center [346, 84] width 28 height 15
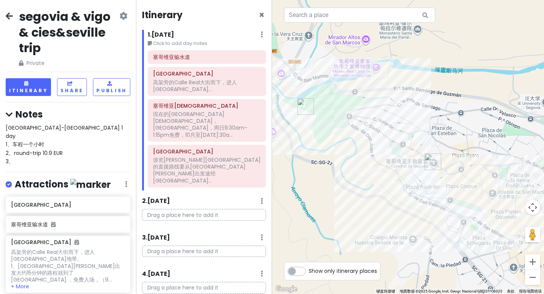
click at [155, 209] on p "Drag a place here to add it" at bounding box center [204, 215] width 124 height 12
click at [332, 16] on input "text" at bounding box center [359, 15] width 151 height 15
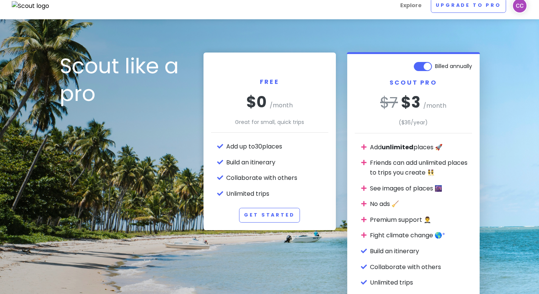
scroll to position [20, 0]
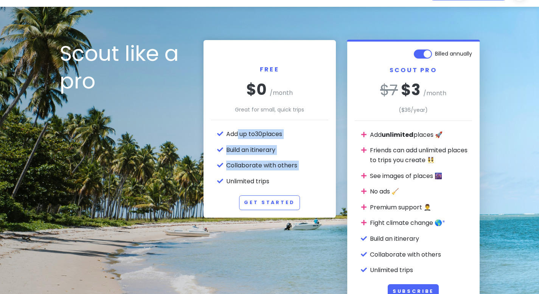
drag, startPoint x: 239, startPoint y: 135, endPoint x: 287, endPoint y: 172, distance: 61.0
click at [287, 172] on ul "Add up to 30 places Build an itinerary Collaborate with others Unlimited trips" at bounding box center [277, 157] width 102 height 57
click at [280, 172] on ul "Add up to 30 places Build an itinerary Collaborate with others Unlimited trips" at bounding box center [277, 157] width 102 height 57
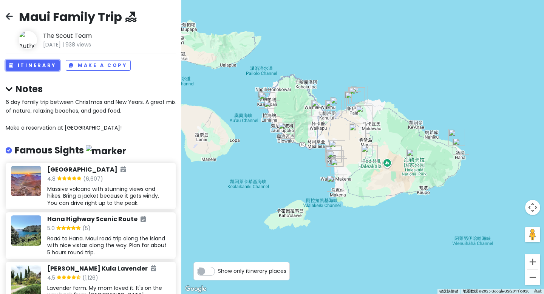
click at [43, 65] on button "Itinerary" at bounding box center [33, 65] width 54 height 11
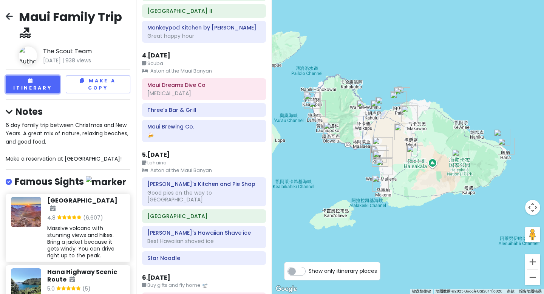
scroll to position [386, 0]
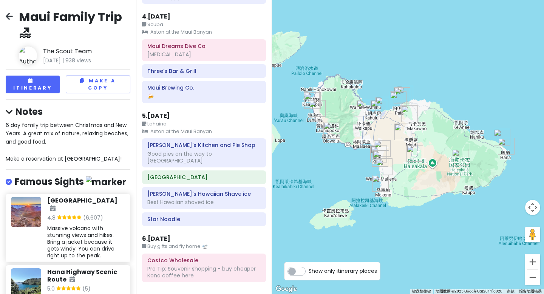
click at [11, 17] on icon at bounding box center [9, 16] width 7 height 6
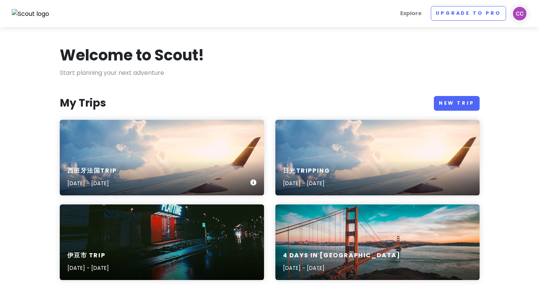
click at [219, 172] on div "西班牙法国trip [DATE] - [DATE]" at bounding box center [162, 178] width 204 height 36
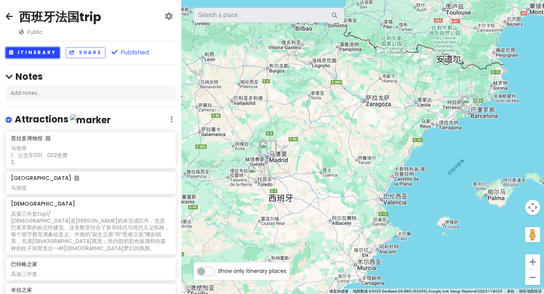
click at [37, 50] on button "Itinerary" at bounding box center [33, 52] width 54 height 11
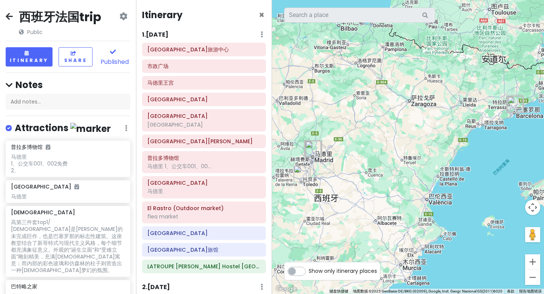
click at [119, 17] on icon at bounding box center [123, 16] width 8 height 6
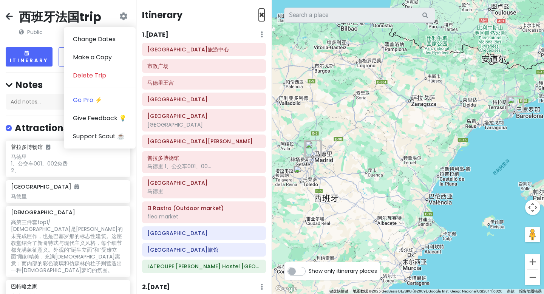
click at [259, 12] on span "×" at bounding box center [262, 15] width 6 height 12
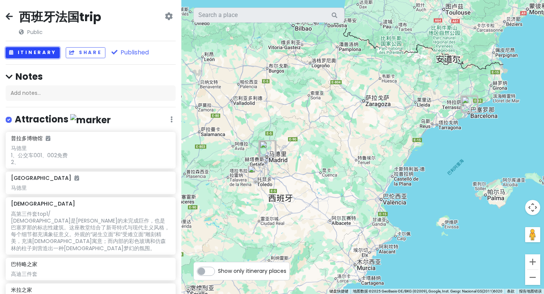
click at [47, 54] on button "Itinerary" at bounding box center [33, 52] width 54 height 11
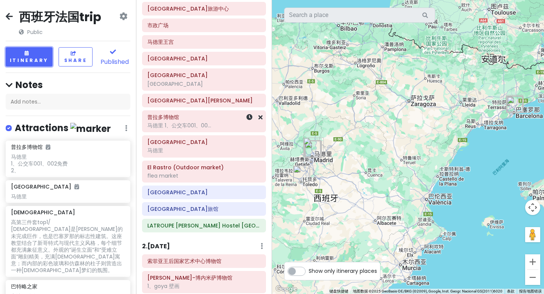
scroll to position [61, 0]
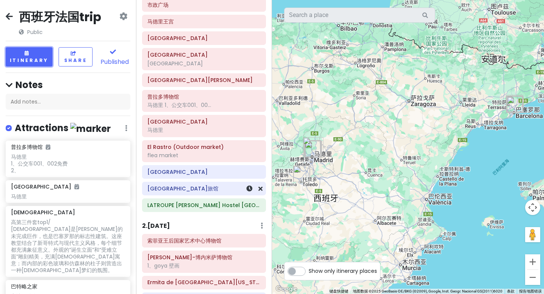
click at [170, 193] on div "[GEOGRAPHIC_DATA]旅馆" at bounding box center [203, 188] width 113 height 11
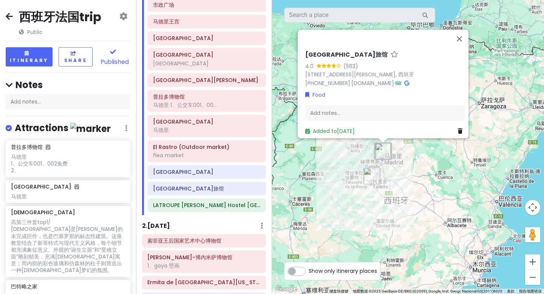
scroll to position [72, 0]
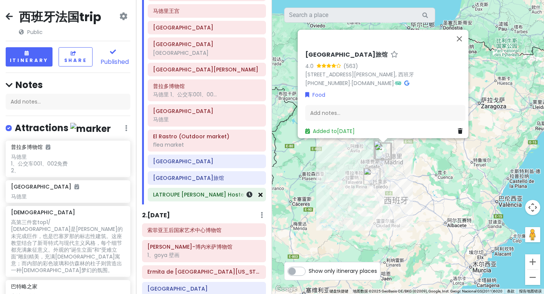
click at [259, 197] on icon at bounding box center [261, 195] width 4 height 6
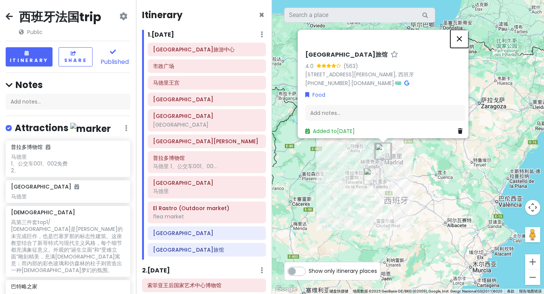
click at [463, 36] on button "关闭" at bounding box center [460, 39] width 18 height 18
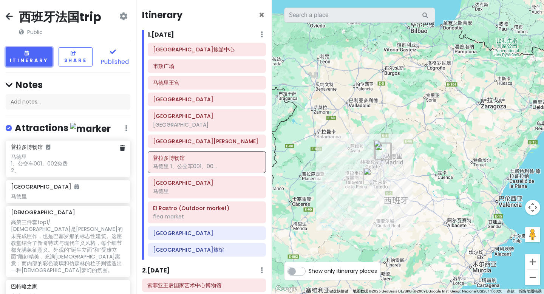
click at [73, 145] on div "普拉多博物馆" at bounding box center [68, 147] width 114 height 7
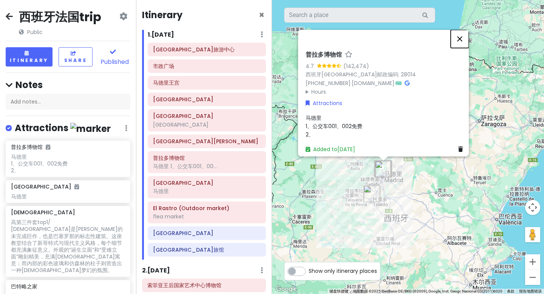
click at [462, 35] on button "关闭" at bounding box center [460, 39] width 18 height 18
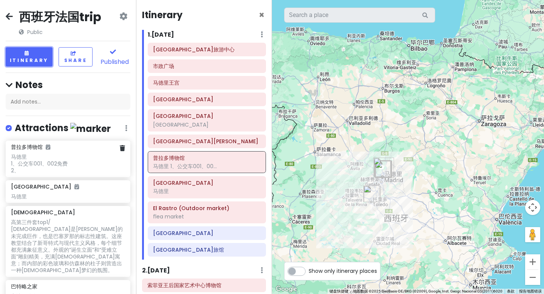
click at [54, 158] on div "马德里 1、公交车001、002免费 2、" at bounding box center [68, 164] width 114 height 21
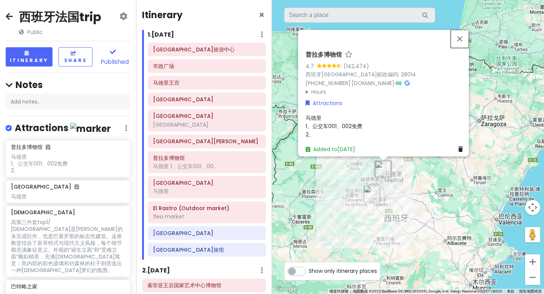
drag, startPoint x: 462, startPoint y: 34, endPoint x: 428, endPoint y: 68, distance: 48.9
click at [463, 34] on button "关闭" at bounding box center [460, 39] width 18 height 18
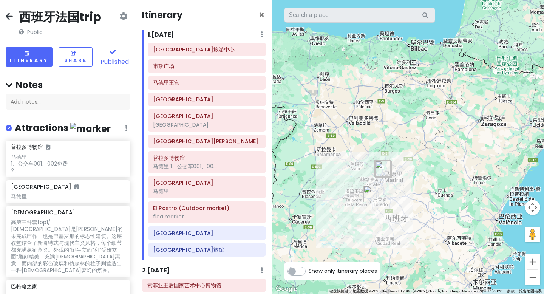
click at [377, 172] on img "LATROUPE Prado Hostel Madrid" at bounding box center [383, 169] width 17 height 17
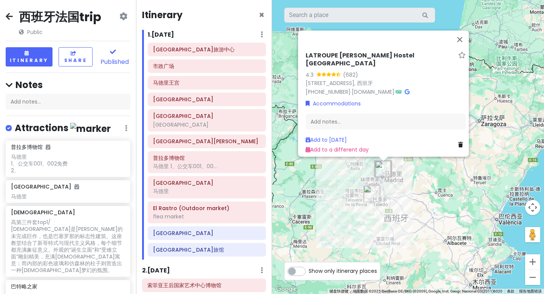
click at [333, 173] on div "LATROUPE Prado Hostel Madrid 4.3 (682) Paseo de las Delicias, 1, Arganzuela, 28…" at bounding box center [408, 147] width 272 height 294
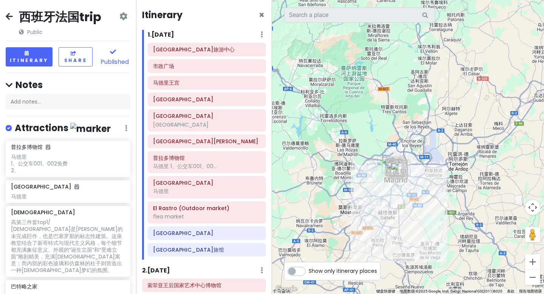
drag, startPoint x: 408, startPoint y: 227, endPoint x: 289, endPoint y: 65, distance: 201.2
click at [289, 65] on div at bounding box center [408, 147] width 272 height 294
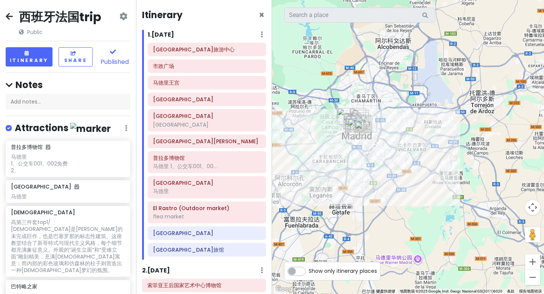
drag, startPoint x: 409, startPoint y: 148, endPoint x: 324, endPoint y: 29, distance: 146.2
click at [324, 29] on div at bounding box center [408, 147] width 272 height 294
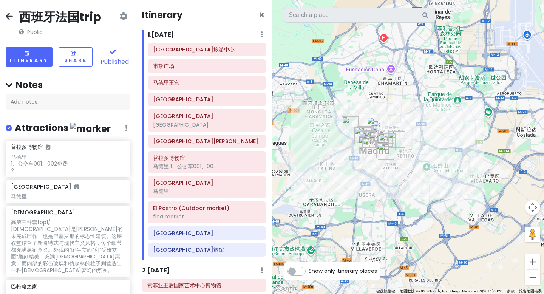
drag, startPoint x: 310, startPoint y: 84, endPoint x: 294, endPoint y: -4, distance: 89.2
click at [294, 0] on html "西班牙法国trip Public Change Dates Make a Copy Delete Trip Go Pro ⚡️ Give Feedback 💡…" at bounding box center [272, 147] width 544 height 294
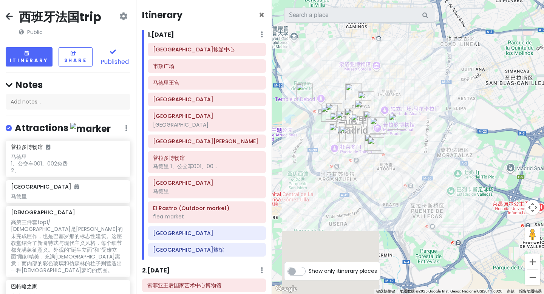
drag, startPoint x: 371, startPoint y: 103, endPoint x: 317, endPoint y: 0, distance: 116.0
click at [317, 0] on div at bounding box center [408, 147] width 272 height 294
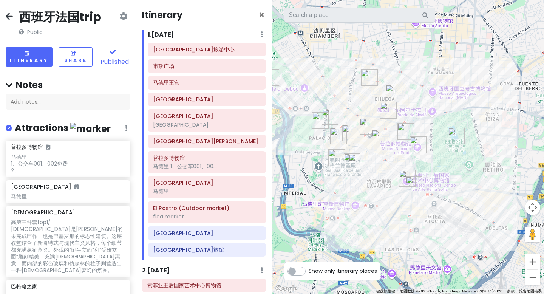
drag, startPoint x: 344, startPoint y: 88, endPoint x: 334, endPoint y: 11, distance: 77.5
click at [334, 11] on div "5 4 9 1 3 8 2 11 7 10 6 键盘快捷键 地图数据 地图数据 ©2025 Google, Inst. Geogr. Nacional GS(…" at bounding box center [408, 147] width 272 height 294
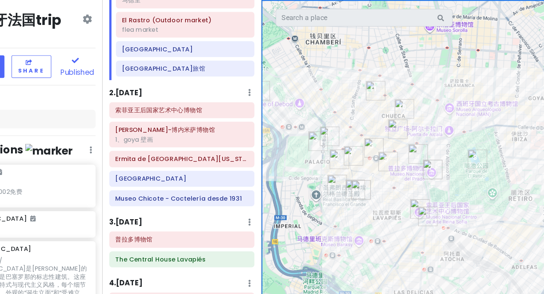
scroll to position [189, 0]
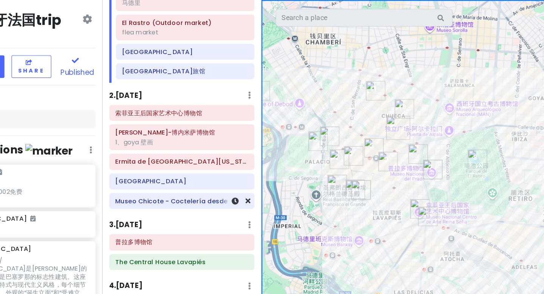
click at [208, 171] on h6 "Museo Chicote - Coctelería desde 1931" at bounding box center [203, 171] width 113 height 7
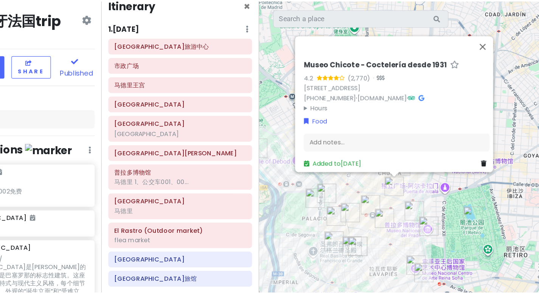
scroll to position [7, 0]
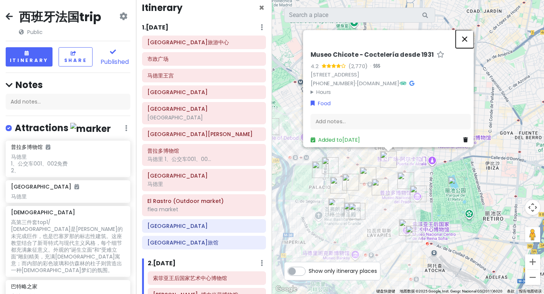
click at [471, 36] on button "关闭" at bounding box center [465, 39] width 18 height 18
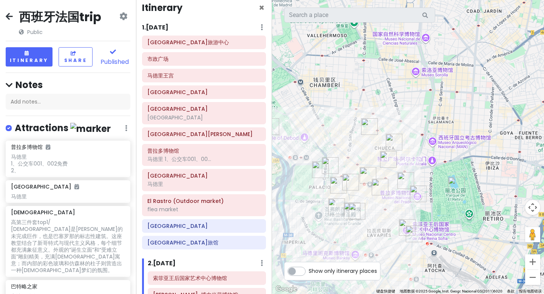
click at [72, 19] on h2 "西班牙法国trip" at bounding box center [60, 17] width 82 height 16
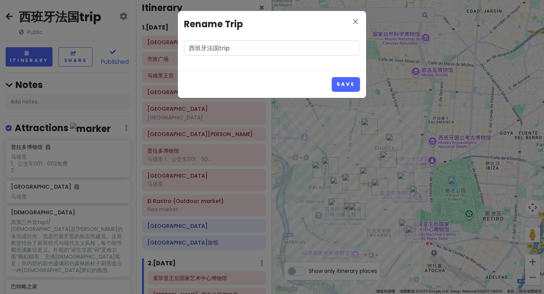
drag, startPoint x: 230, startPoint y: 46, endPoint x: 163, endPoint y: 51, distance: 67.8
click at [163, 51] on div "close Rename Trip 西班牙法国trip Save" at bounding box center [272, 147] width 544 height 294
type input "madrid trip"
click at [332, 77] on button "Save" at bounding box center [346, 84] width 28 height 15
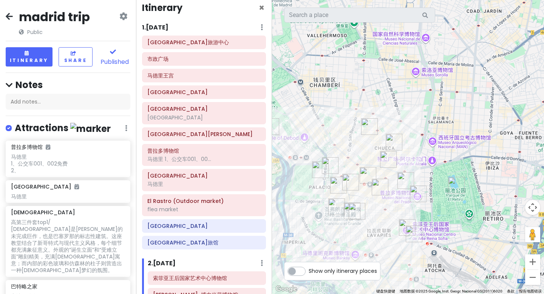
click at [9, 14] on icon at bounding box center [9, 16] width 7 height 6
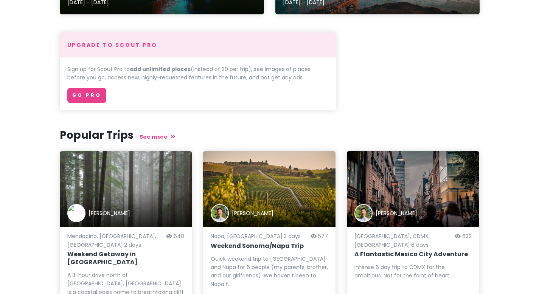
scroll to position [295, 0]
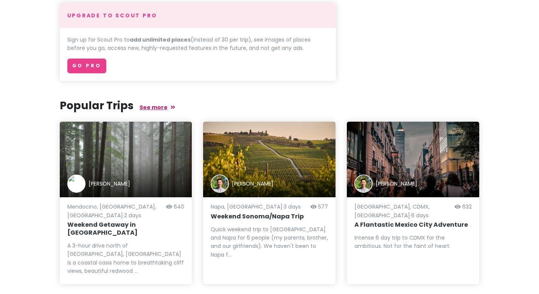
click at [171, 109] on icon at bounding box center [173, 107] width 5 height 5
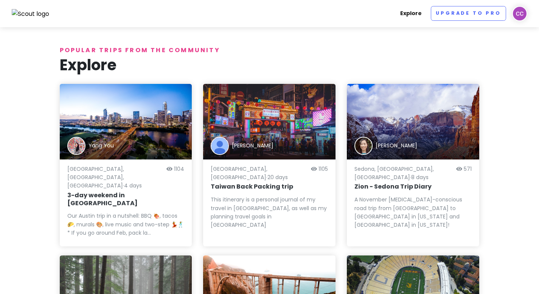
click at [412, 12] on link "Explore" at bounding box center [411, 13] width 28 height 15
